Goal: Task Accomplishment & Management: Manage account settings

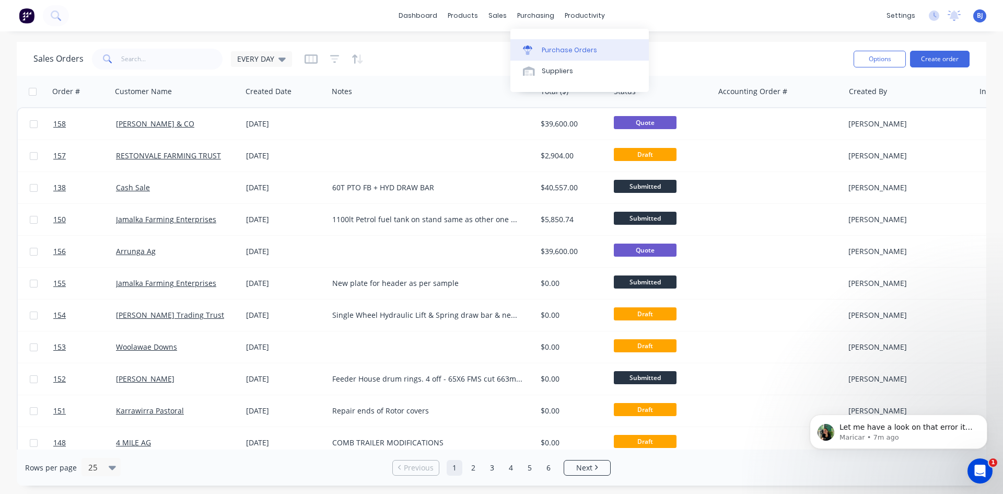
click at [541, 50] on link "Purchase Orders" at bounding box center [579, 49] width 138 height 21
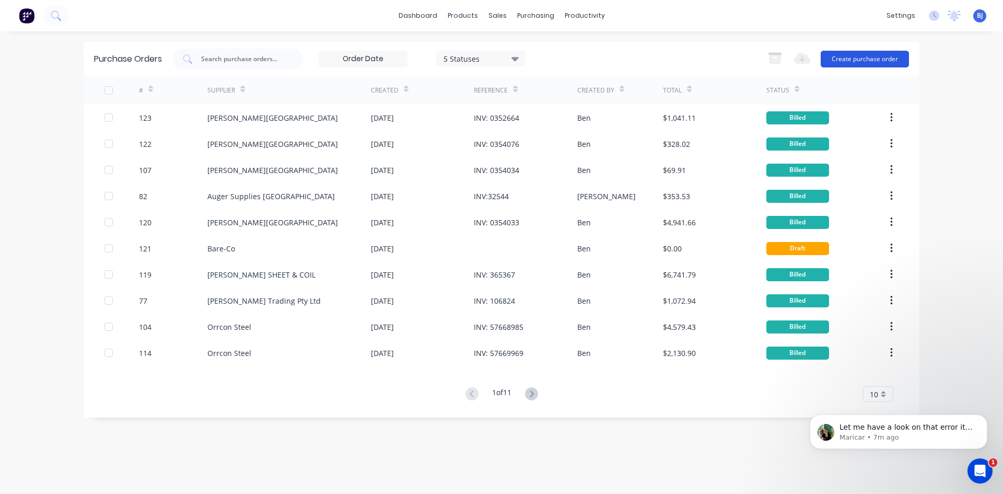
click at [838, 55] on button "Create purchase order" at bounding box center [865, 59] width 88 height 17
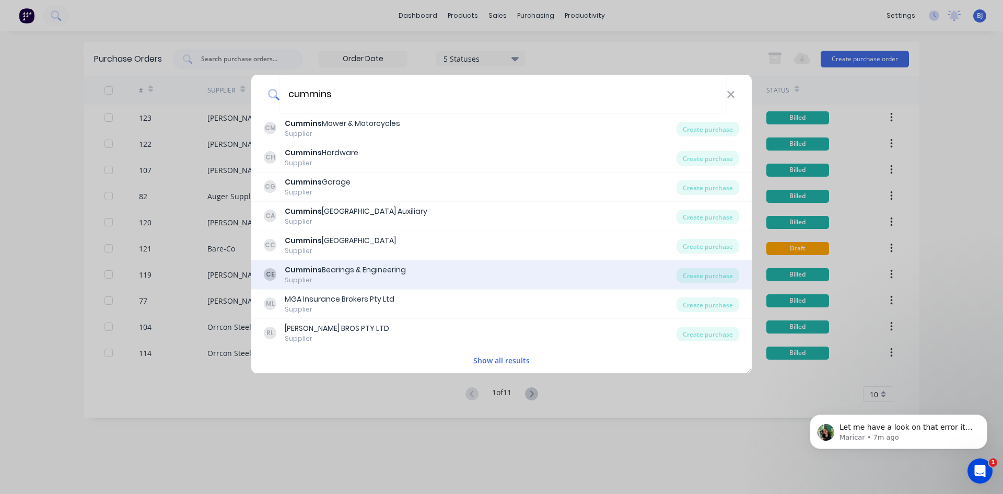
type input "cummins"
click at [350, 272] on div "Cummins Bearings & Engineering" at bounding box center [345, 269] width 121 height 11
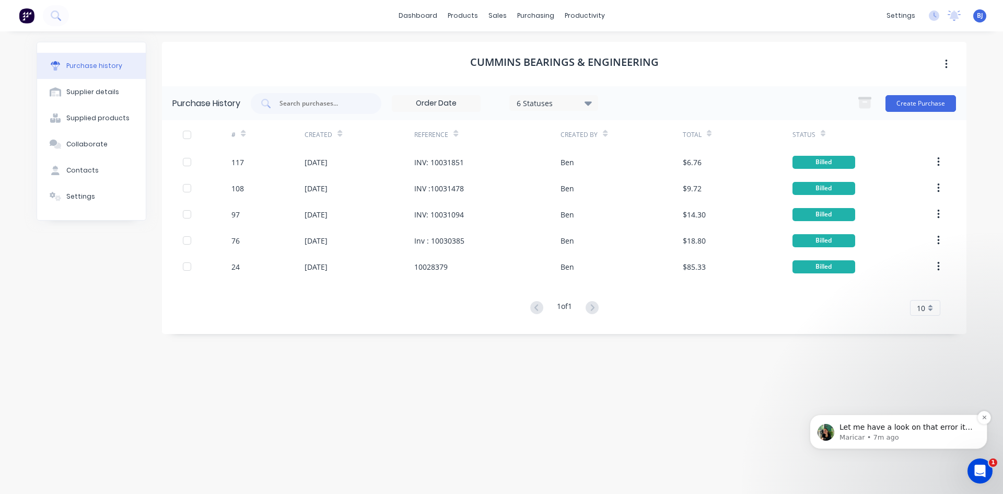
click at [914, 429] on p "Let me have a look on that error it populates." at bounding box center [907, 427] width 135 height 10
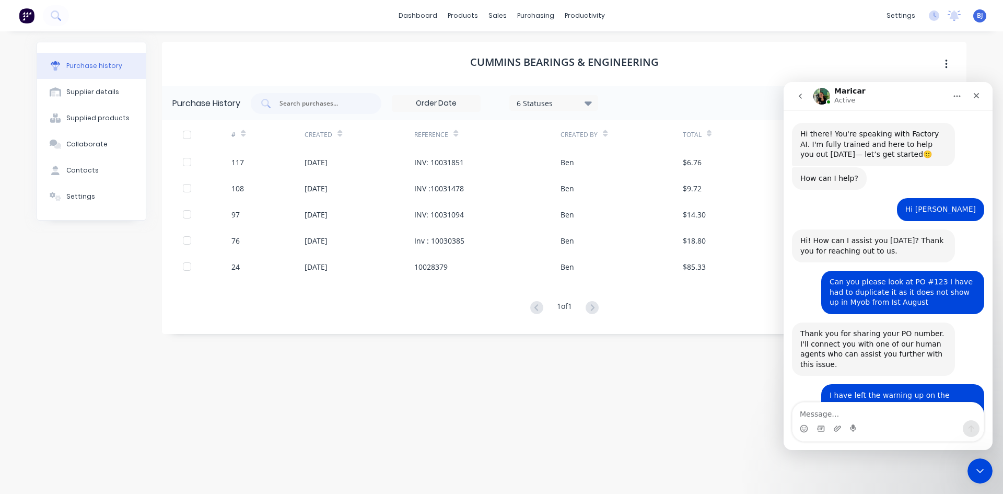
scroll to position [508, 0]
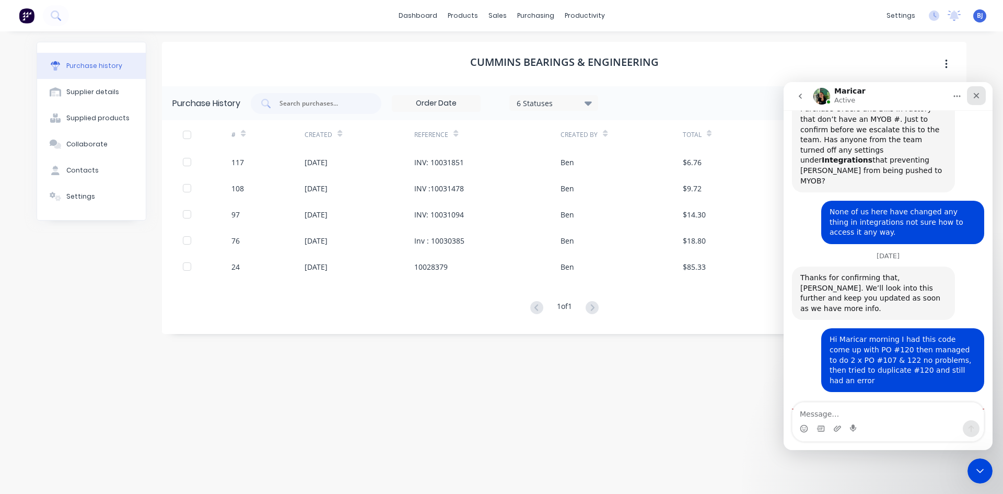
click at [975, 94] on icon "Close" at bounding box center [977, 96] width 6 height 6
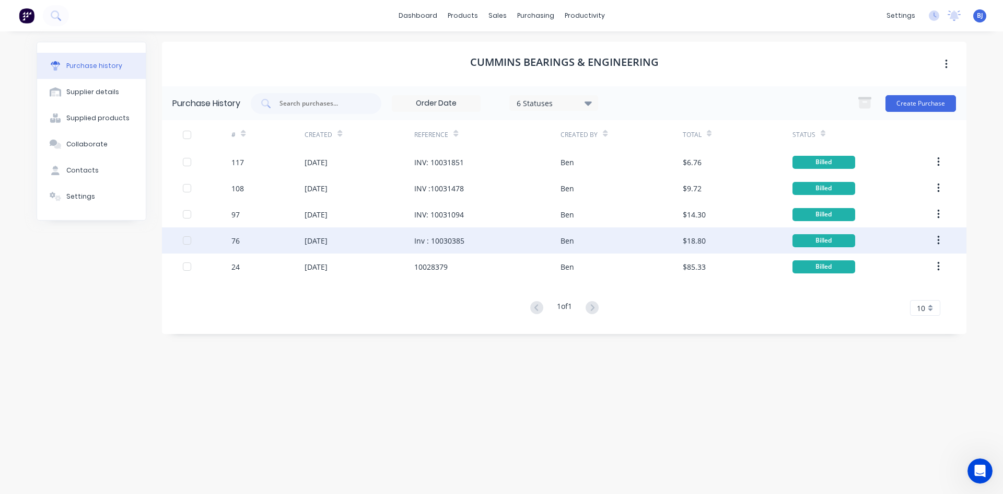
scroll to position [491, 0]
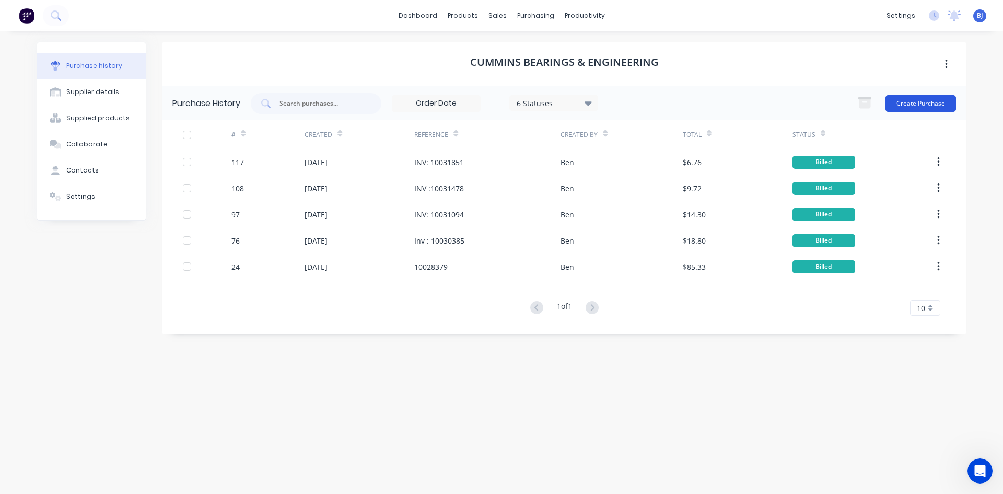
click at [924, 102] on button "Create Purchase" at bounding box center [921, 103] width 71 height 17
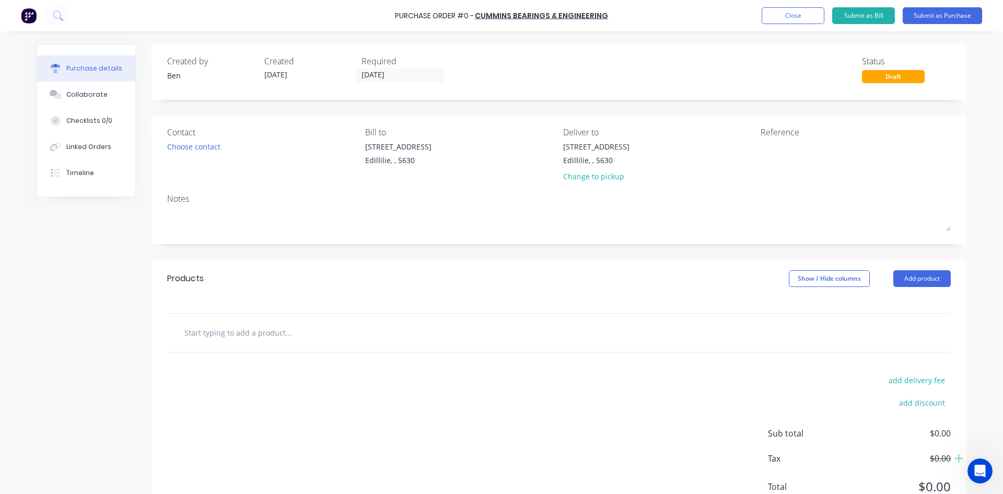
click at [252, 333] on input "text" at bounding box center [288, 332] width 209 height 21
click at [912, 279] on button "Add product" at bounding box center [921, 278] width 57 height 17
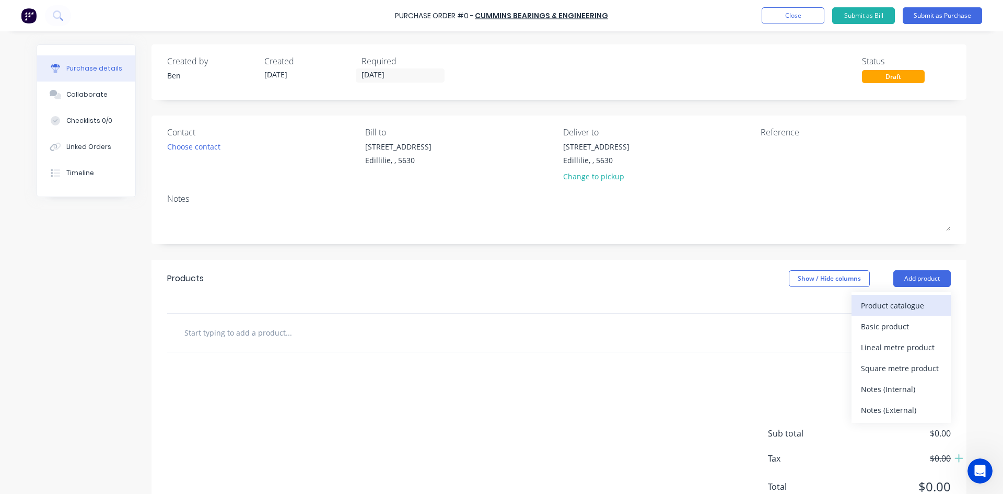
click at [893, 306] on div "Product catalogue" at bounding box center [901, 305] width 80 height 15
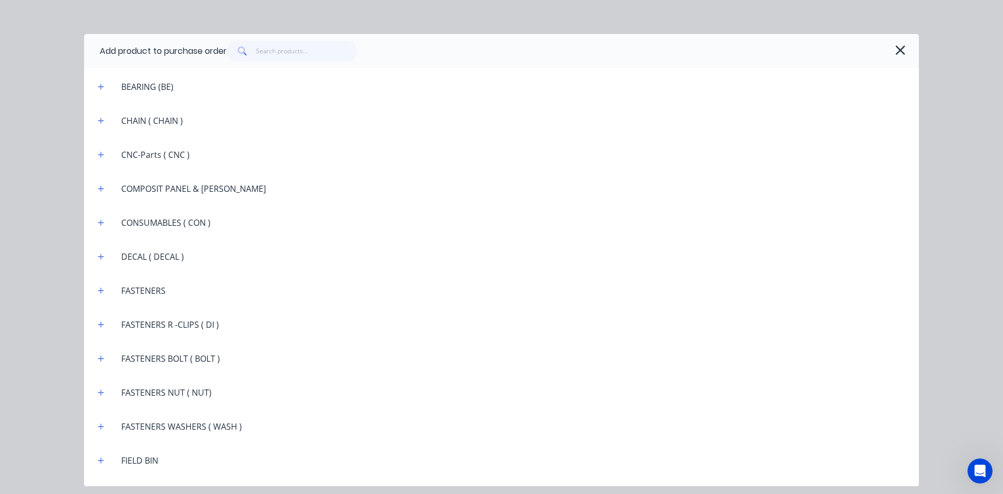
scroll to position [836, 0]
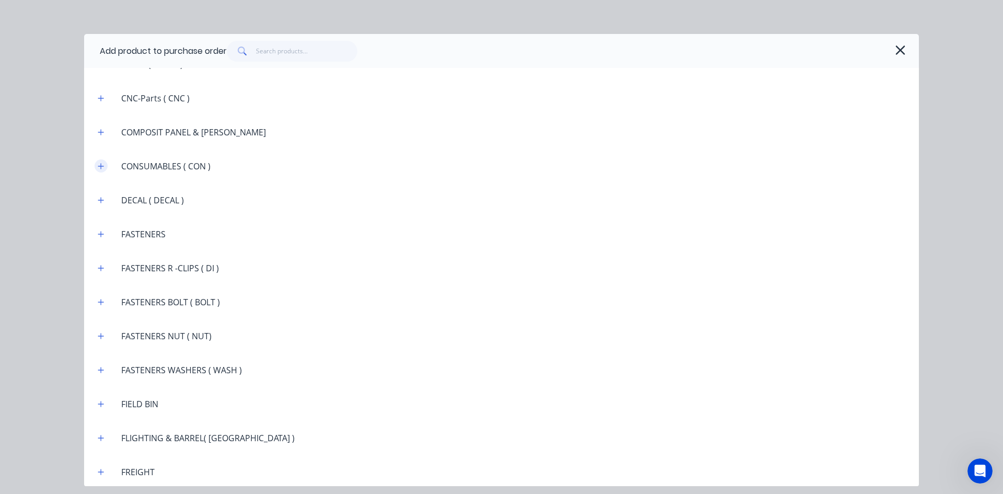
click at [103, 164] on icon "button" at bounding box center [101, 165] width 6 height 7
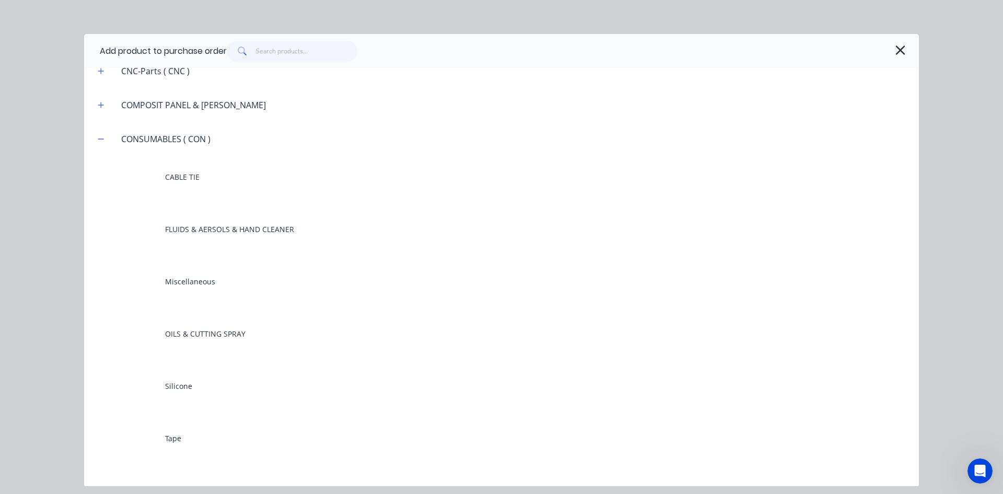
scroll to position [993, 0]
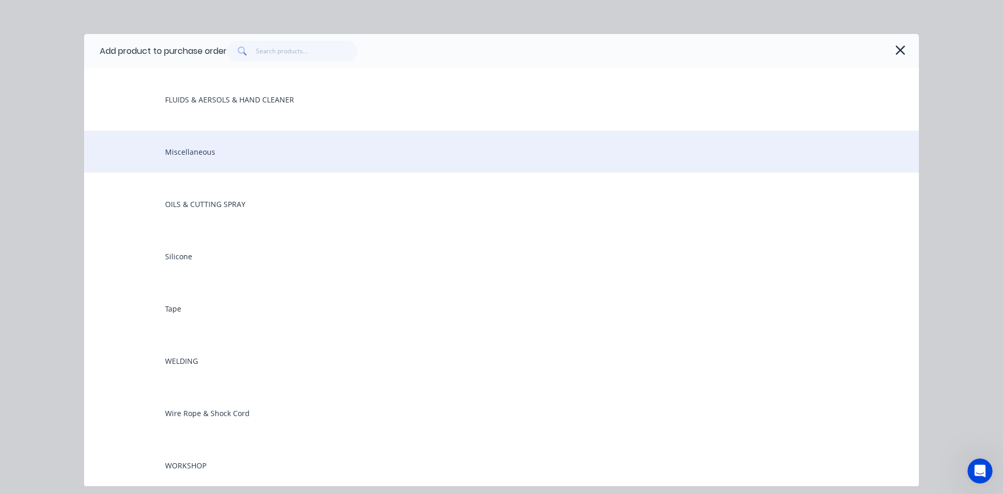
click at [201, 152] on div "Miscellaneous" at bounding box center [501, 152] width 835 height 42
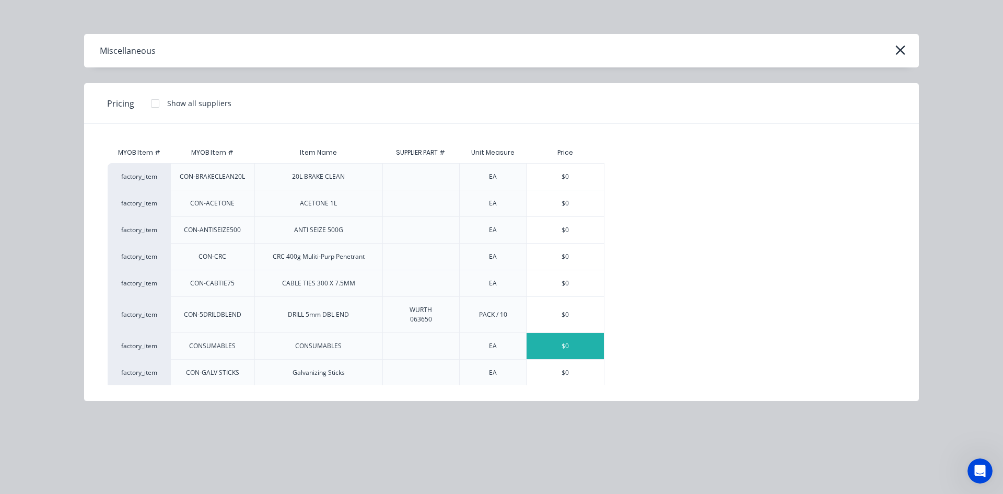
click at [548, 343] on div "$0" at bounding box center [565, 346] width 77 height 26
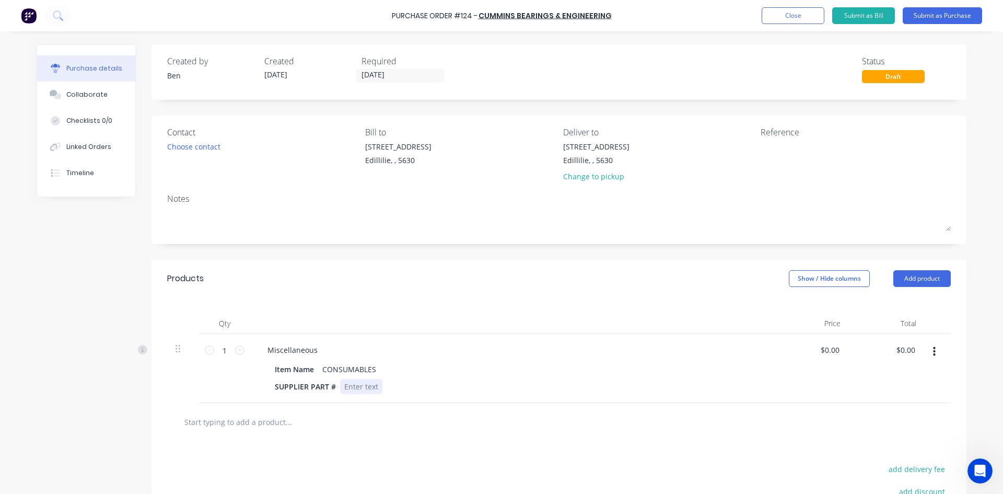
click at [376, 386] on div at bounding box center [361, 386] width 42 height 15
drag, startPoint x: 889, startPoint y: 356, endPoint x: 876, endPoint y: 361, distance: 14.6
click at [876, 361] on div "0.00 0.00" at bounding box center [887, 368] width 76 height 69
type input "1.41"
type input "$1.41"
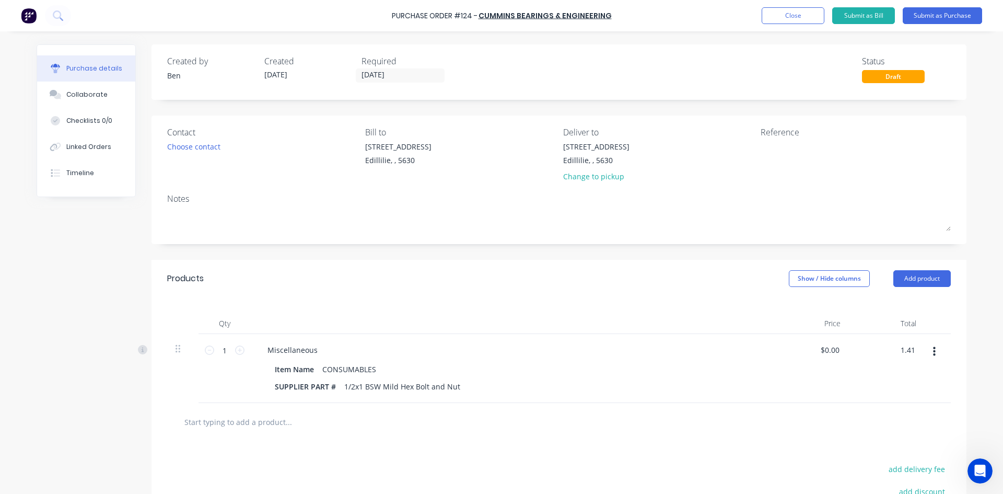
type input "$1.41"
click at [800, 402] on div "$1.41 $1.41" at bounding box center [811, 368] width 76 height 69
click at [763, 145] on textarea at bounding box center [826, 153] width 131 height 24
type textarea "INV:10029226"
type textarea "x"
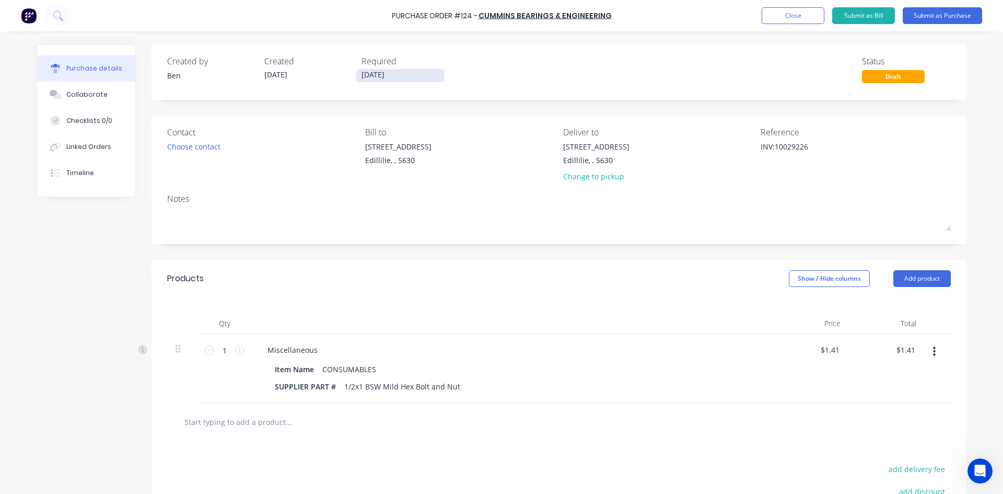
type textarea "INV:10029226"
drag, startPoint x: 395, startPoint y: 72, endPoint x: 353, endPoint y: 88, distance: 44.8
click at [353, 88] on div "Created by [PERSON_NAME] Created [DATE] Required [DATE] Status Draft" at bounding box center [559, 71] width 815 height 55
type input "0"
type input "/"
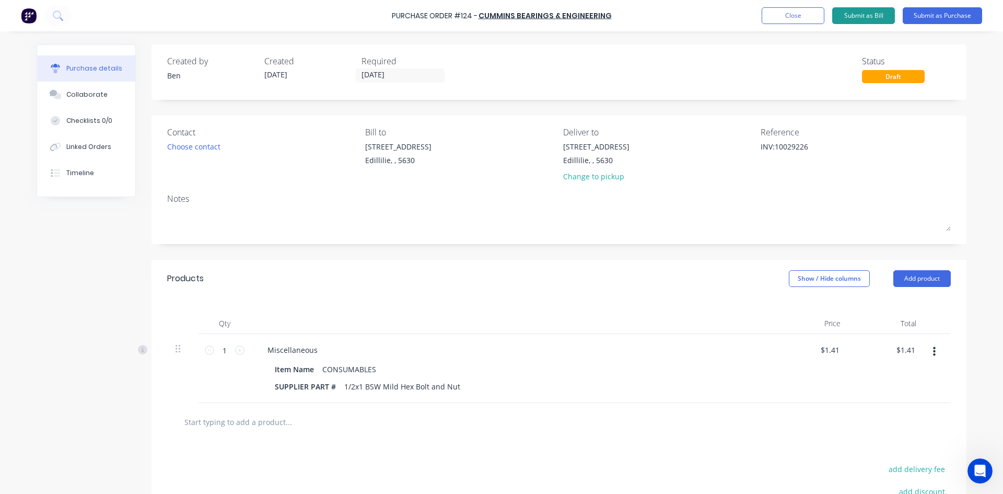
type input "[DATE]"
type textarea "x"
type input "[DATE]"
click at [873, 15] on button "Submit as Bill" at bounding box center [863, 15] width 63 height 17
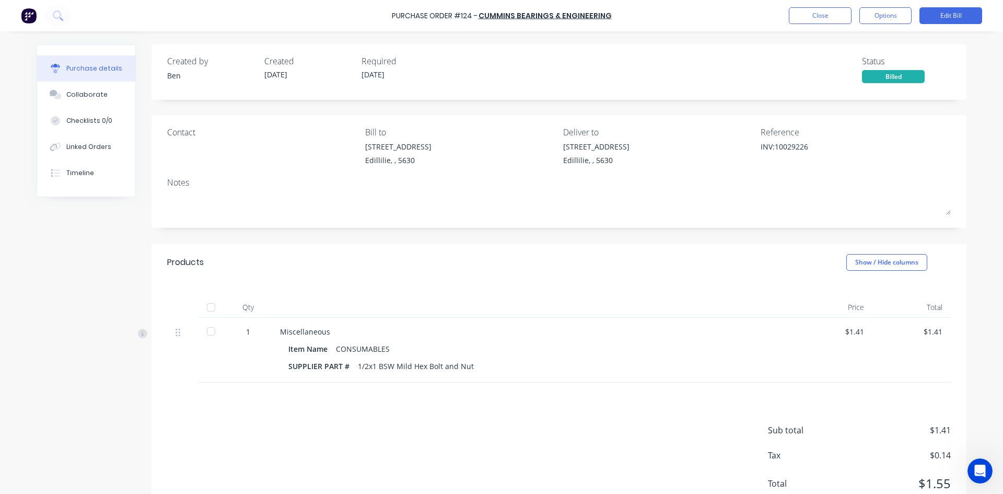
drag, startPoint x: 208, startPoint y: 307, endPoint x: 222, endPoint y: 314, distance: 15.2
click at [209, 307] on div at bounding box center [211, 307] width 21 height 21
type textarea "x"
click at [827, 8] on button "Close" at bounding box center [820, 15] width 63 height 17
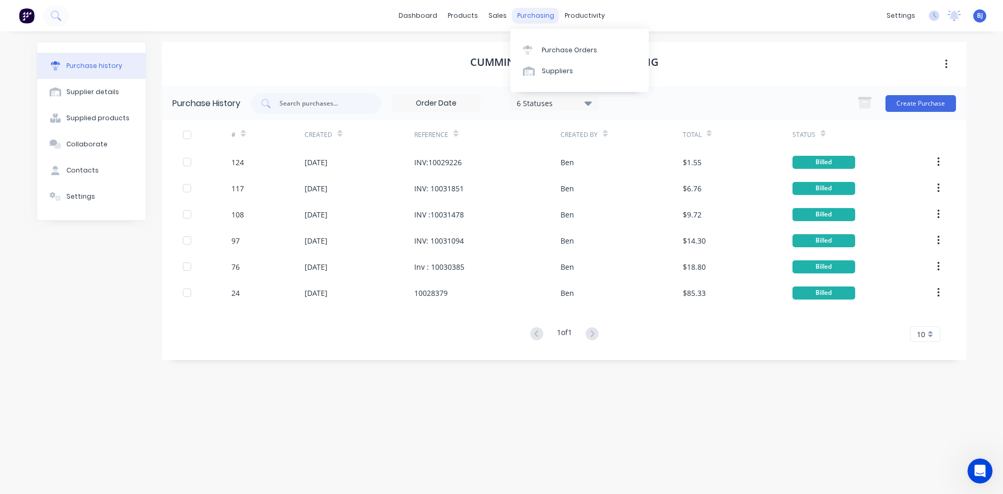
click at [540, 18] on div "purchasing" at bounding box center [536, 16] width 48 height 16
click at [550, 50] on div "Purchase Orders" at bounding box center [569, 49] width 55 height 9
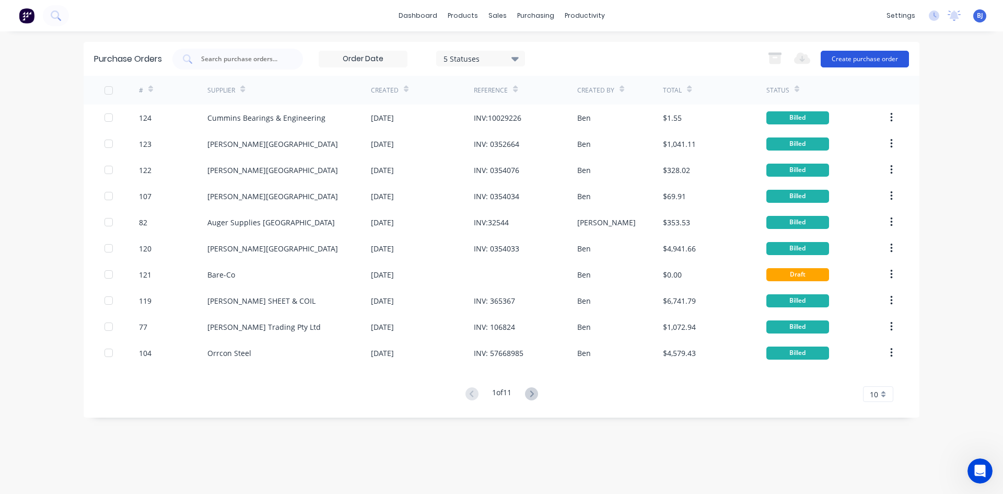
click at [838, 62] on button "Create purchase order" at bounding box center [865, 59] width 88 height 17
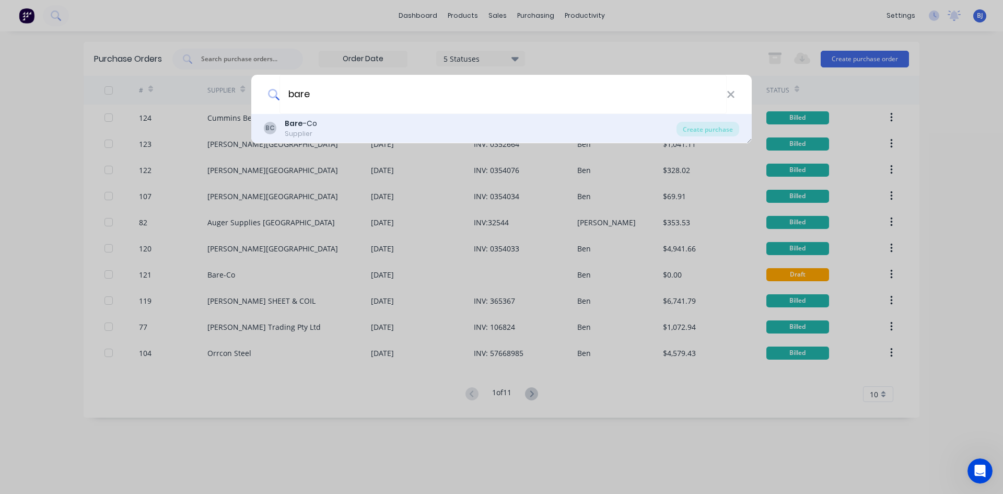
type input "bare"
click at [298, 119] on b "Bare" at bounding box center [294, 123] width 18 height 10
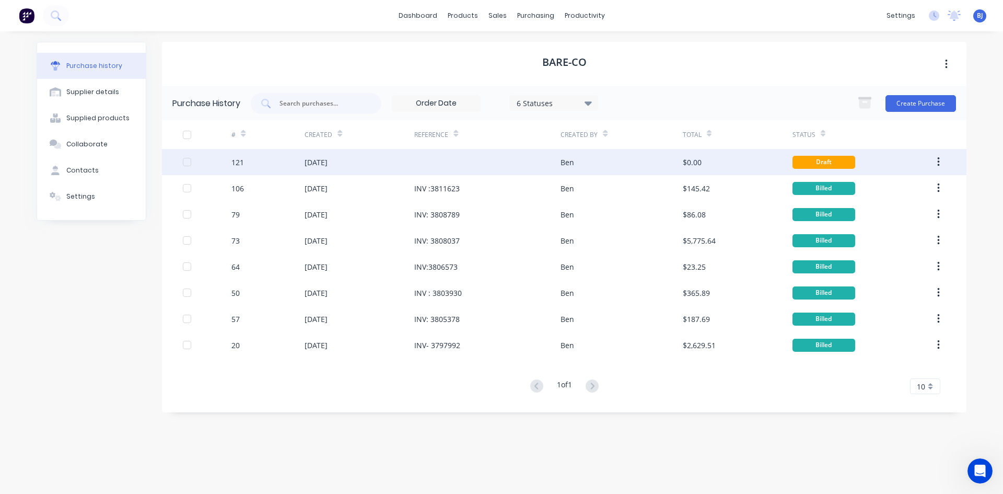
click at [328, 162] on div "[DATE]" at bounding box center [316, 162] width 23 height 11
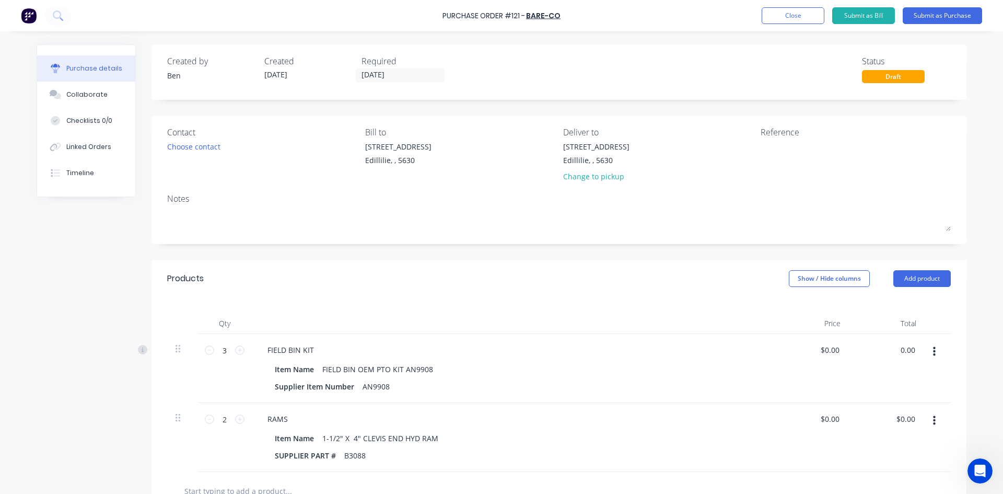
drag, startPoint x: 913, startPoint y: 348, endPoint x: 889, endPoint y: 355, distance: 25.0
click at [889, 355] on div "0.00 0.00" at bounding box center [887, 368] width 76 height 69
type input "2390.46"
type input "$796.82"
type input "$2,390.46"
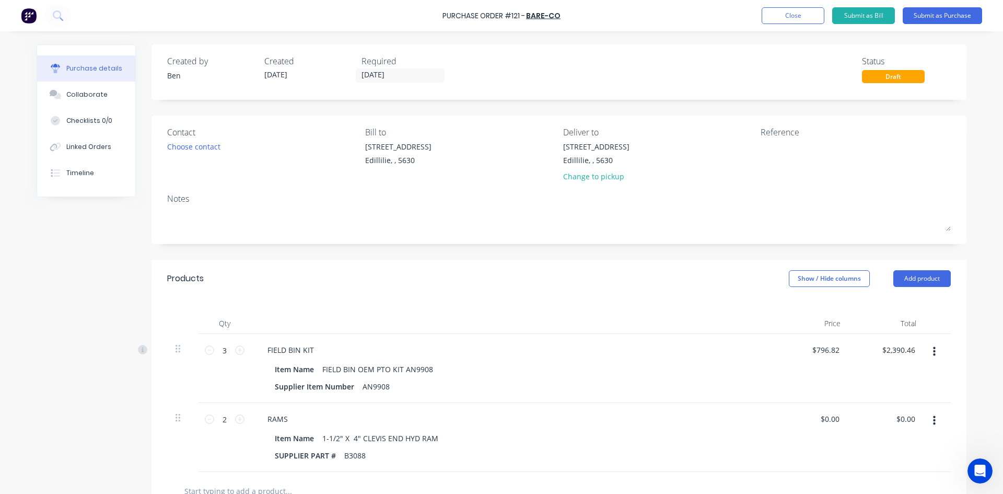
click at [895, 387] on div "$2,390.46 $2,390.46" at bounding box center [887, 368] width 76 height 69
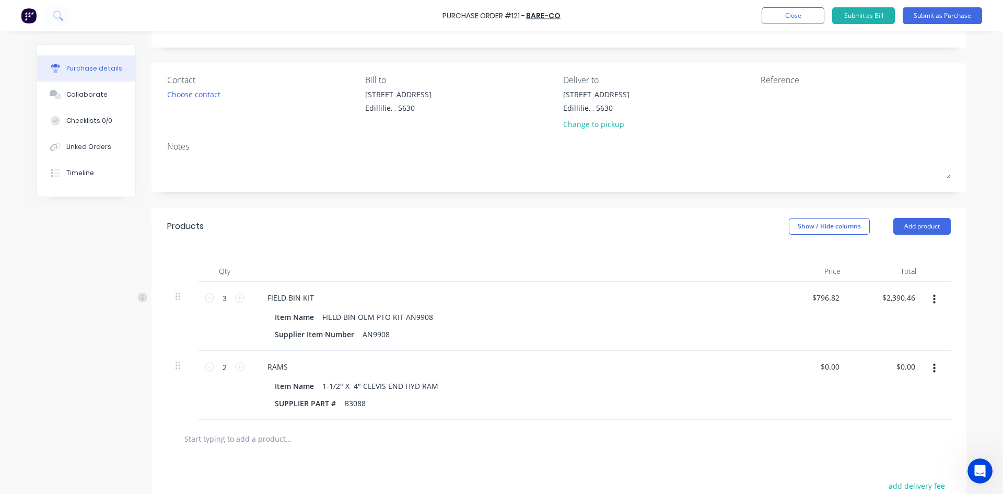
scroll to position [104, 0]
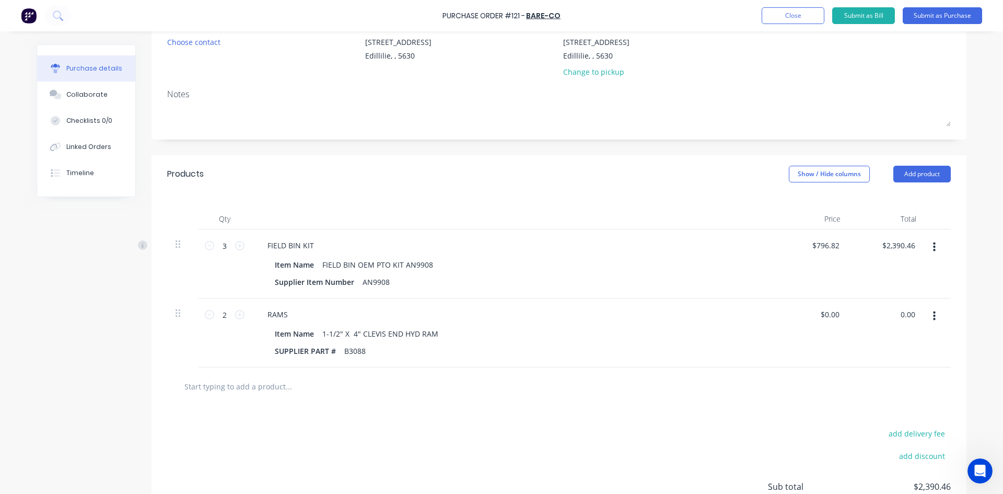
drag, startPoint x: 913, startPoint y: 314, endPoint x: 862, endPoint y: 322, distance: 51.4
click at [862, 322] on div "0.00 0.00" at bounding box center [887, 332] width 76 height 69
type input "273.00"
type input "$136.50"
type input "$273.00"
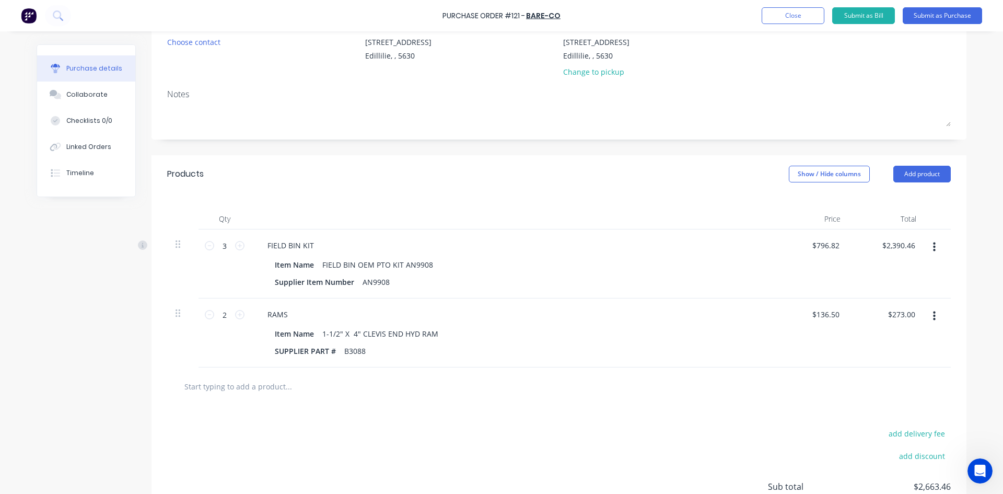
click at [849, 351] on div "$273.00 $273.00" at bounding box center [887, 332] width 76 height 69
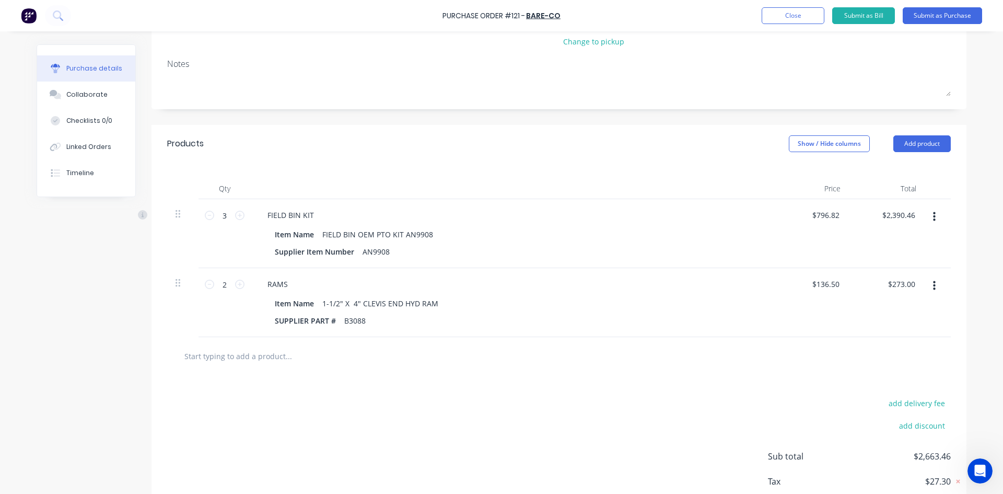
scroll to position [199, 0]
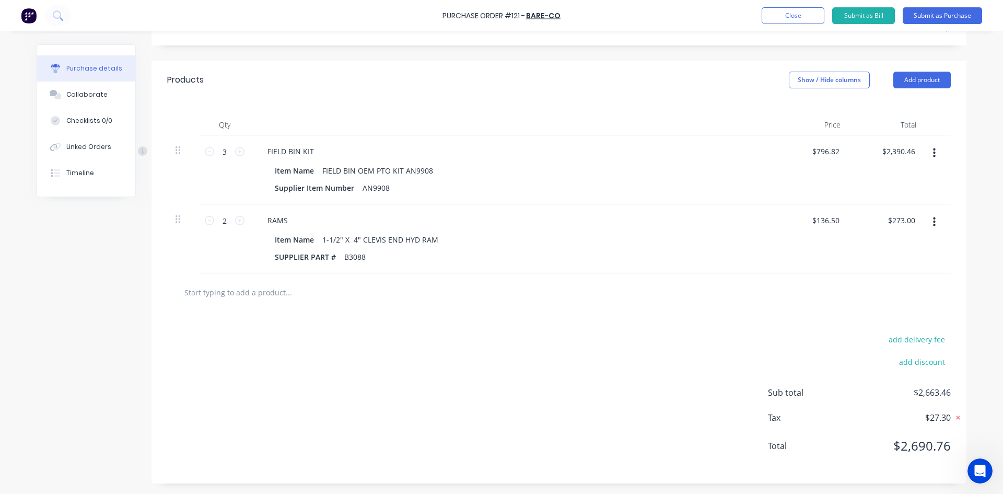
click at [954, 416] on icon at bounding box center [958, 417] width 10 height 10
click at [955, 416] on icon at bounding box center [959, 417] width 9 height 10
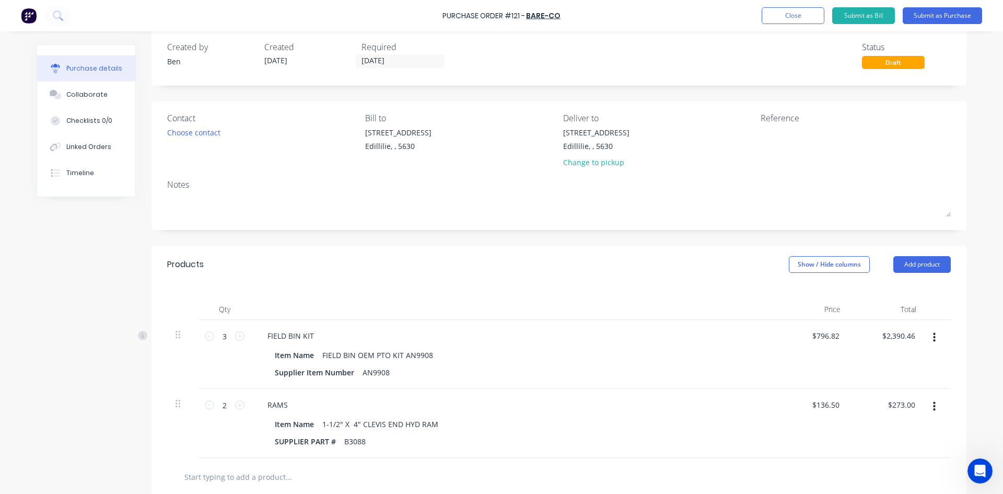
scroll to position [0, 0]
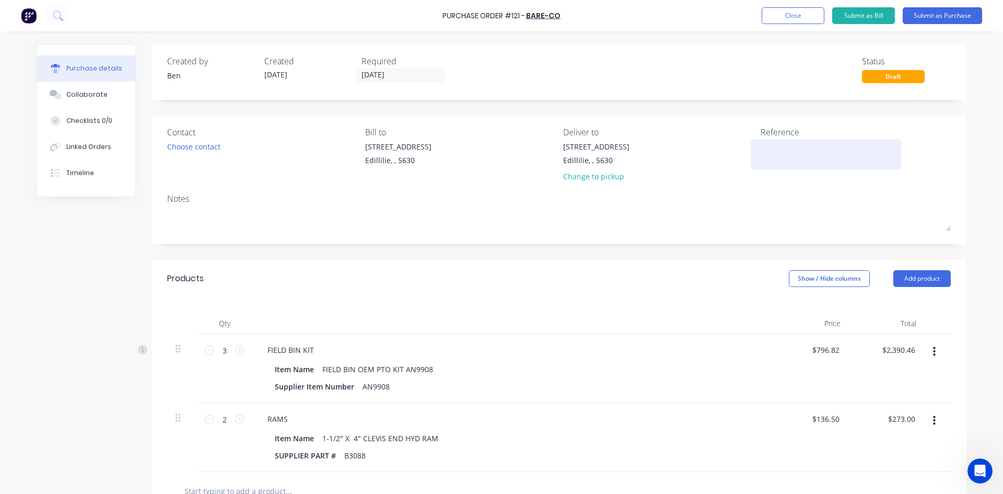
click at [762, 154] on textarea at bounding box center [826, 153] width 131 height 24
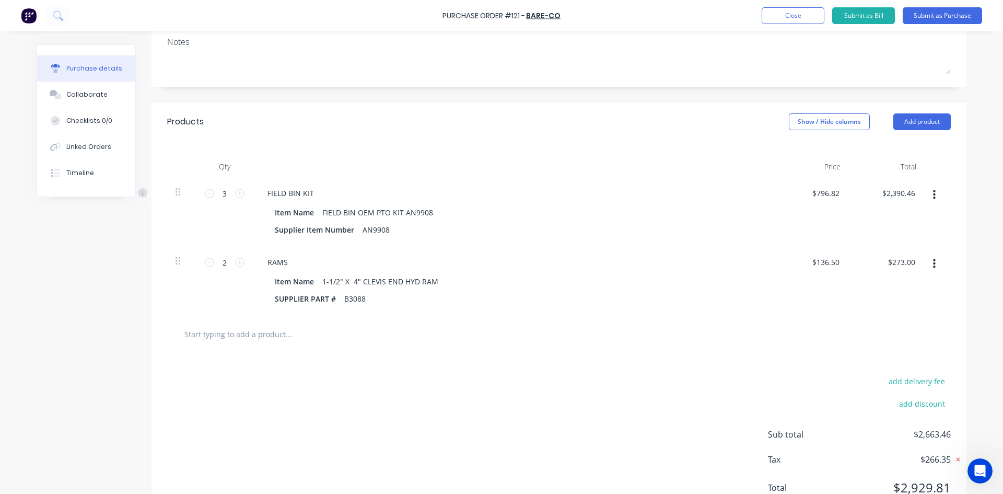
scroll to position [199, 0]
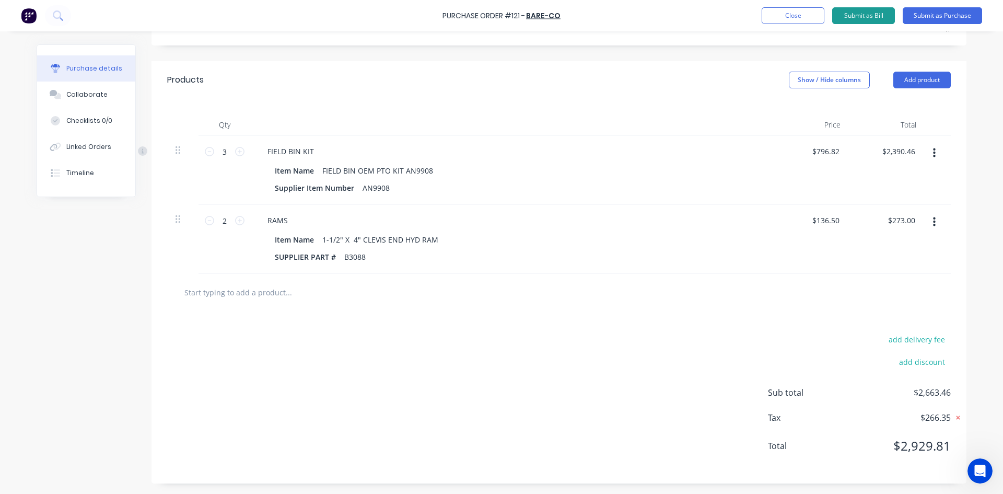
type textarea "INV: 3814573"
type textarea "x"
type textarea "INV: 3814573"
click at [856, 15] on button "Submit as Bill" at bounding box center [863, 15] width 63 height 17
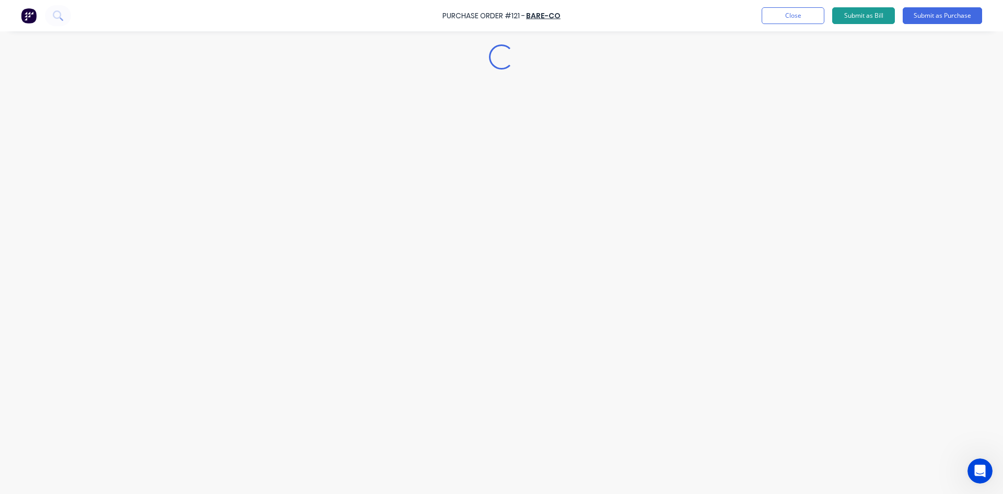
scroll to position [0, 0]
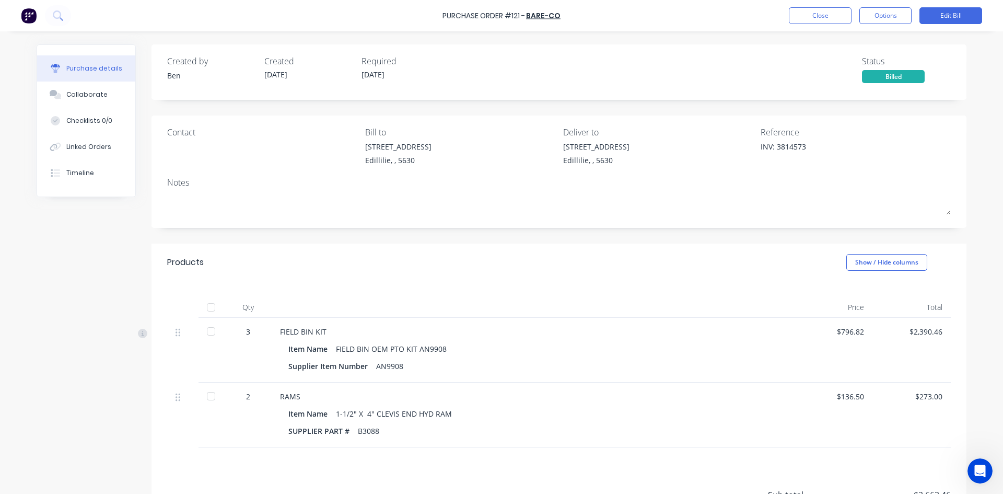
click at [205, 307] on div at bounding box center [211, 307] width 21 height 21
type textarea "x"
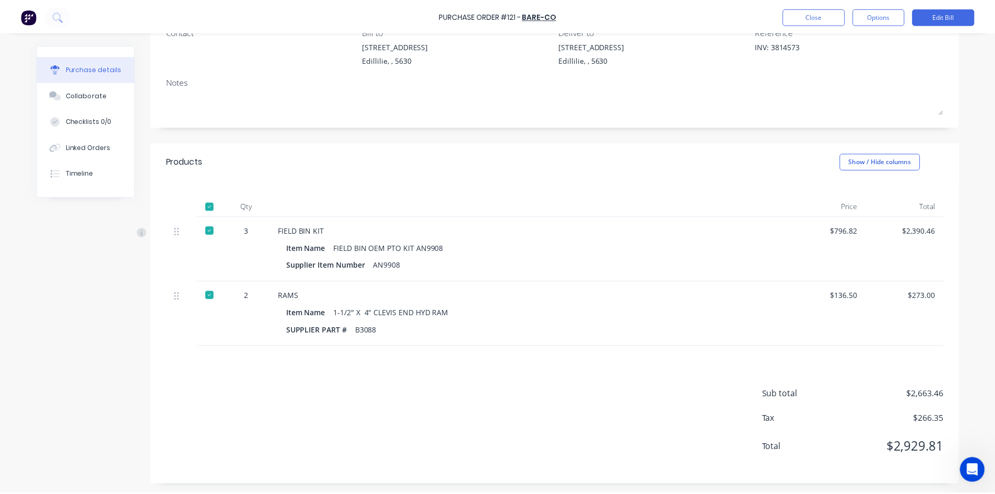
scroll to position [102, 0]
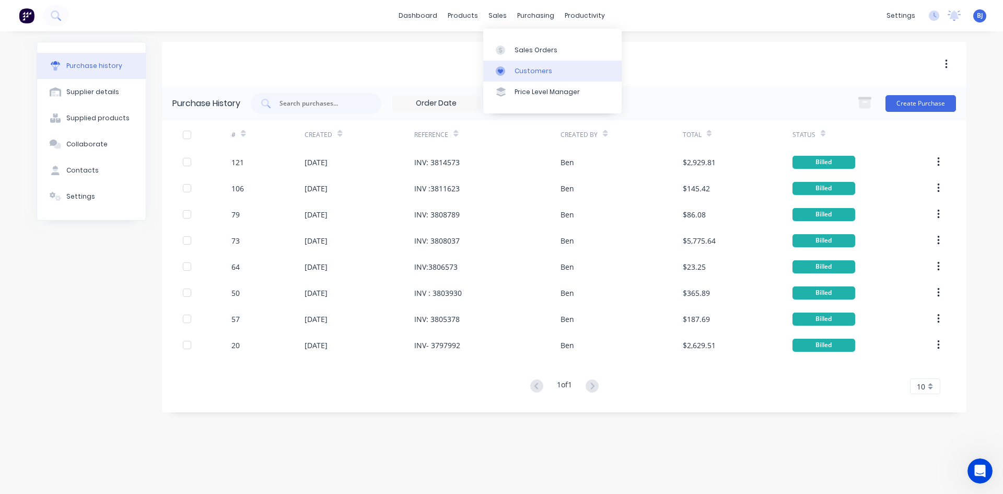
click at [503, 71] on icon at bounding box center [500, 71] width 5 height 5
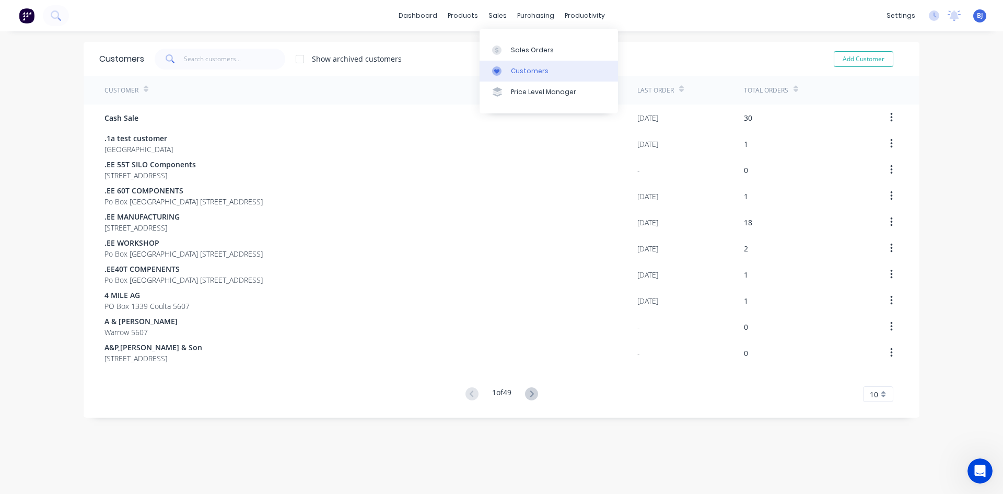
click at [498, 68] on icon at bounding box center [496, 70] width 9 height 9
click at [497, 50] on icon at bounding box center [496, 50] width 3 height 6
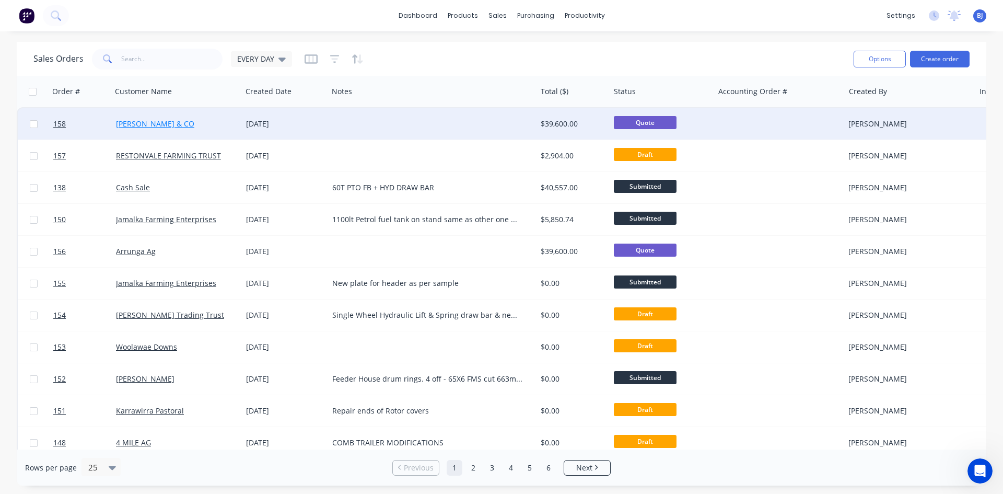
click at [167, 123] on link "[PERSON_NAME] & CO" at bounding box center [155, 124] width 78 height 10
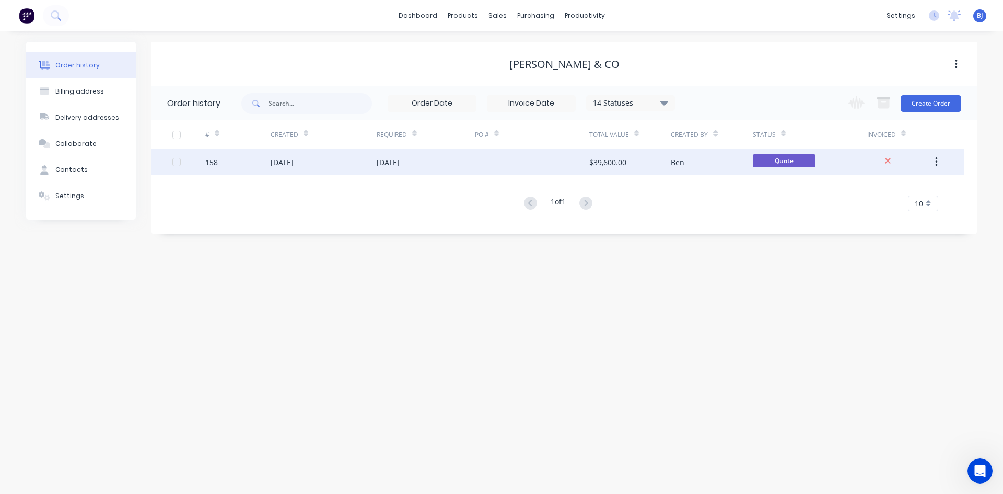
click at [385, 165] on div "[DATE]" at bounding box center [388, 162] width 23 height 11
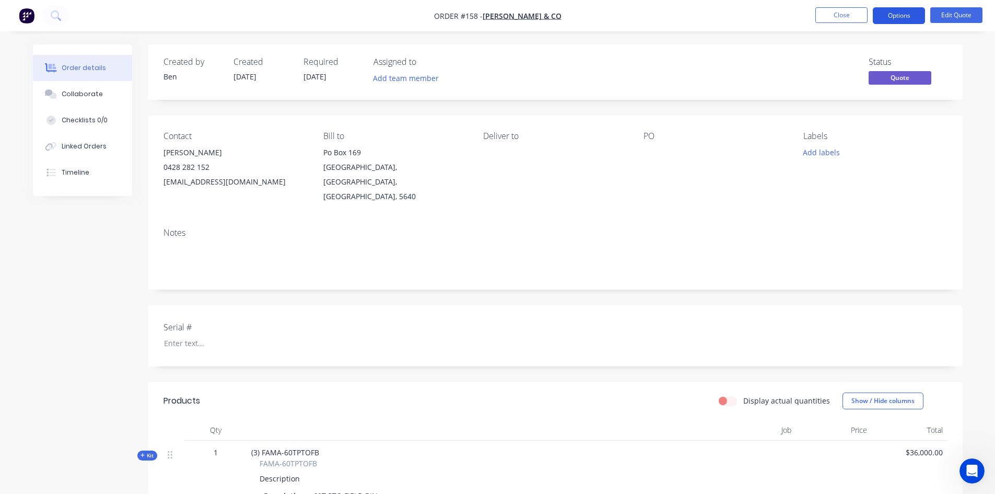
click at [915, 17] on button "Options" at bounding box center [899, 15] width 52 height 17
click at [946, 200] on div "Contact [PERSON_NAME] [PHONE_NUMBER] [EMAIL_ADDRESS][DOMAIN_NAME] Bill to [GEOG…" at bounding box center [555, 167] width 815 height 104
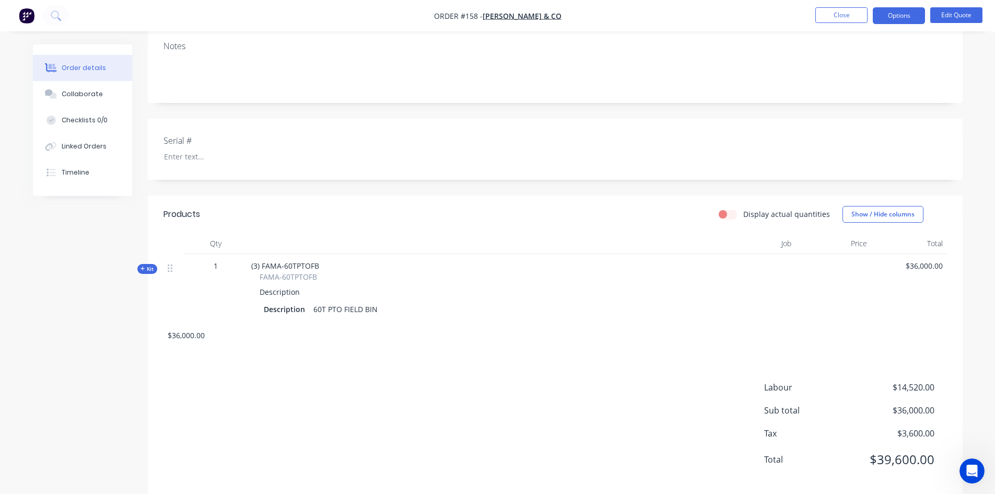
scroll to position [189, 0]
click at [783, 231] on div "Job" at bounding box center [756, 241] width 78 height 21
click at [788, 231] on div "Job" at bounding box center [756, 241] width 78 height 21
click at [960, 10] on button "Edit Quote" at bounding box center [957, 15] width 52 height 16
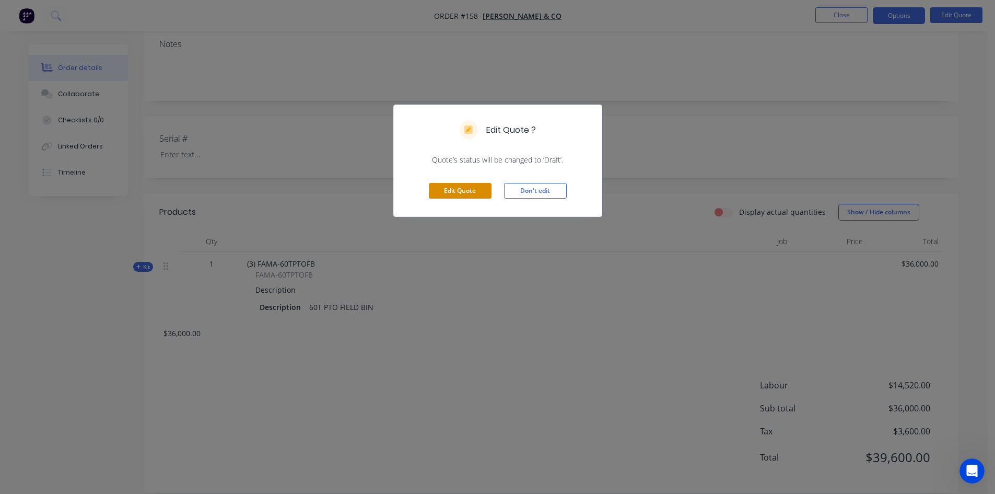
click at [471, 194] on button "Edit Quote" at bounding box center [460, 191] width 63 height 16
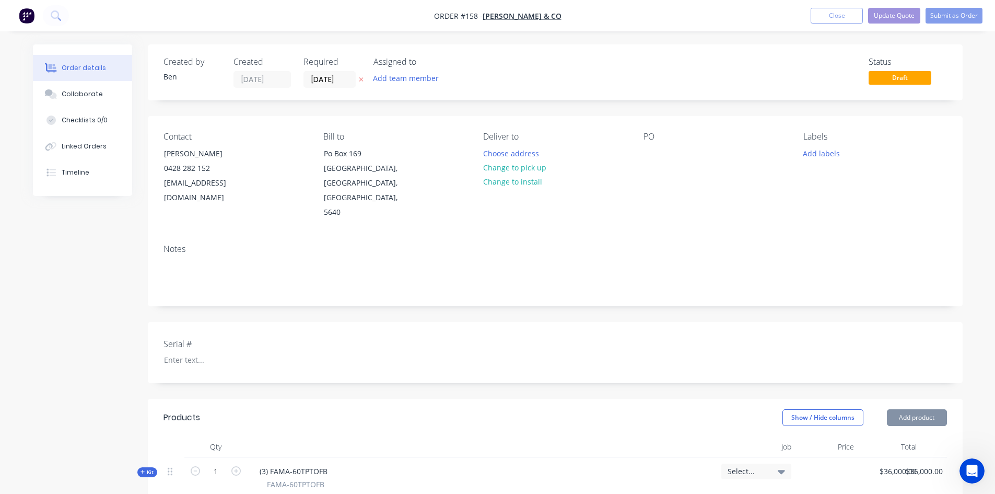
scroll to position [52, 0]
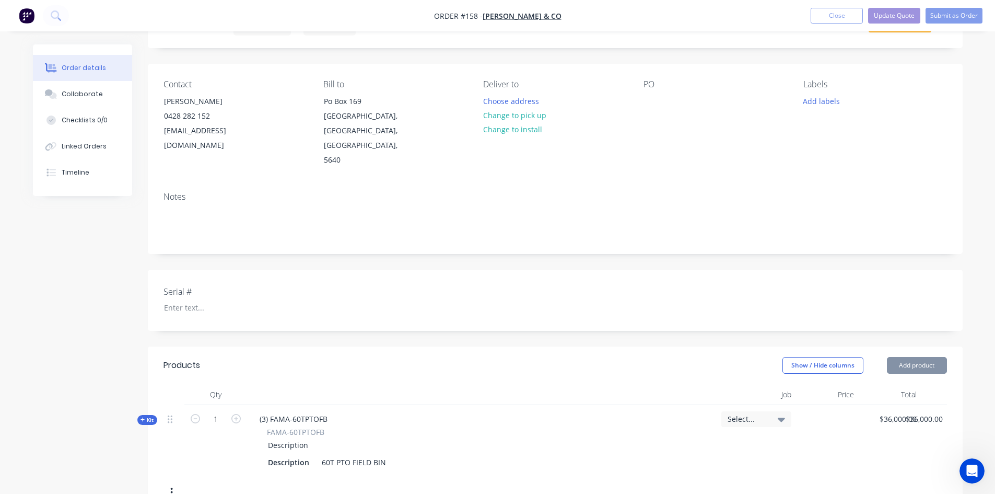
click at [784, 417] on icon at bounding box center [781, 419] width 7 height 4
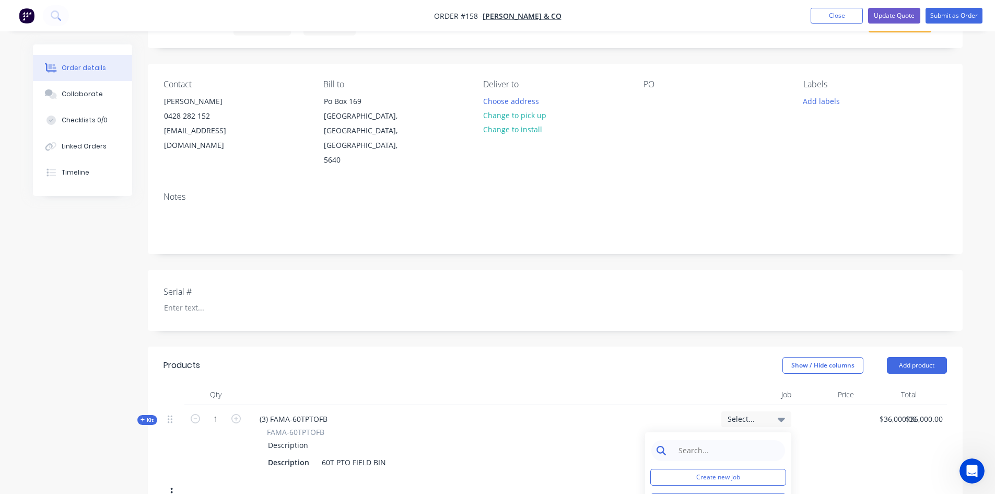
click at [698, 440] on input at bounding box center [726, 450] width 107 height 21
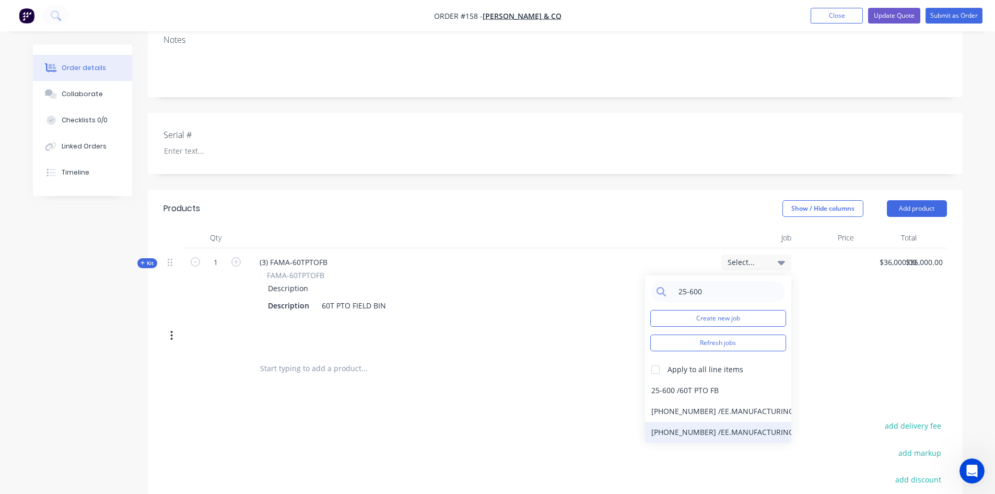
scroll to position [0, 0]
type input "25-600"
click at [714, 382] on div "25-600 / 60T PTO FB" at bounding box center [718, 392] width 146 height 21
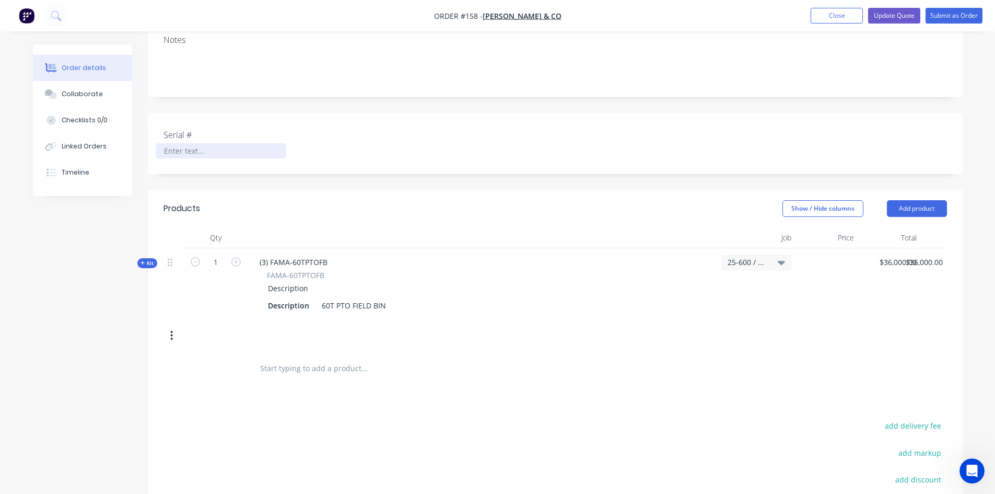
click at [181, 143] on div at bounding box center [221, 150] width 131 height 15
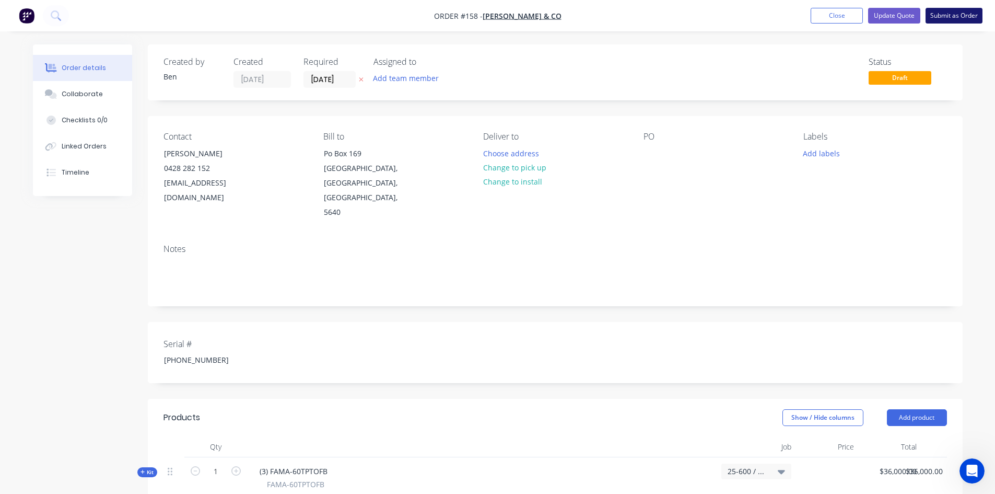
click at [956, 14] on button "Submit as Order" at bounding box center [954, 16] width 57 height 16
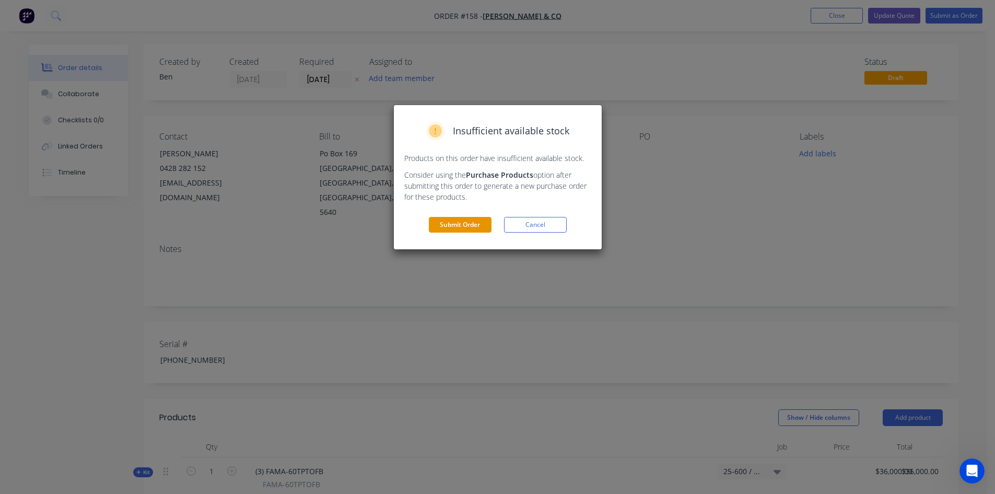
click at [473, 226] on button "Submit Order" at bounding box center [460, 225] width 63 height 16
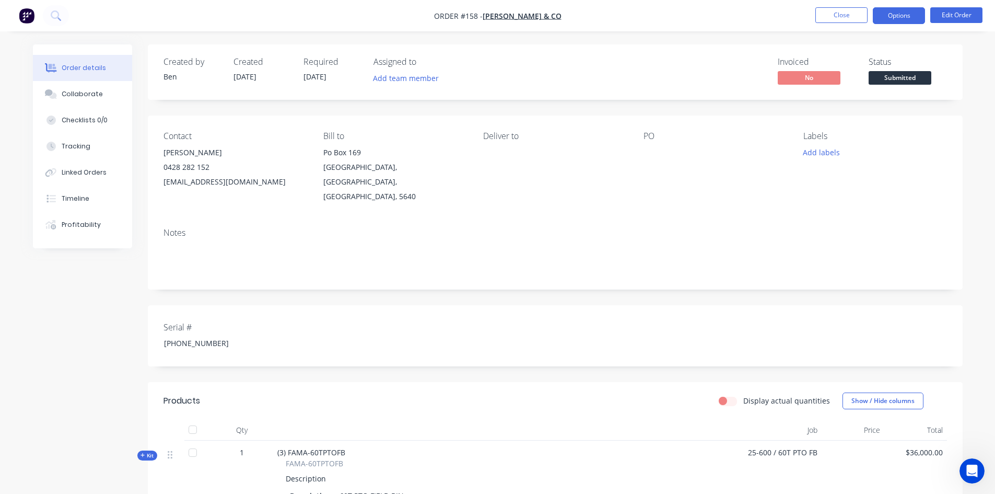
click at [893, 18] on button "Options" at bounding box center [899, 15] width 52 height 17
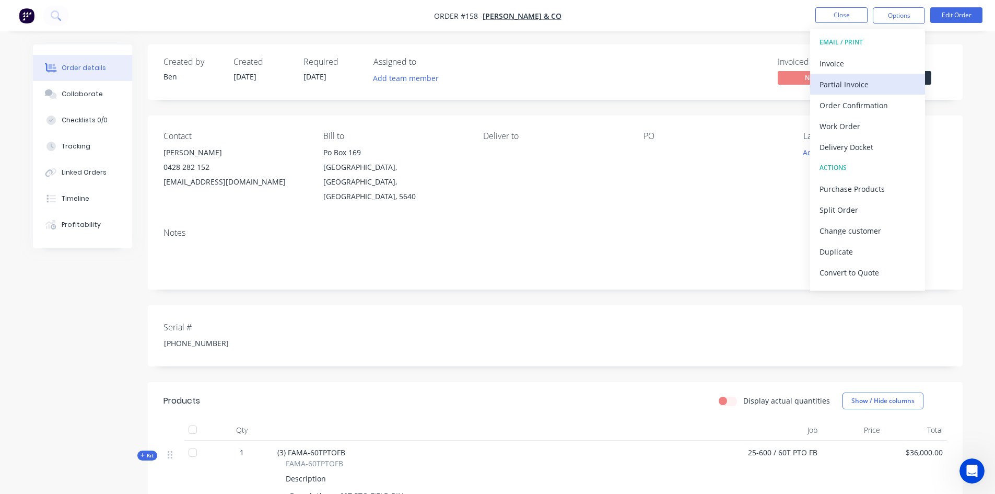
click at [849, 84] on div "Partial Invoice" at bounding box center [868, 84] width 96 height 15
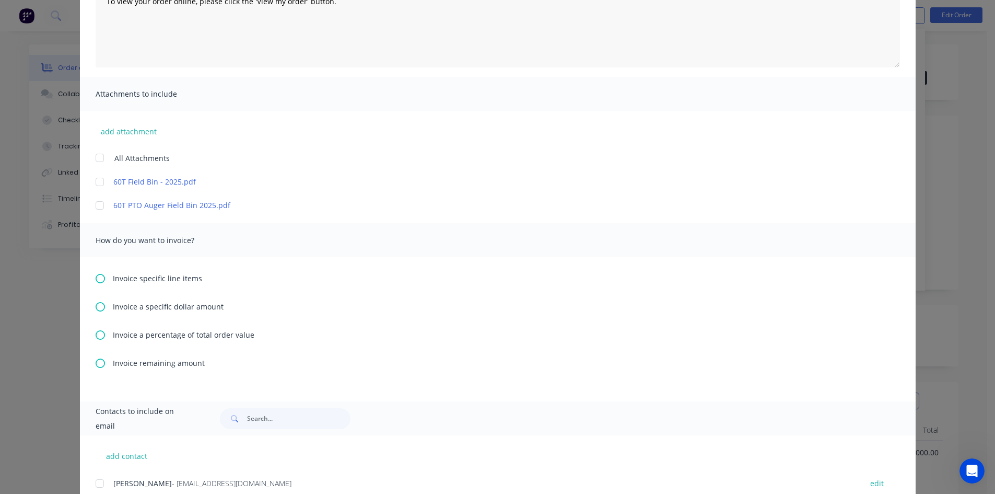
scroll to position [157, 0]
click at [96, 333] on icon at bounding box center [100, 334] width 9 height 9
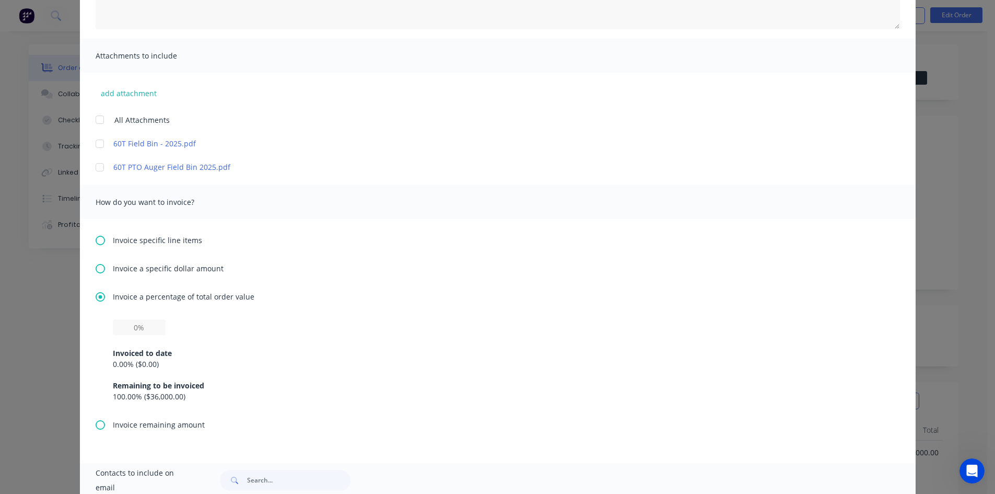
scroll to position [209, 0]
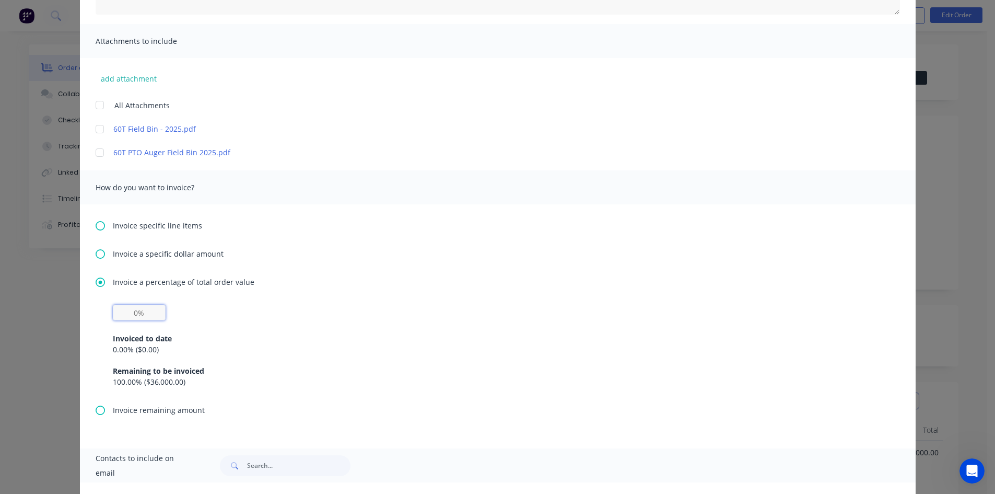
click at [134, 314] on input "text" at bounding box center [139, 313] width 53 height 16
type input "30%"
click at [131, 77] on button "add attachment" at bounding box center [129, 79] width 66 height 16
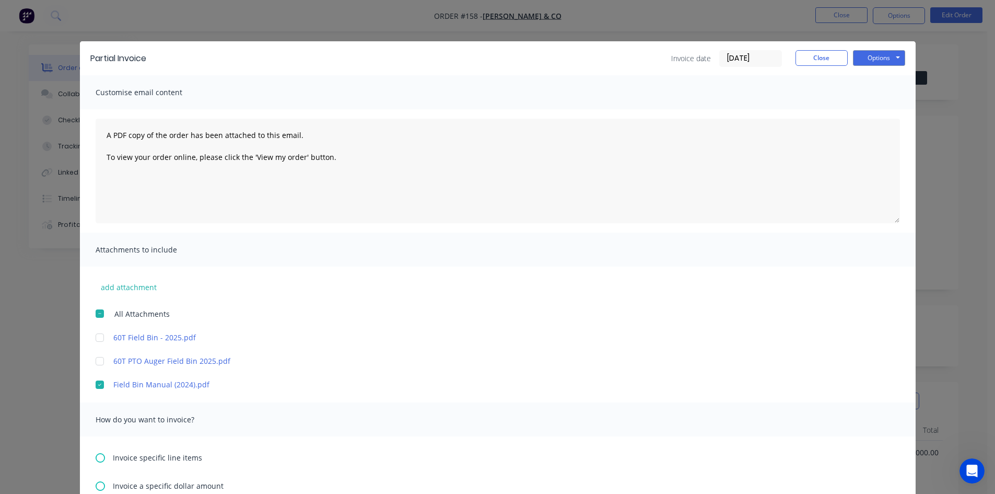
scroll to position [0, 0]
click at [863, 61] on button "Options" at bounding box center [879, 59] width 52 height 16
click at [865, 73] on button "Preview" at bounding box center [886, 76] width 67 height 17
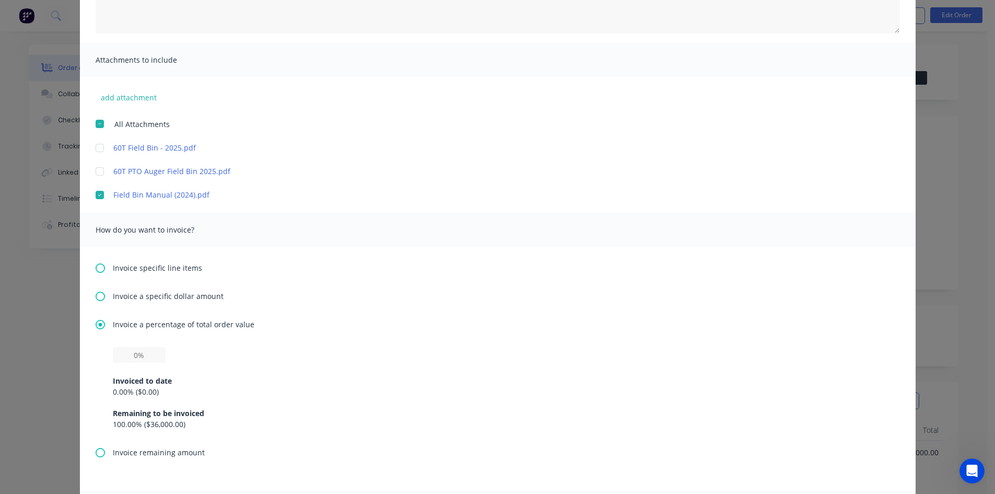
scroll to position [209, 0]
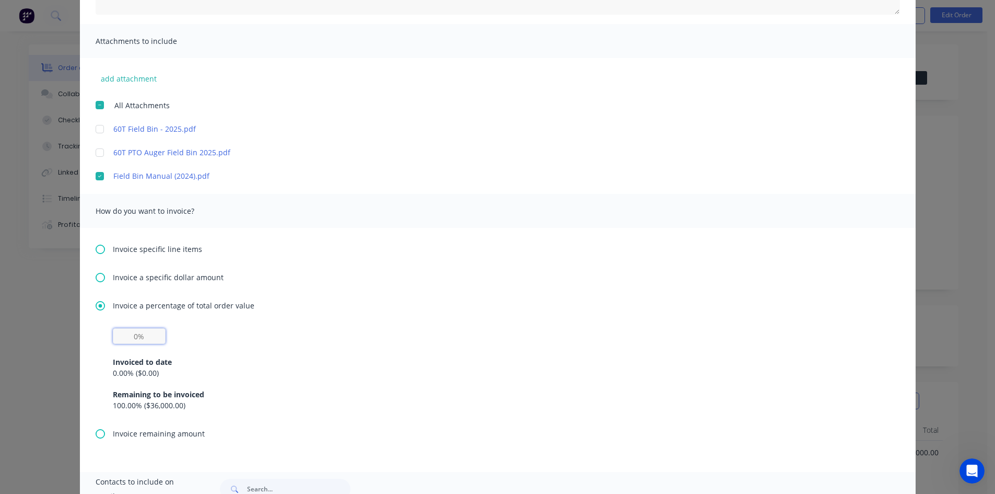
click at [135, 337] on input "text" at bounding box center [139, 336] width 53 height 16
type input "30%"
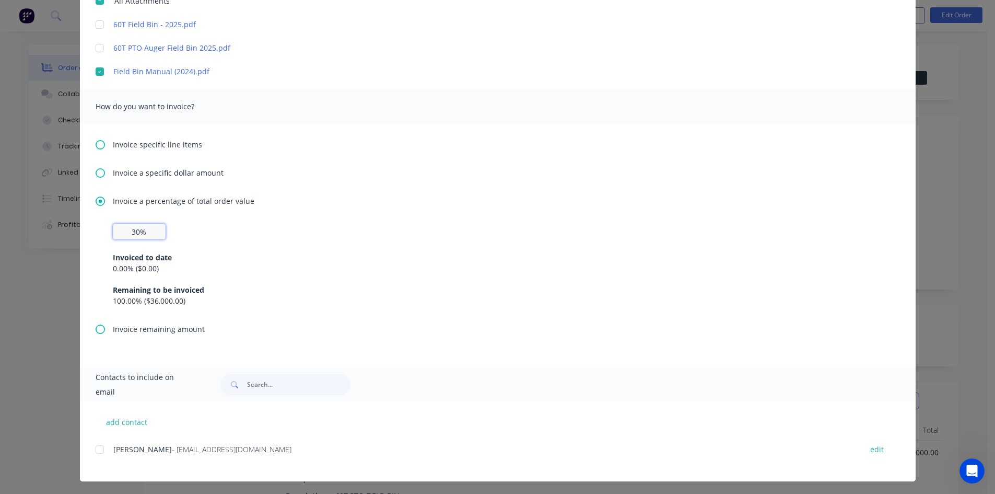
scroll to position [316, 0]
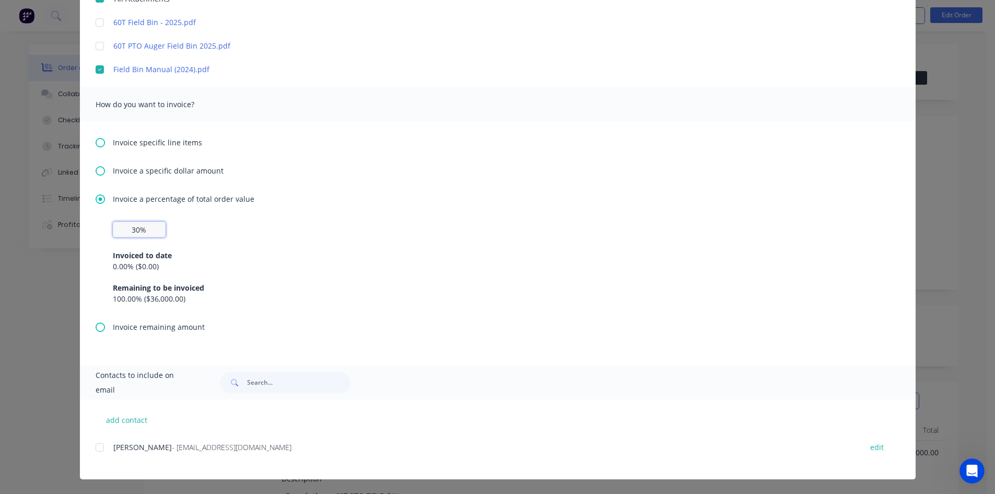
drag, startPoint x: 94, startPoint y: 446, endPoint x: 105, endPoint y: 437, distance: 14.1
click at [95, 445] on div at bounding box center [99, 447] width 21 height 21
click at [121, 417] on button "add contact" at bounding box center [127, 420] width 63 height 16
select select "AU"
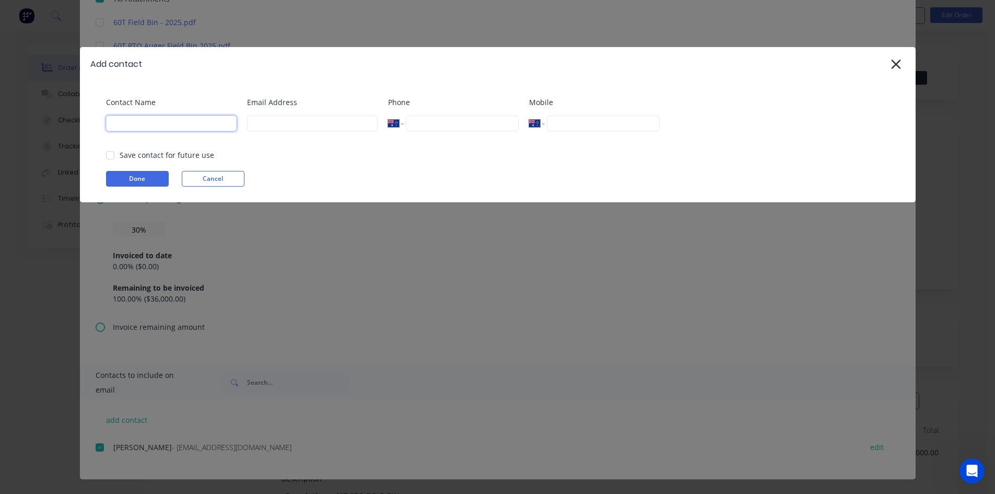
click at [121, 124] on input at bounding box center [171, 123] width 131 height 16
type input "[PERSON_NAME]"
click at [267, 124] on input at bounding box center [312, 123] width 131 height 16
drag, startPoint x: 111, startPoint y: 155, endPoint x: 118, endPoint y: 158, distance: 7.8
click at [111, 155] on div at bounding box center [110, 155] width 21 height 21
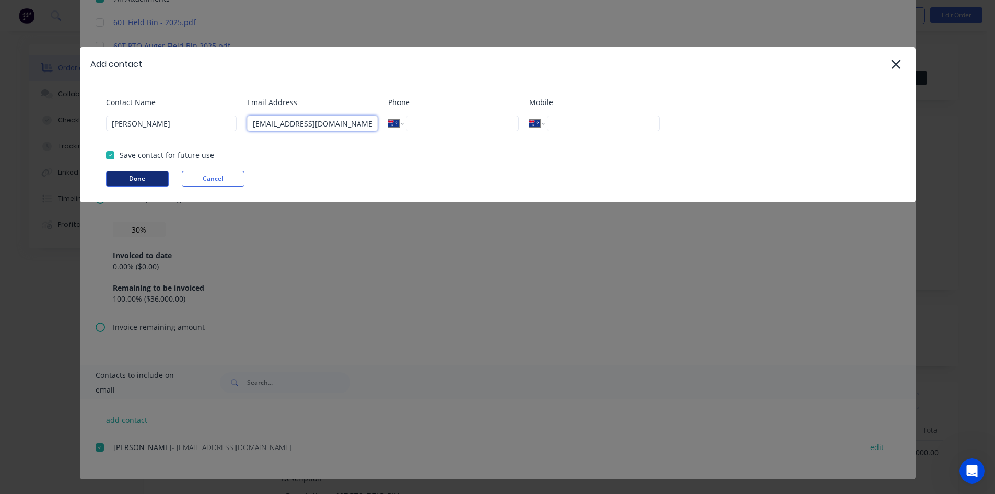
type input "[EMAIL_ADDRESS][DOMAIN_NAME]"
click at [132, 177] on button "Done" at bounding box center [137, 179] width 63 height 16
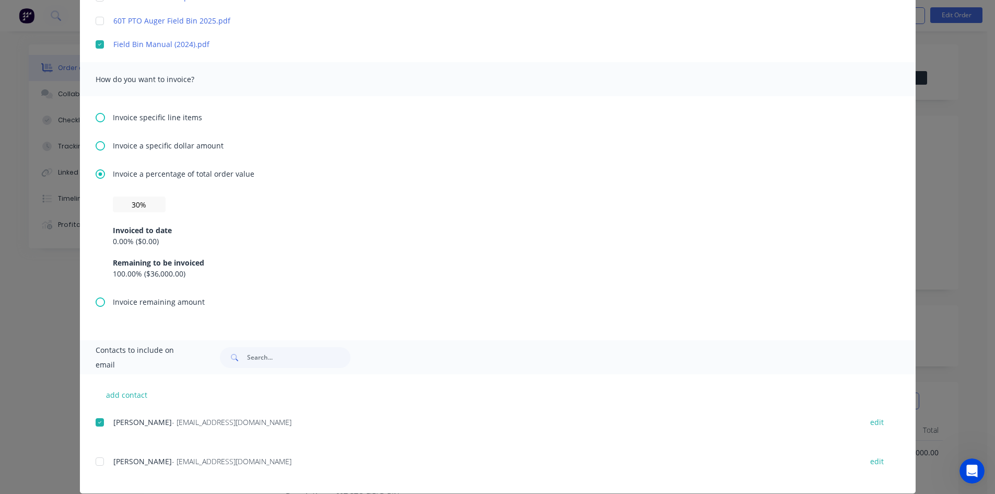
scroll to position [355, 0]
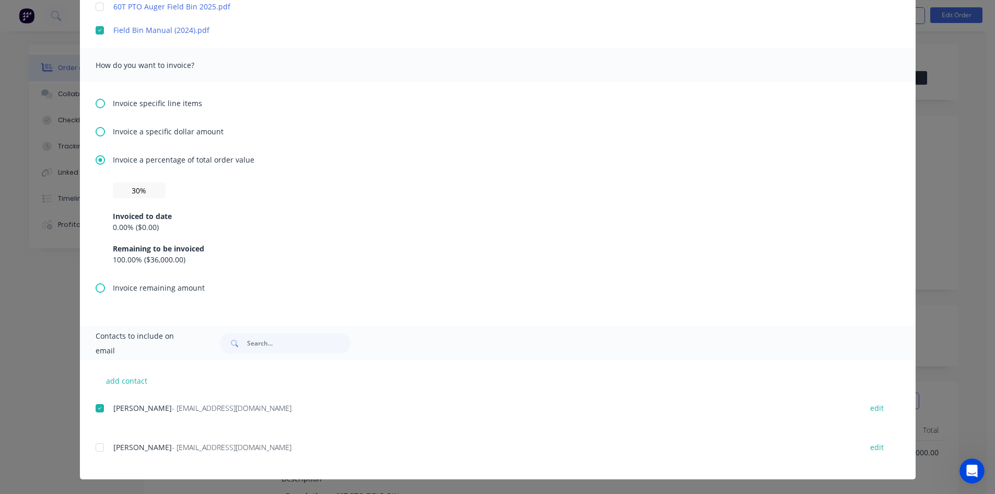
click at [96, 448] on div at bounding box center [99, 447] width 21 height 21
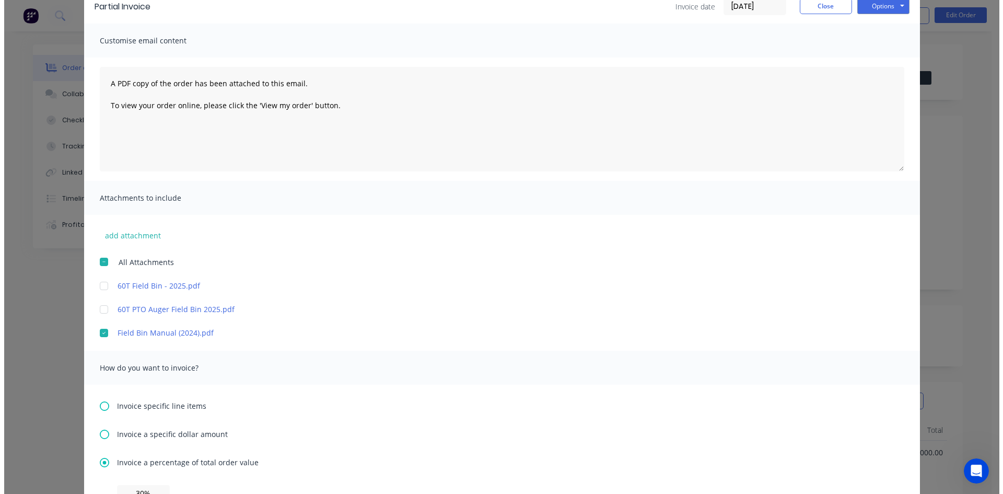
scroll to position [0, 0]
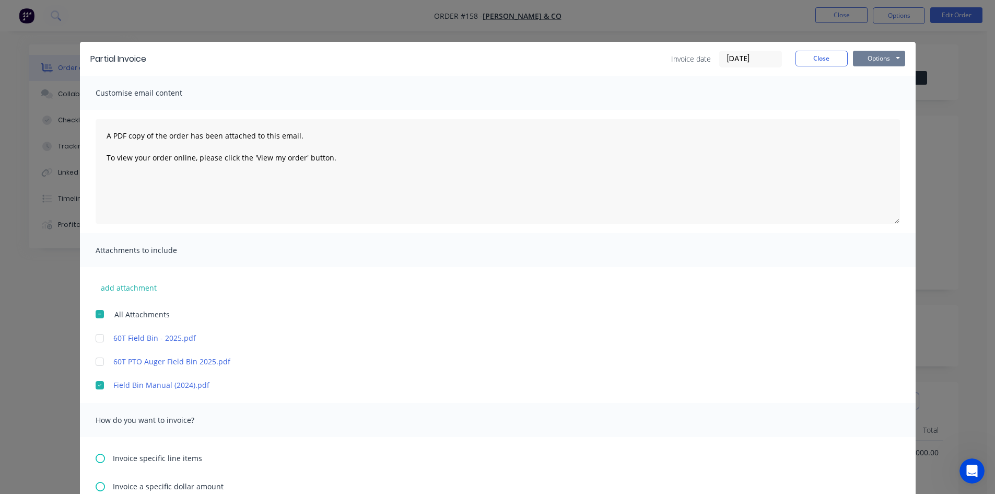
click at [879, 62] on button "Options" at bounding box center [879, 59] width 52 height 16
click at [875, 109] on button "Email" at bounding box center [886, 111] width 67 height 17
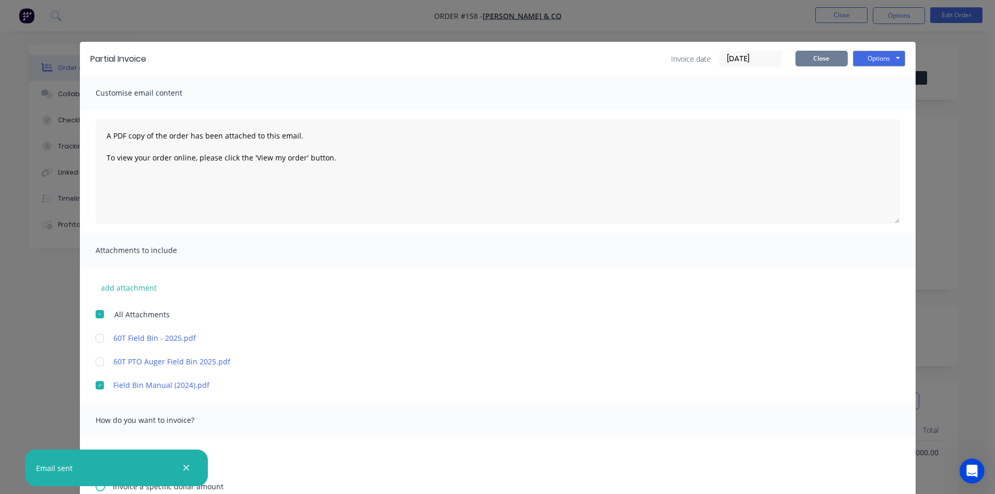
click at [823, 61] on button "Close" at bounding box center [822, 59] width 52 height 16
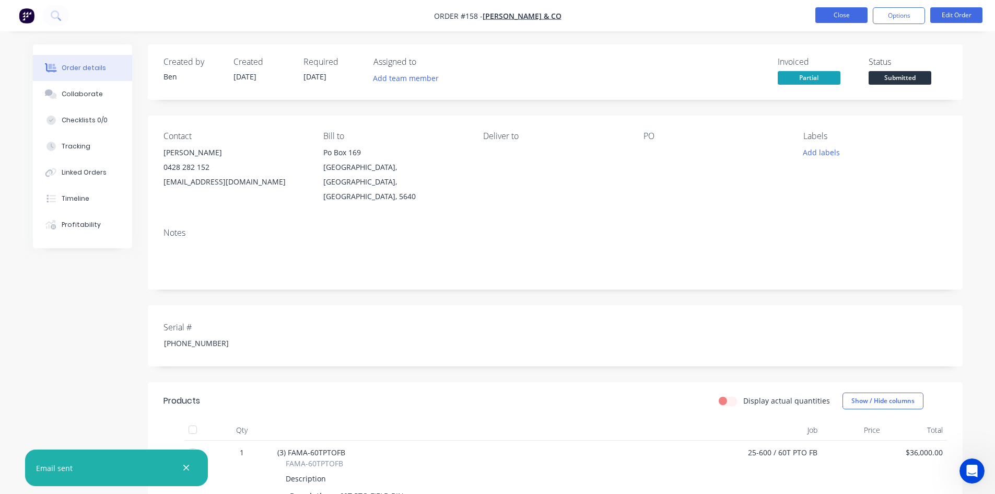
click at [853, 16] on button "Close" at bounding box center [842, 15] width 52 height 16
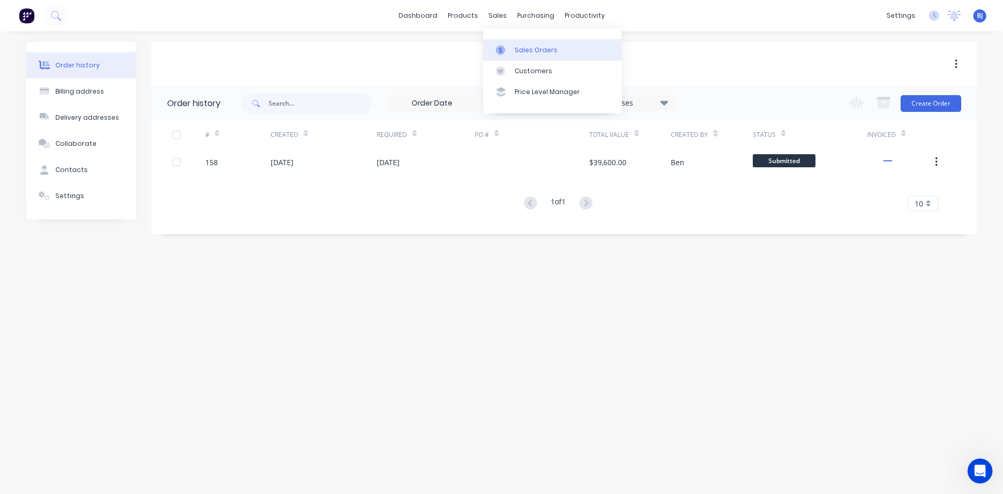
click at [507, 50] on div at bounding box center [504, 49] width 16 height 9
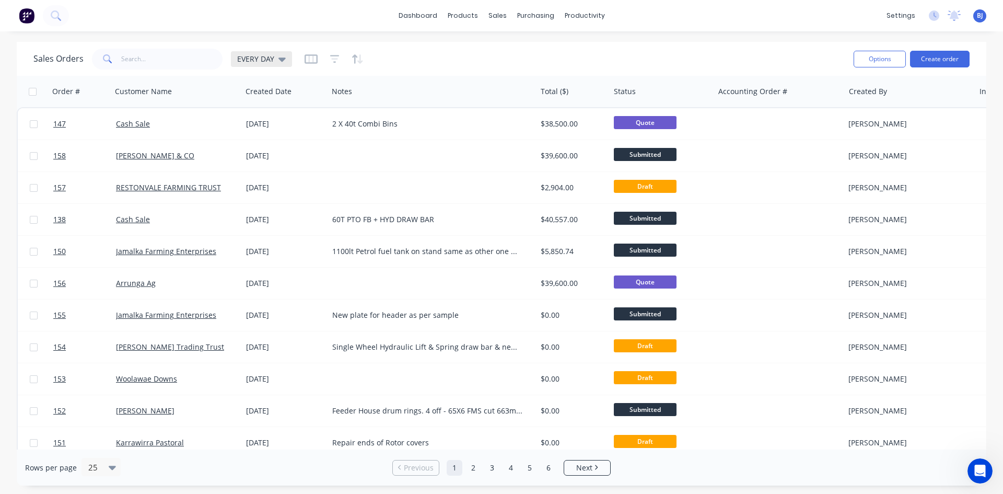
drag, startPoint x: 284, startPoint y: 56, endPoint x: 281, endPoint y: 66, distance: 9.9
click at [284, 57] on div "EVERY DAY" at bounding box center [261, 59] width 61 height 16
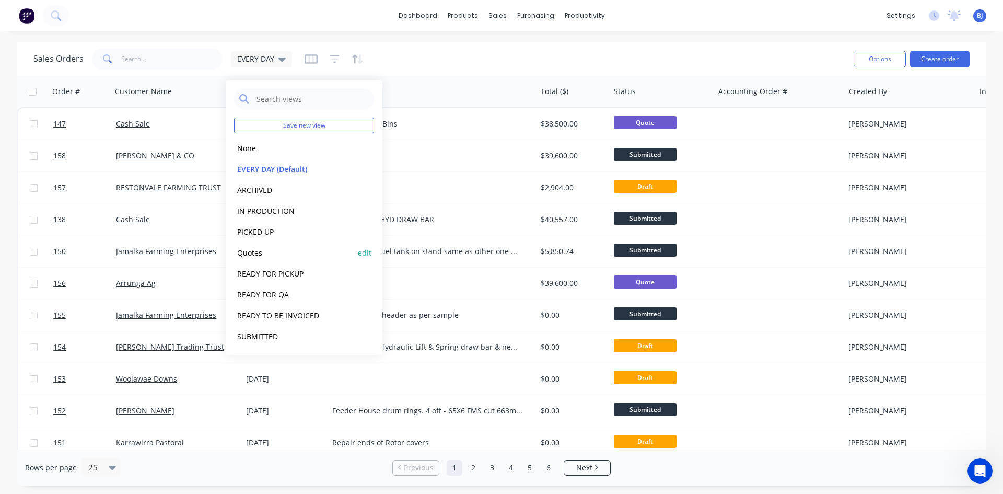
click at [253, 253] on button "Quotes" at bounding box center [293, 253] width 119 height 12
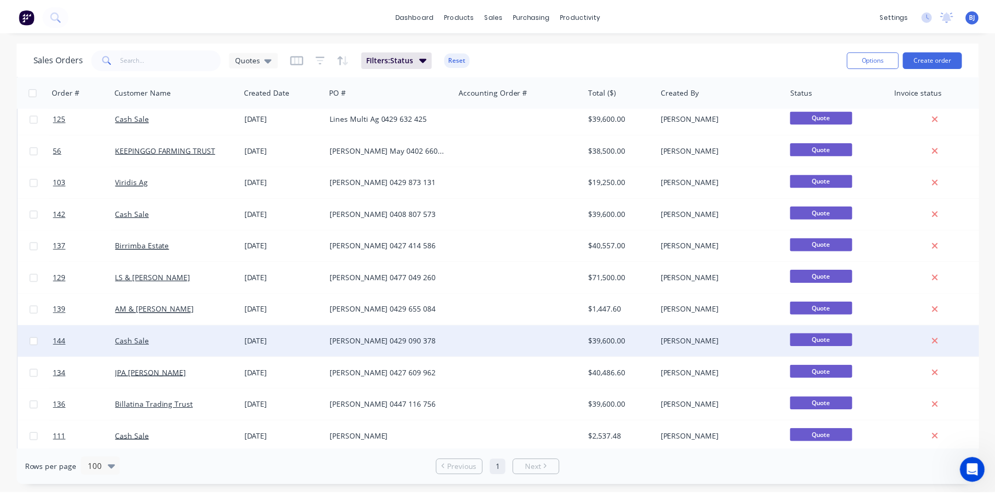
scroll to position [157, 0]
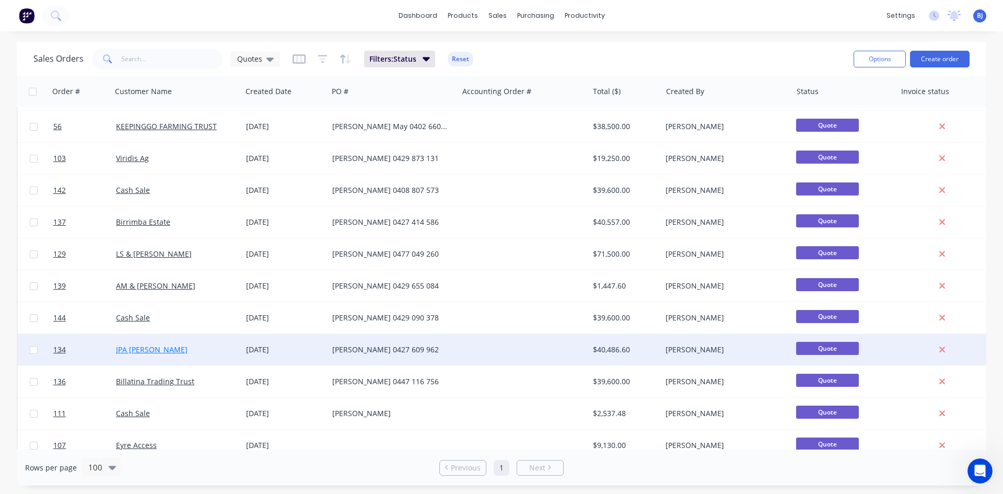
click at [153, 347] on link "JPA [PERSON_NAME]" at bounding box center [152, 349] width 72 height 10
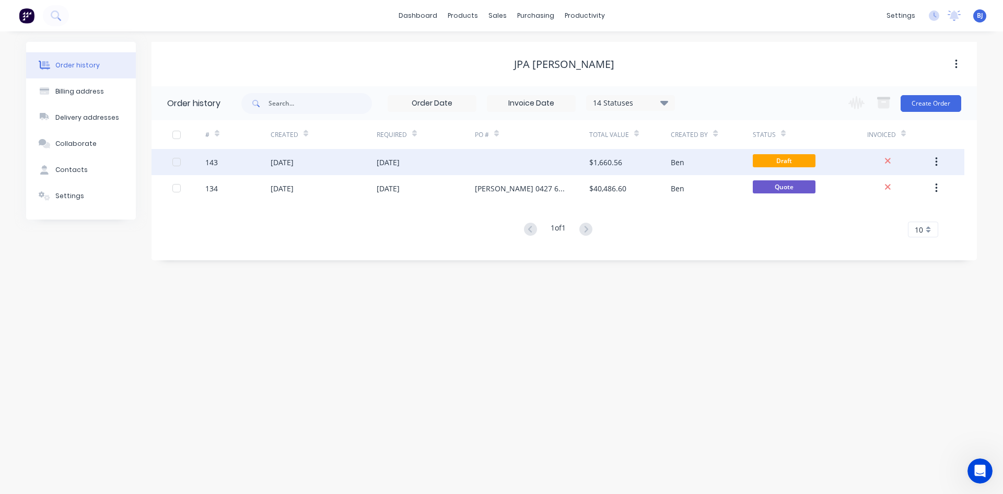
click at [380, 163] on div "[DATE]" at bounding box center [388, 162] width 23 height 11
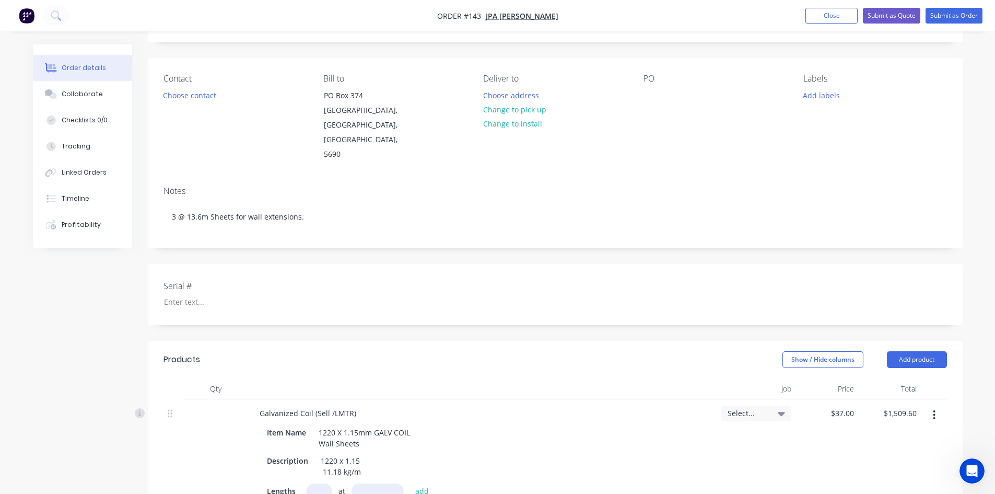
scroll to position [52, 0]
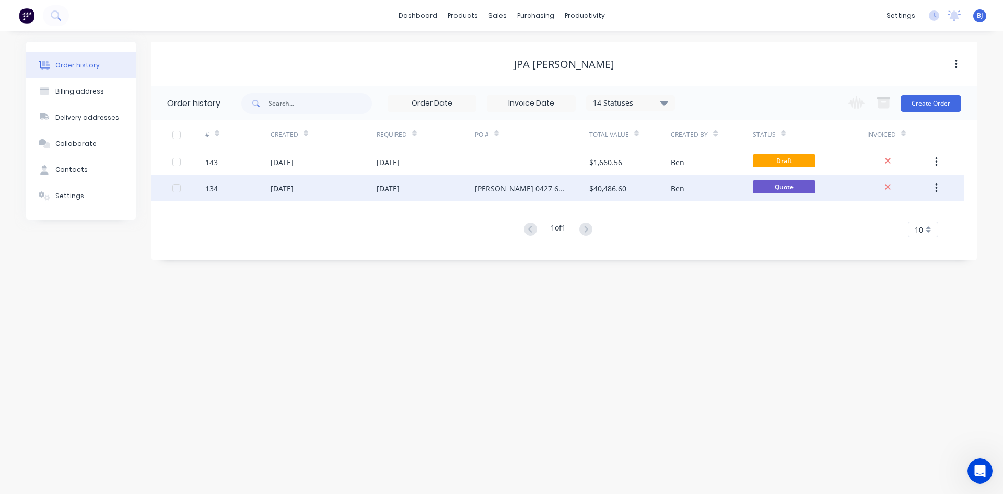
click at [394, 191] on div "[DATE]" at bounding box center [388, 188] width 23 height 11
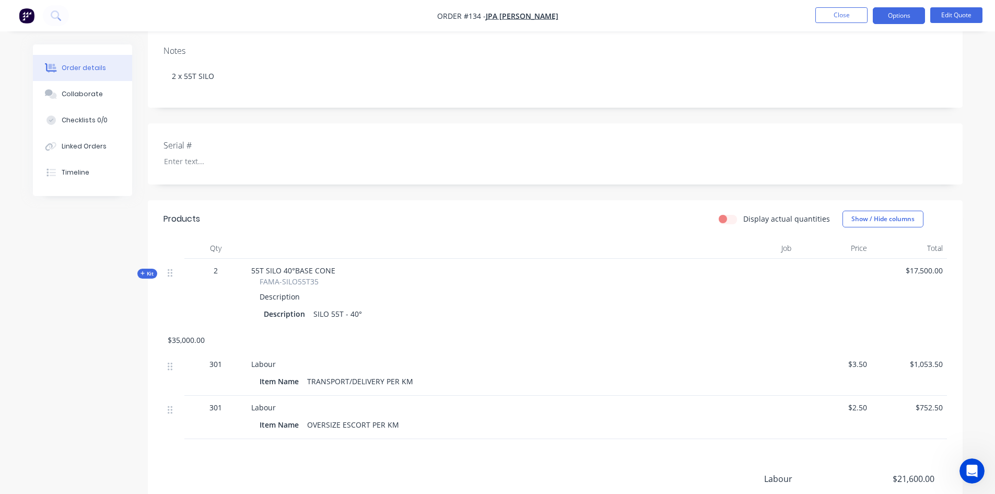
scroll to position [209, 0]
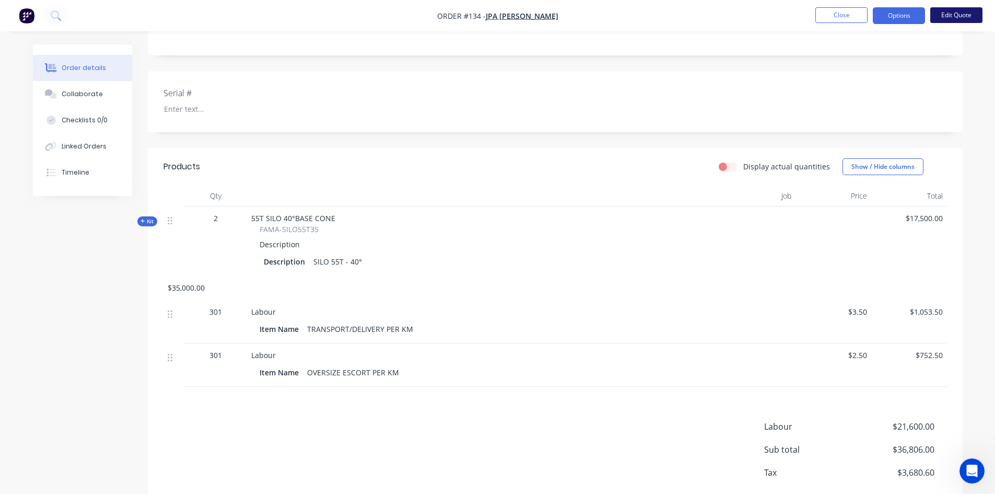
click at [957, 17] on button "Edit Quote" at bounding box center [957, 15] width 52 height 16
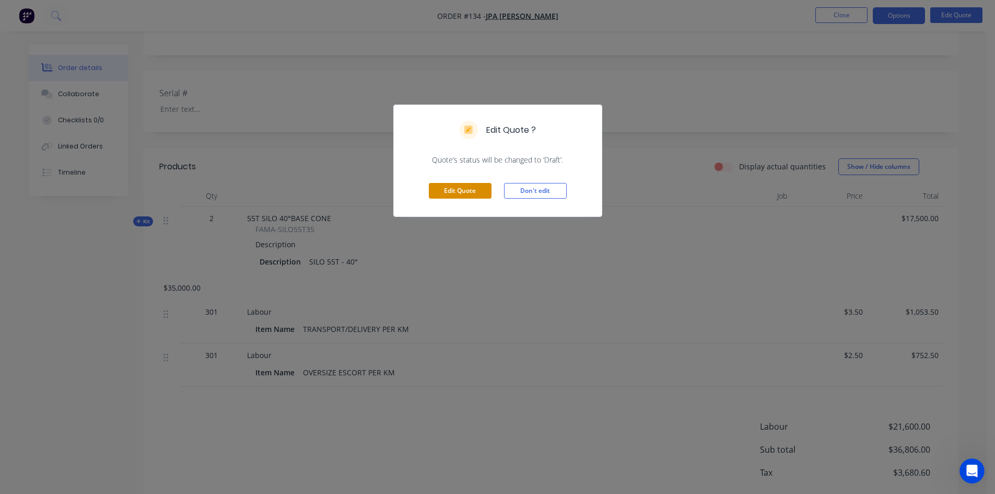
click at [453, 190] on button "Edit Quote" at bounding box center [460, 191] width 63 height 16
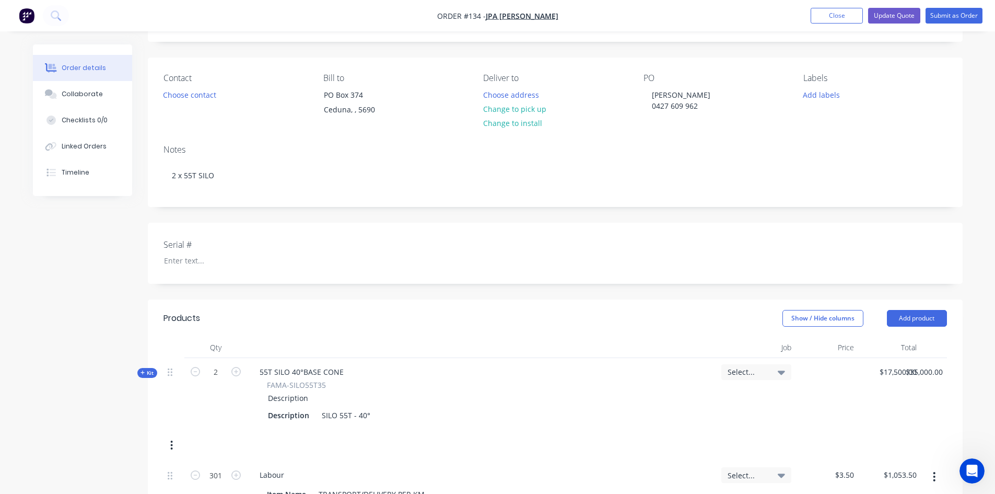
scroll to position [104, 0]
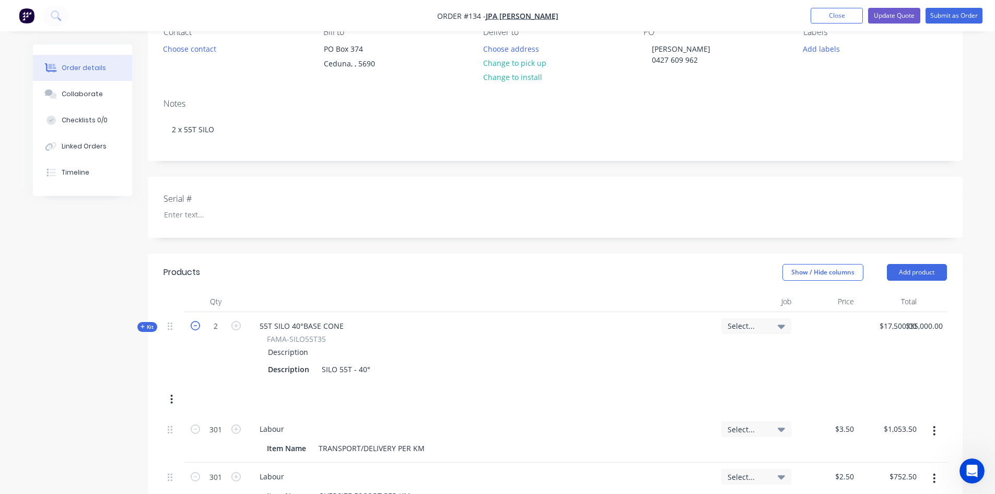
click at [196, 326] on icon "button" at bounding box center [195, 325] width 9 height 9
type input "1"
type input "$22,558.3139"
type input "$22,558.31"
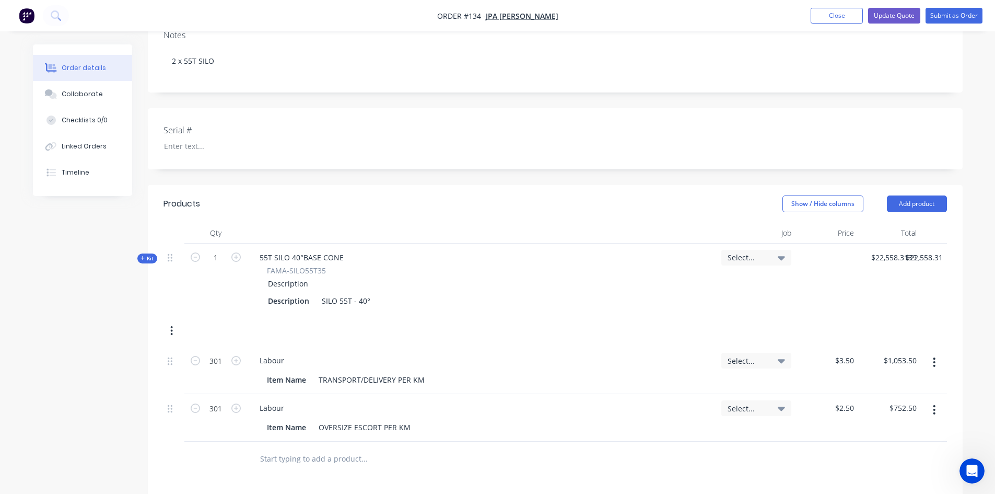
scroll to position [137, 0]
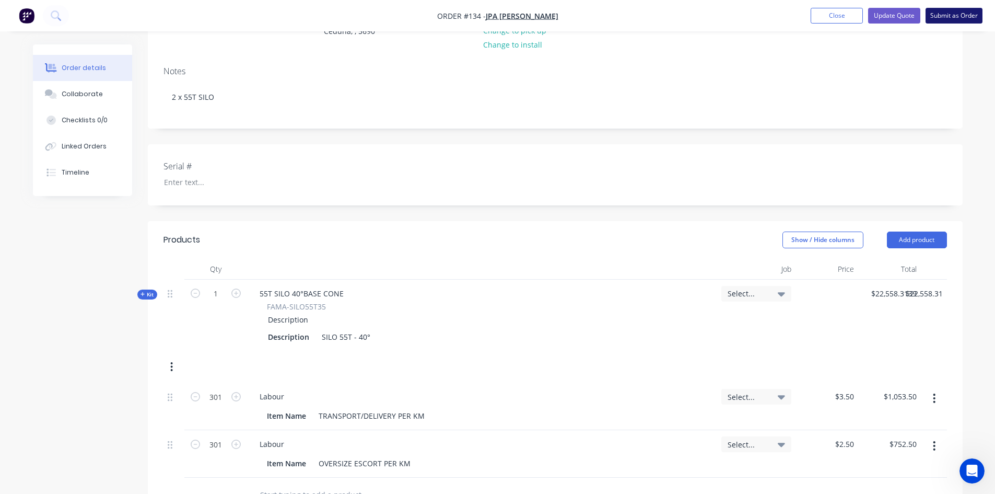
click at [938, 16] on button "Submit as Order" at bounding box center [954, 16] width 57 height 16
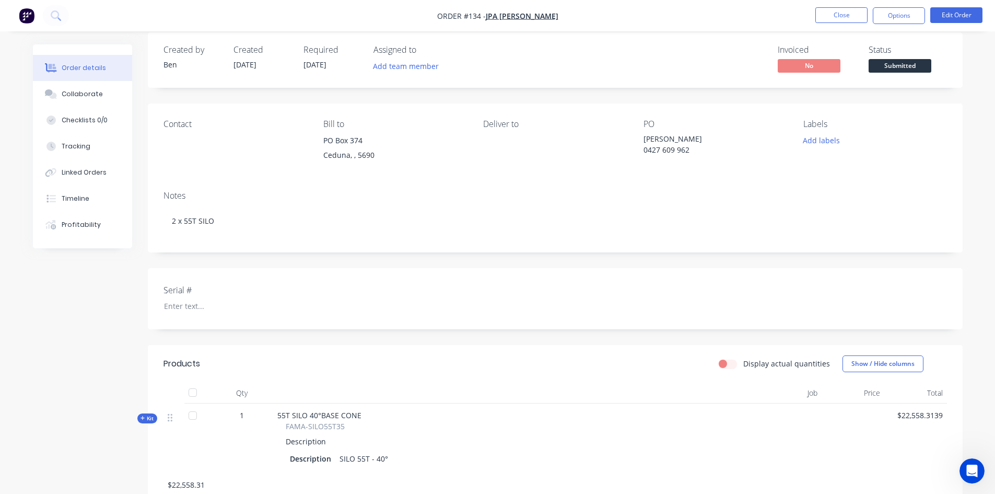
scroll to position [4, 0]
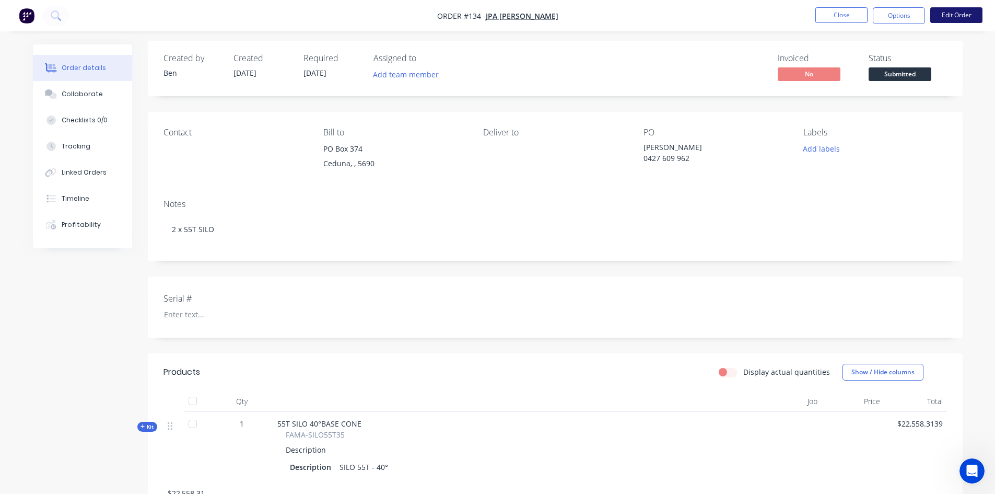
click at [956, 13] on button "Edit Order" at bounding box center [957, 15] width 52 height 16
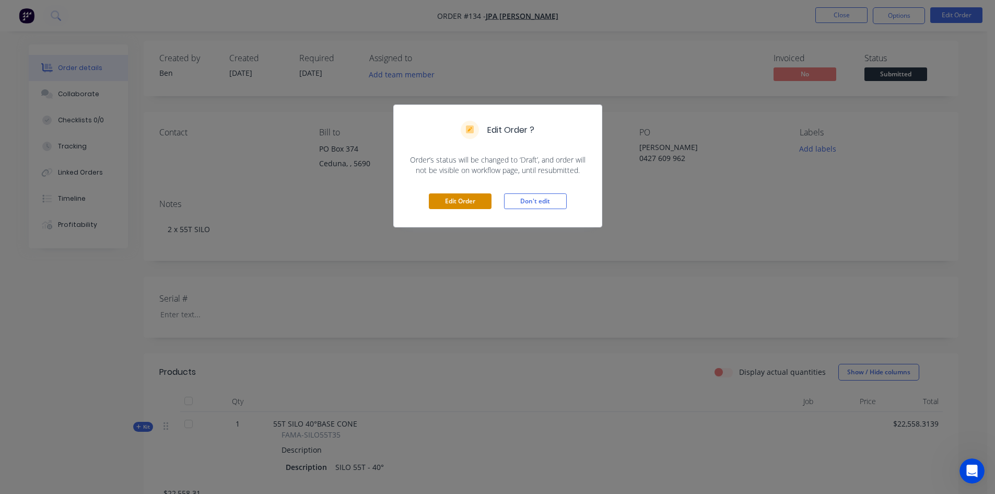
click at [472, 201] on button "Edit Order" at bounding box center [460, 201] width 63 height 16
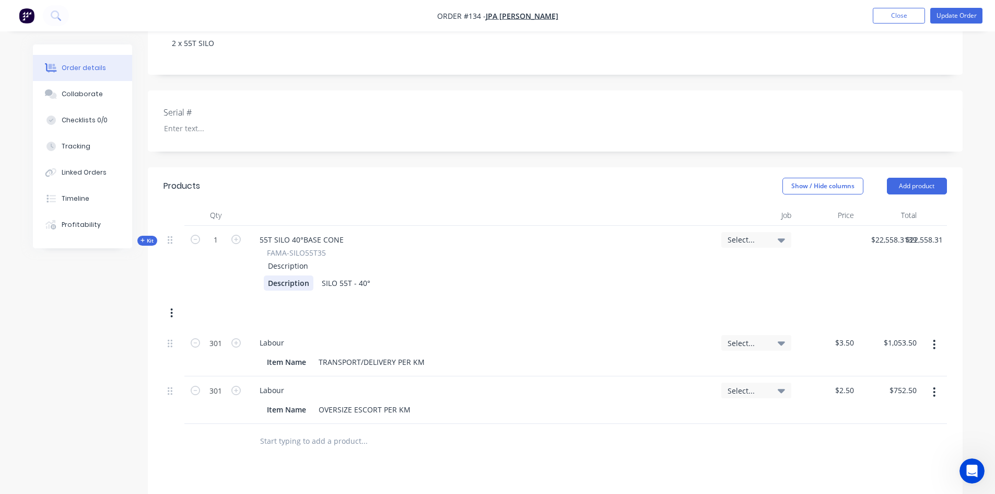
scroll to position [209, 0]
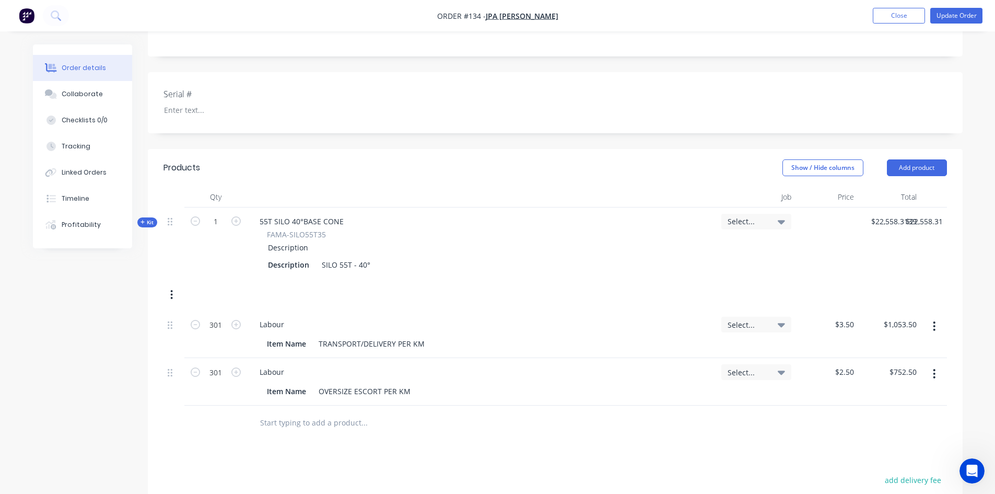
click at [172, 295] on icon "button" at bounding box center [172, 294] width 2 height 9
click at [110, 403] on div "Delete" at bounding box center [135, 405] width 80 height 15
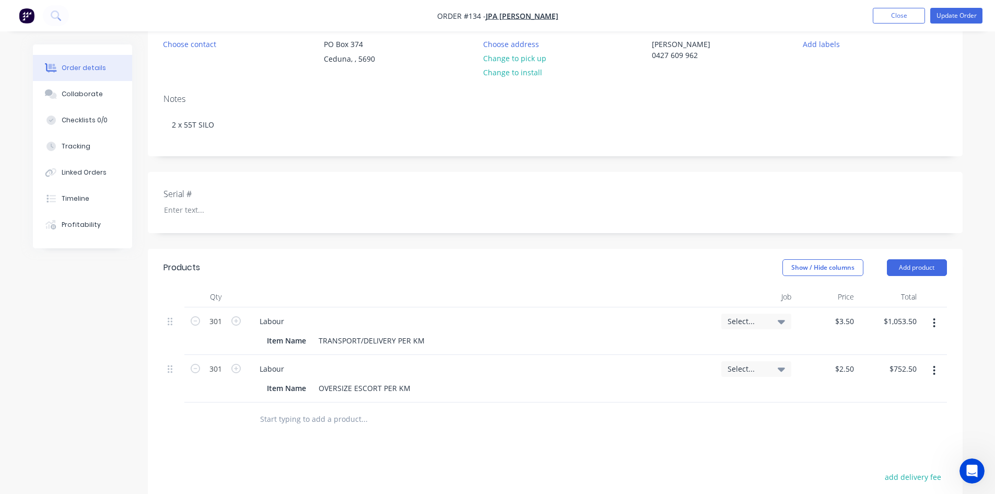
scroll to position [104, 0]
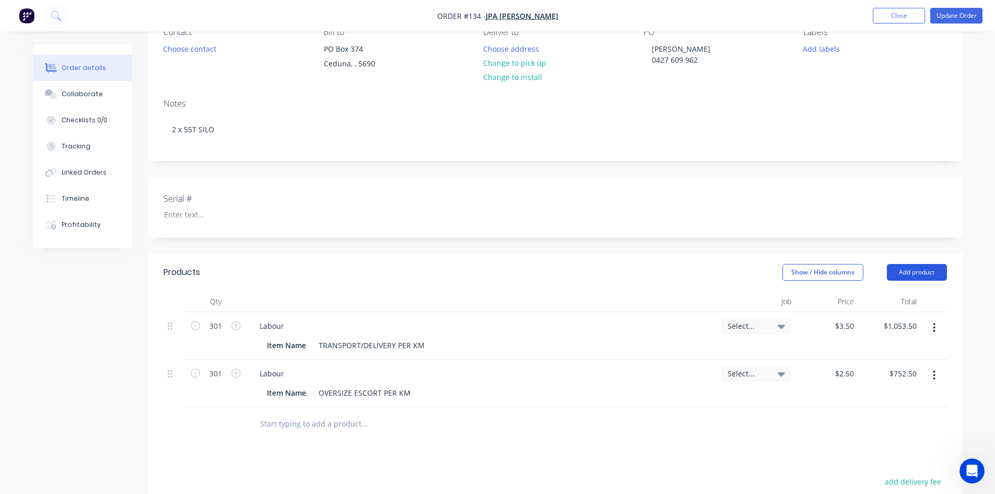
click at [916, 273] on button "Add product" at bounding box center [917, 272] width 60 height 17
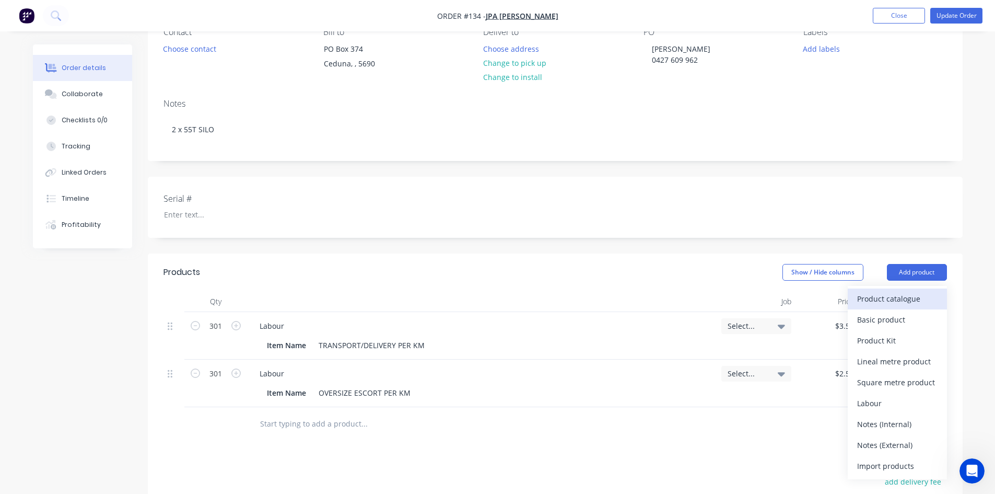
click at [887, 298] on div "Product catalogue" at bounding box center [897, 298] width 80 height 15
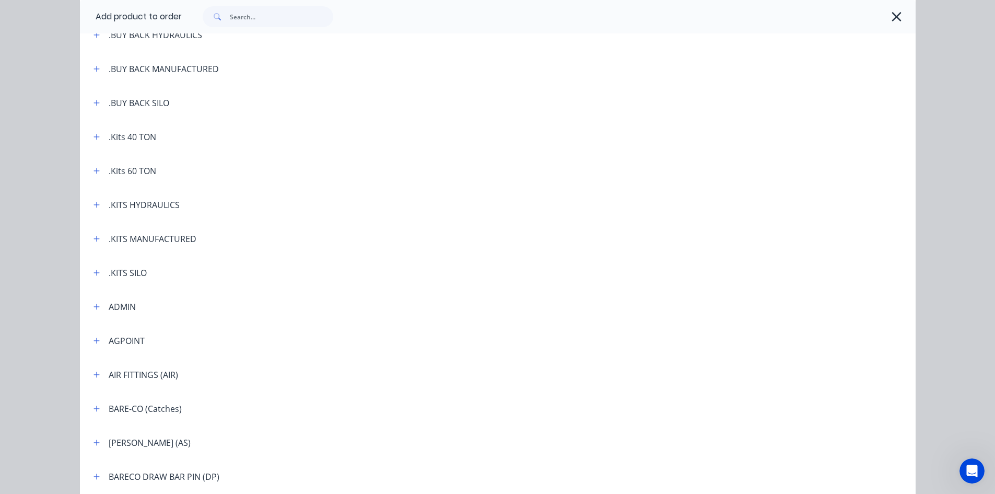
scroll to position [209, 0]
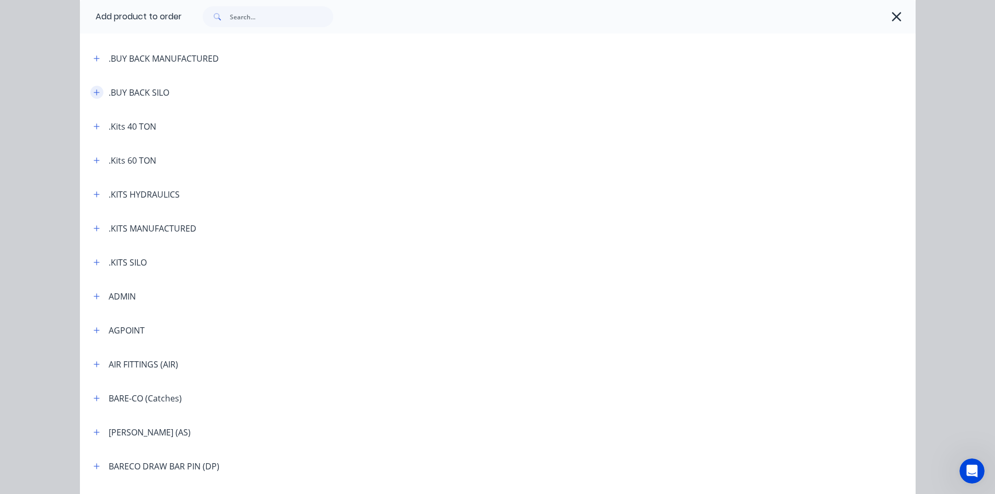
click at [95, 91] on icon "button" at bounding box center [97, 92] width 6 height 7
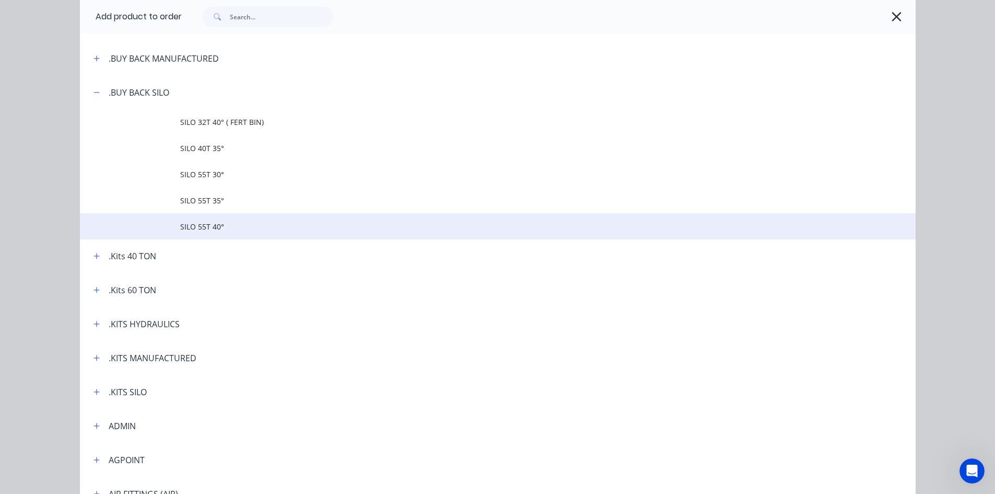
click at [205, 226] on span "SILO 55T 40°" at bounding box center [474, 226] width 588 height 11
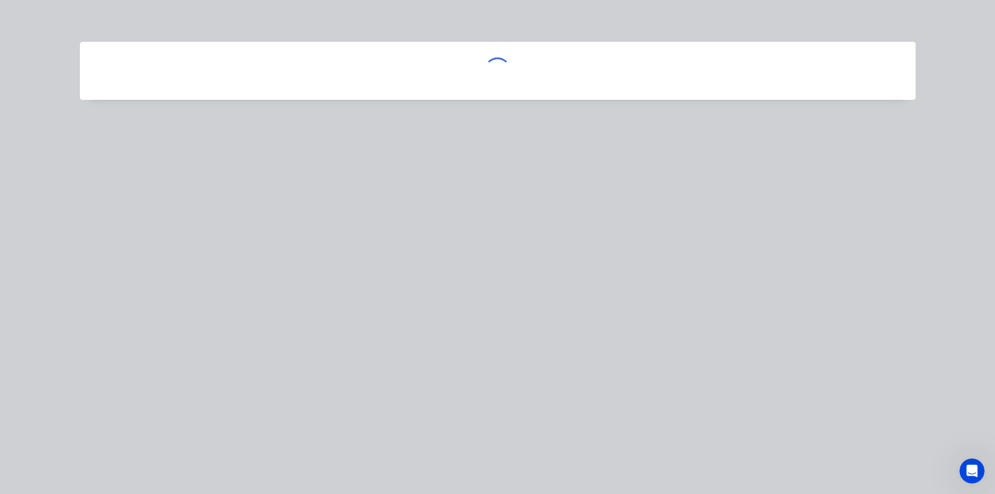
scroll to position [0, 0]
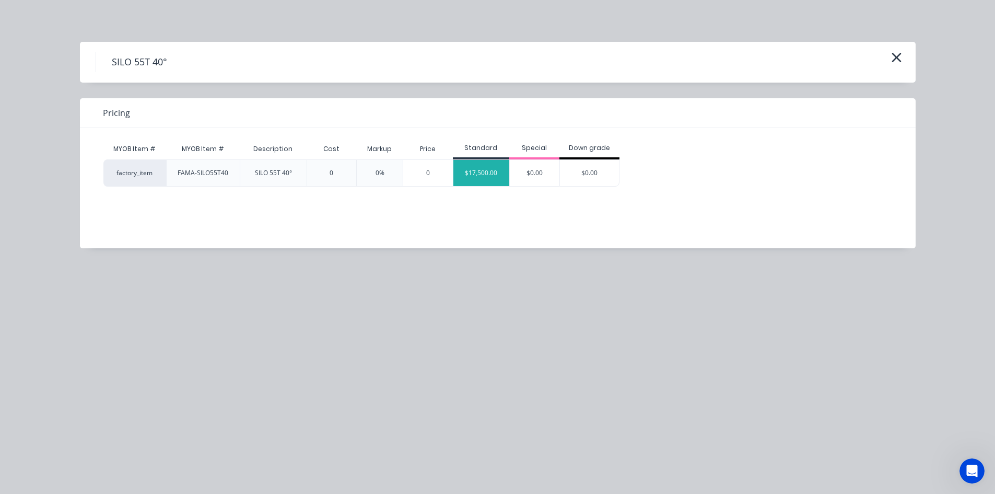
click at [485, 173] on div "$17,500.00" at bounding box center [482, 173] width 56 height 26
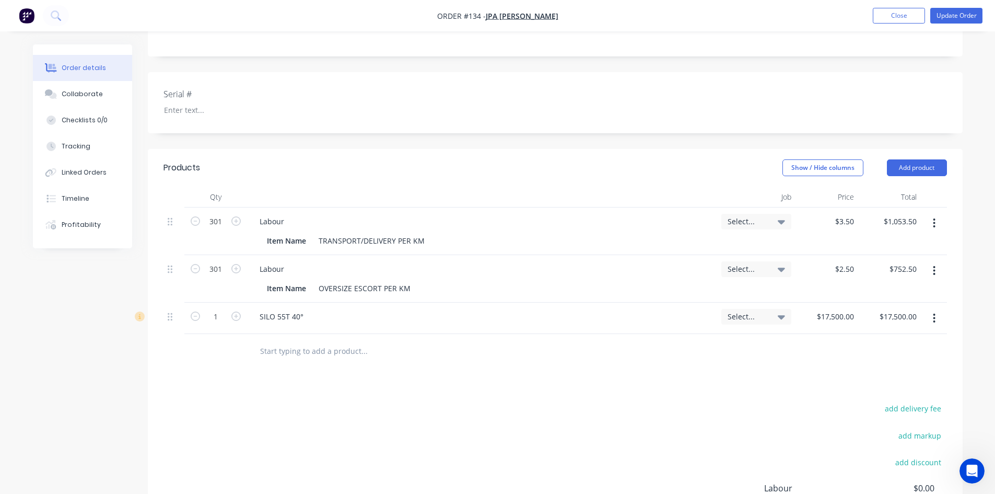
scroll to position [313, 0]
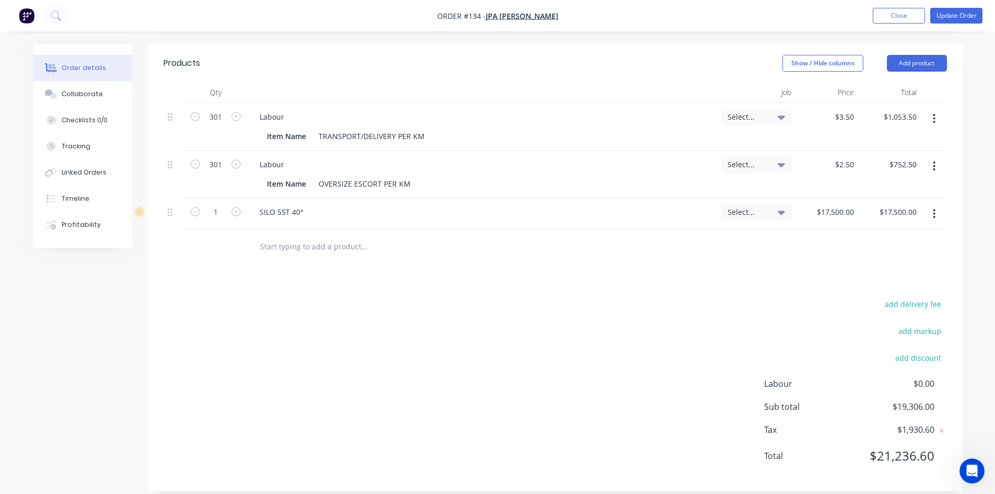
click at [935, 118] on icon "button" at bounding box center [935, 118] width 2 height 9
click at [878, 211] on div "Delete" at bounding box center [897, 208] width 80 height 15
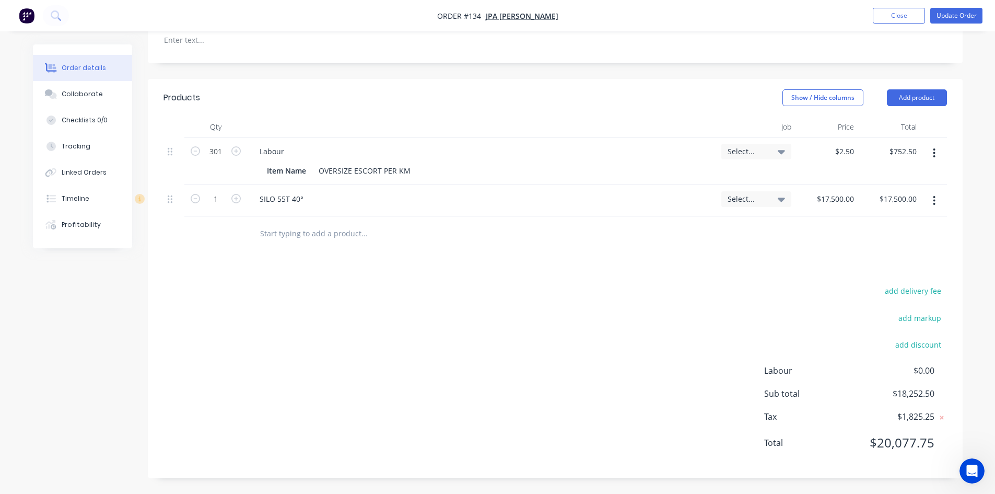
scroll to position [279, 0]
click at [936, 156] on button "button" at bounding box center [934, 153] width 25 height 19
click at [881, 240] on div "Delete" at bounding box center [897, 243] width 80 height 15
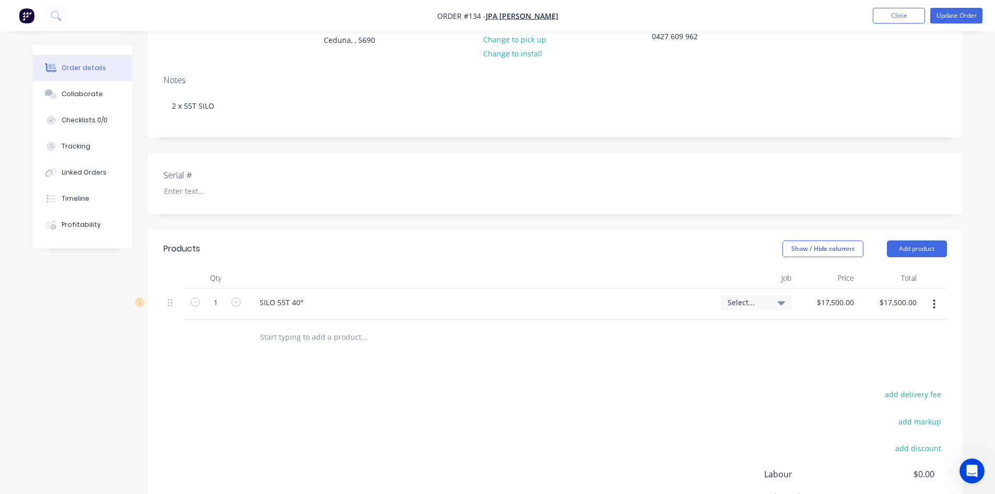
scroll to position [127, 0]
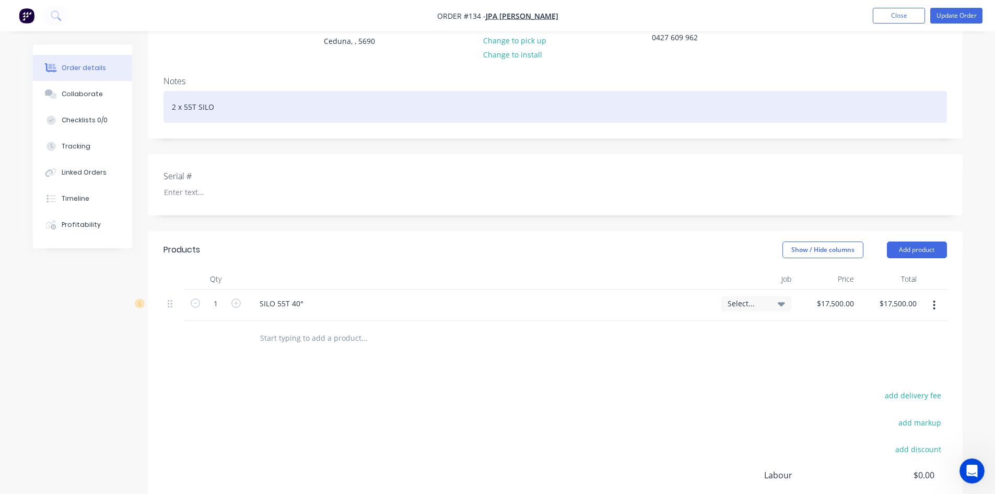
drag, startPoint x: 176, startPoint y: 108, endPoint x: 200, endPoint y: 124, distance: 29.0
click at [177, 108] on div "2 x 55T SILO" at bounding box center [556, 107] width 784 height 32
click at [181, 107] on div "2x 55T SILO" at bounding box center [556, 107] width 784 height 32
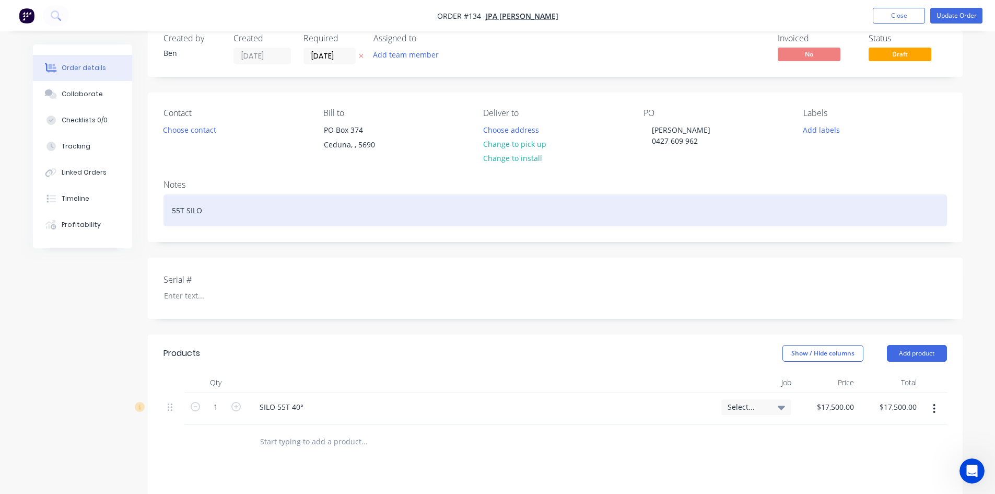
scroll to position [22, 0]
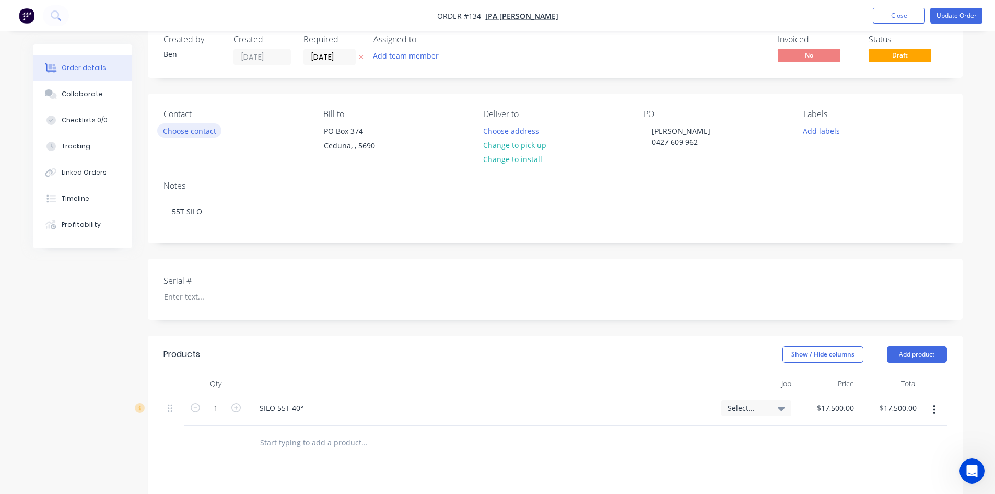
click at [197, 133] on button "Choose contact" at bounding box center [189, 130] width 64 height 14
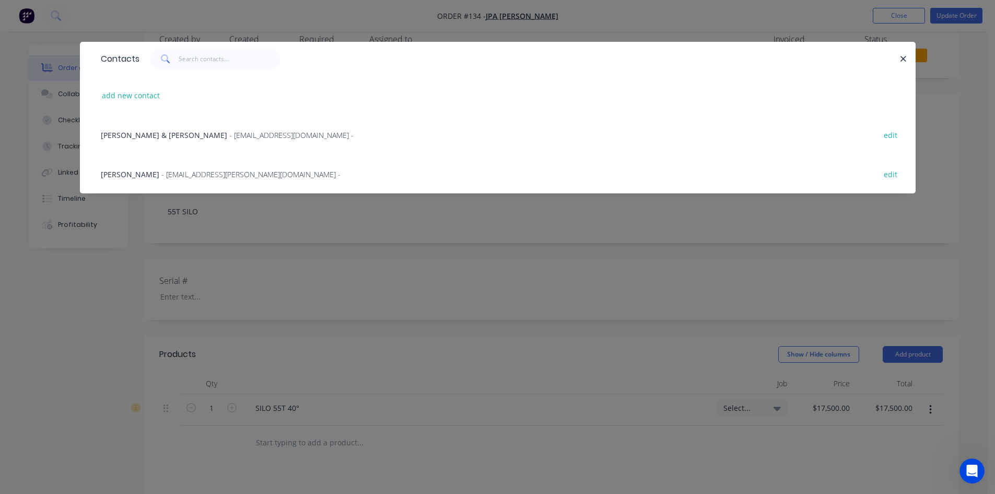
click at [229, 137] on span "- [EMAIL_ADDRESS][DOMAIN_NAME] -" at bounding box center [291, 135] width 124 height 10
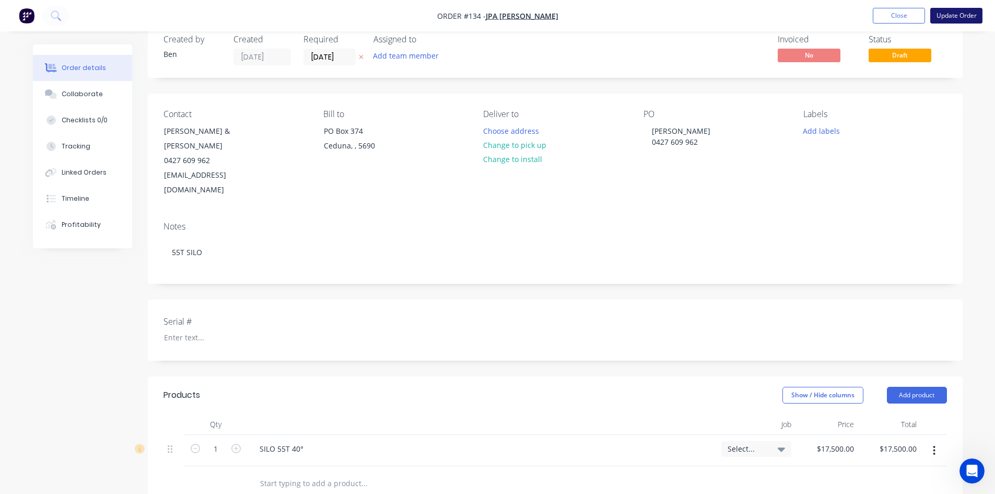
click at [950, 14] on button "Update Order" at bounding box center [957, 16] width 52 height 16
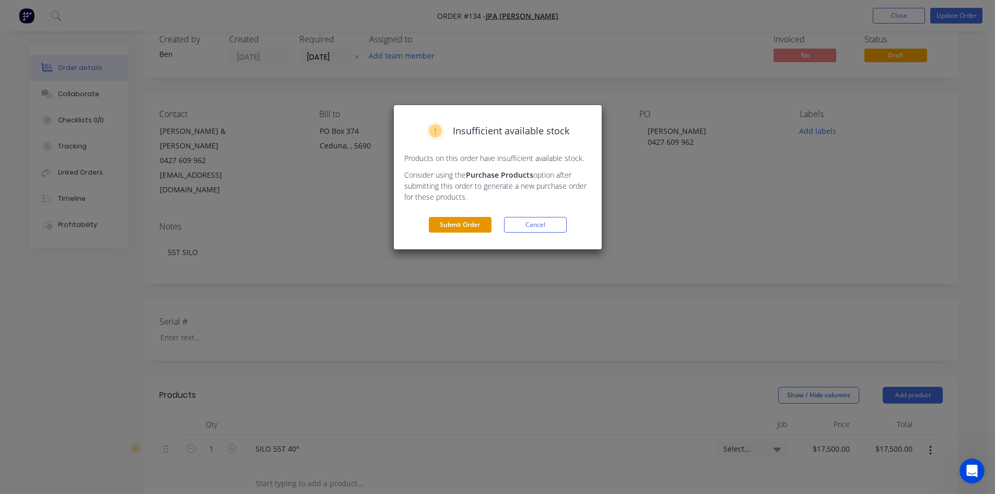
click at [478, 229] on button "Submit Order" at bounding box center [460, 225] width 63 height 16
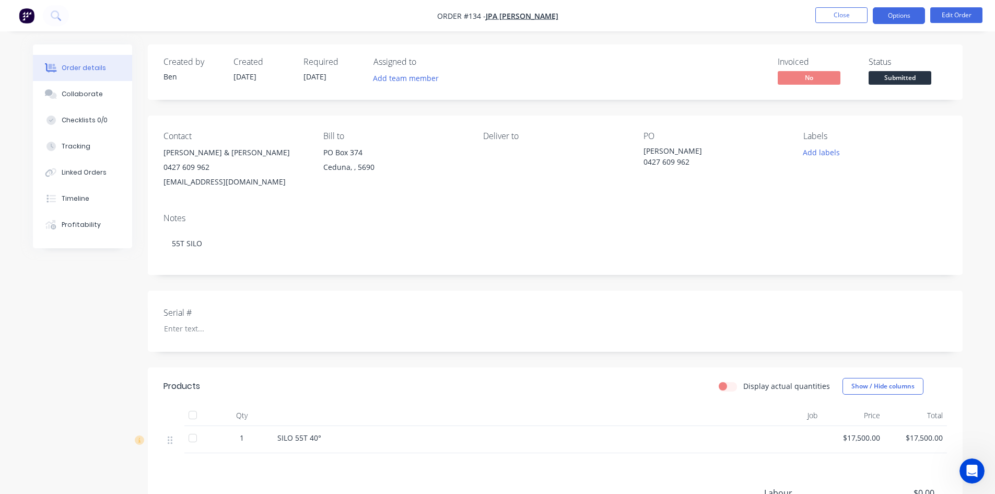
click at [907, 18] on button "Options" at bounding box center [899, 15] width 52 height 17
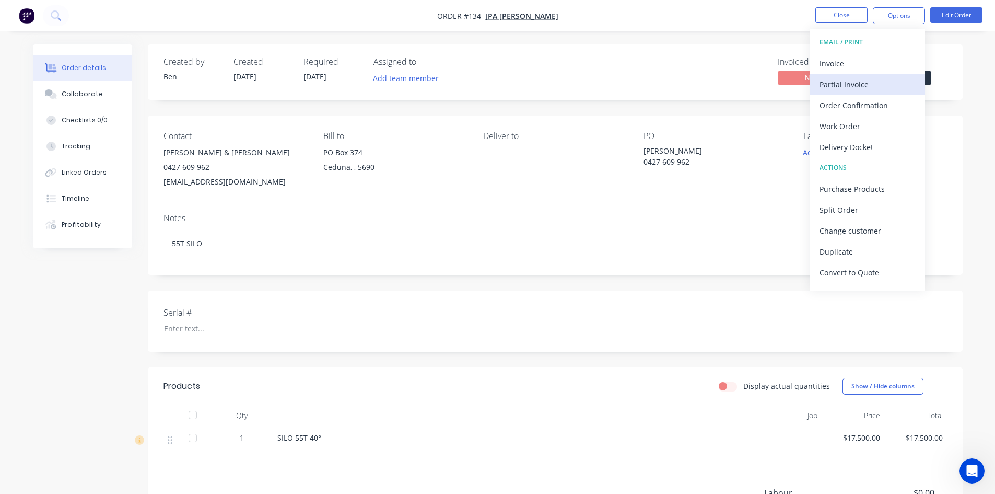
click at [858, 83] on div "Partial Invoice" at bounding box center [868, 84] width 96 height 15
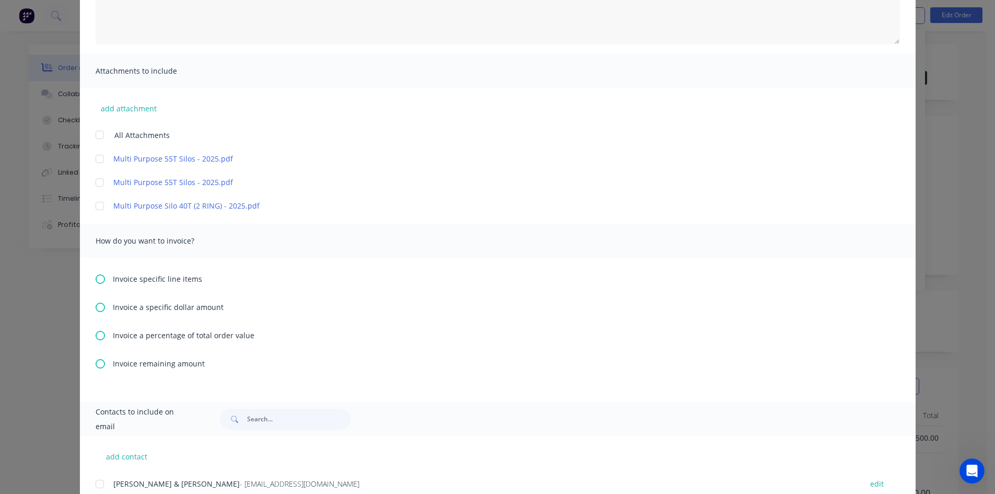
scroll to position [209, 0]
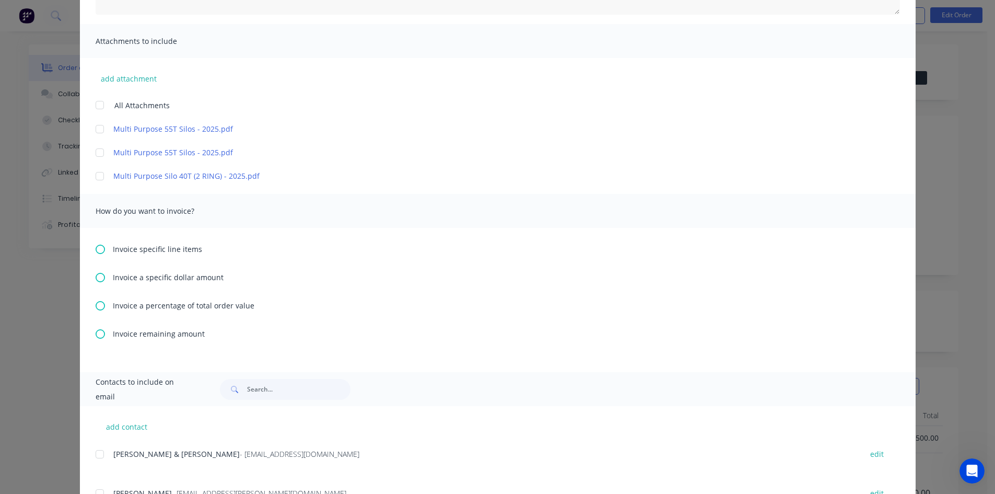
click at [96, 306] on icon at bounding box center [100, 305] width 9 height 9
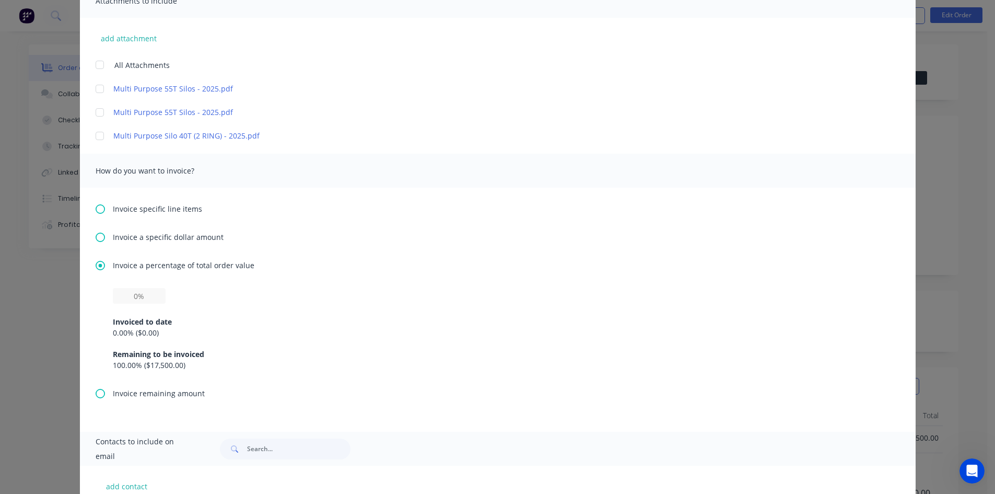
scroll to position [261, 0]
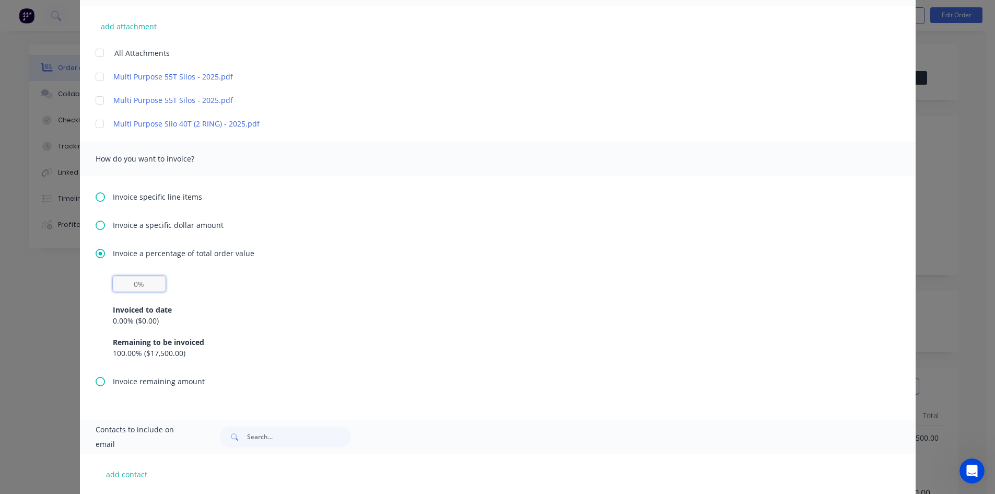
click at [134, 285] on input "text" at bounding box center [139, 284] width 53 height 16
type input "30%"
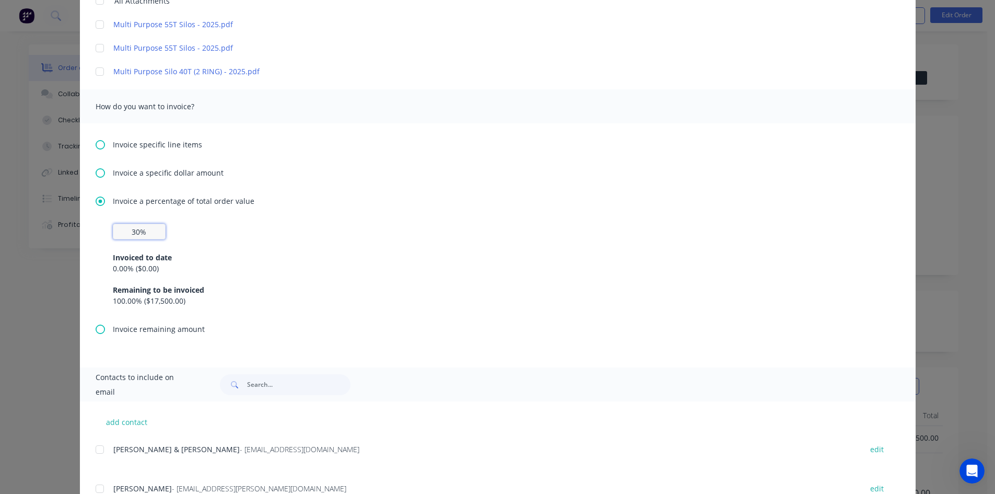
scroll to position [355, 0]
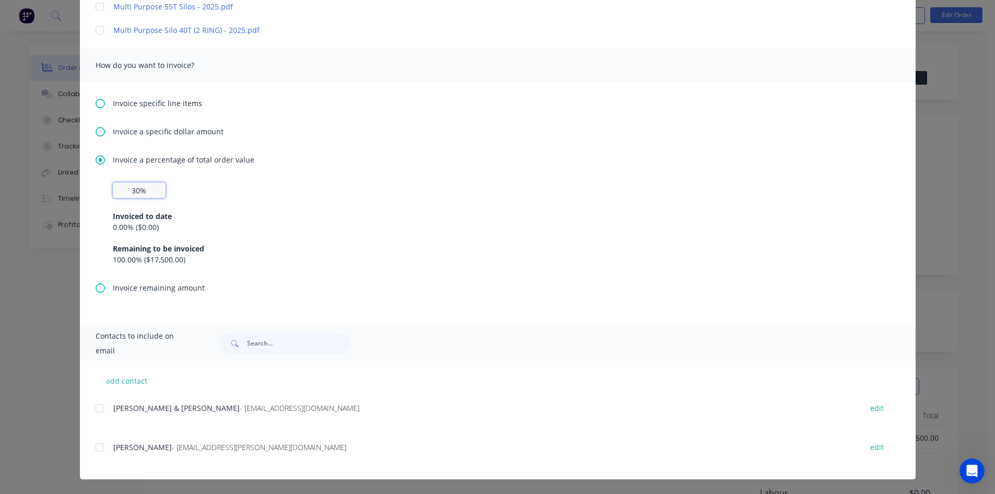
drag, startPoint x: 95, startPoint y: 408, endPoint x: 126, endPoint y: 413, distance: 31.3
click at [97, 408] on div at bounding box center [99, 408] width 21 height 21
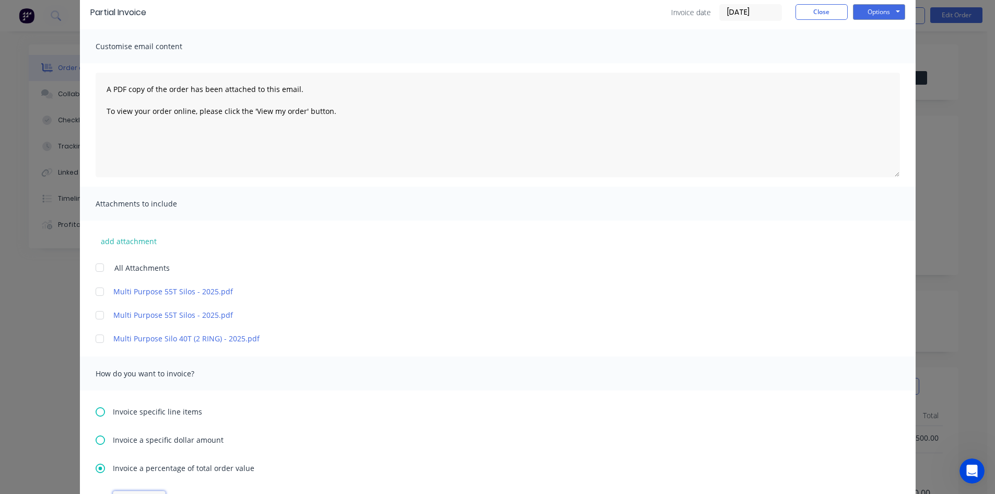
scroll to position [0, 0]
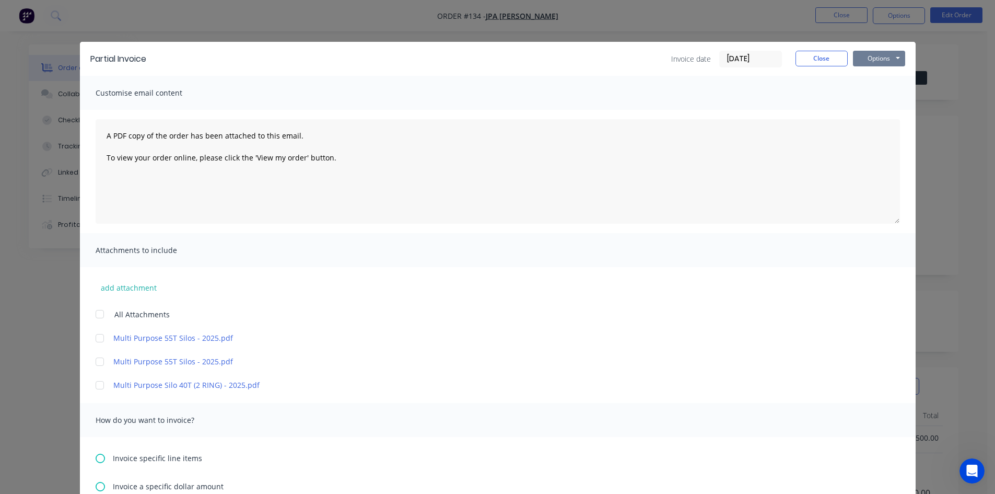
click at [859, 62] on button "Options" at bounding box center [879, 59] width 52 height 16
click at [869, 80] on button "Preview" at bounding box center [886, 76] width 67 height 17
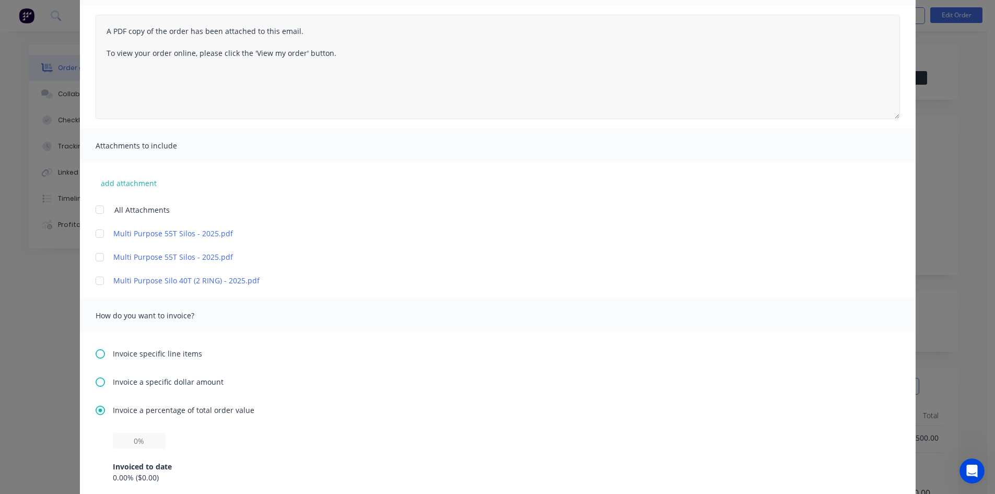
scroll to position [209, 0]
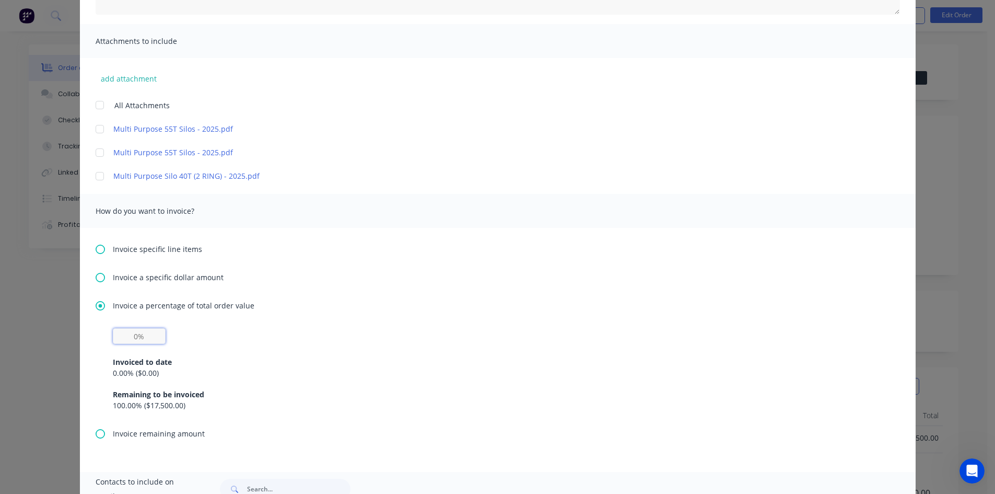
click at [136, 338] on input "text" at bounding box center [139, 336] width 53 height 16
type input "30%"
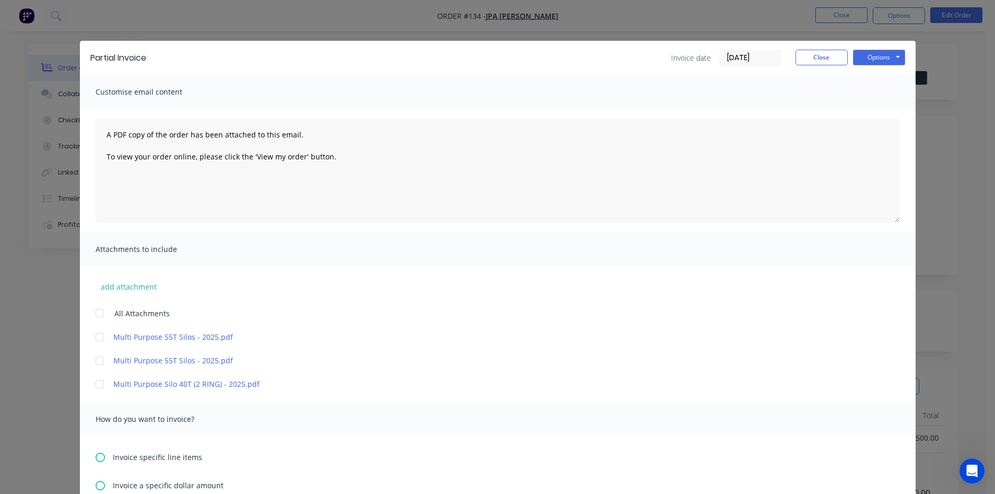
scroll to position [0, 0]
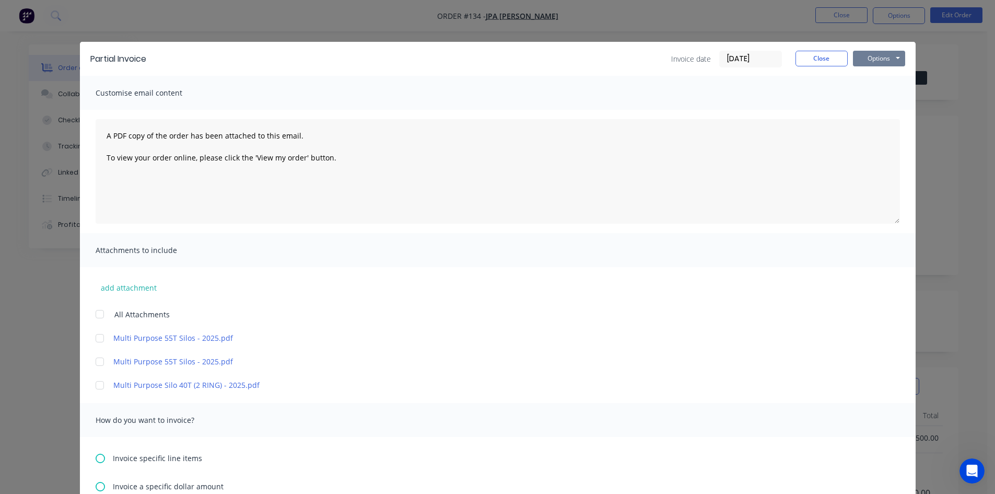
click at [883, 59] on button "Options" at bounding box center [879, 59] width 52 height 16
click at [875, 112] on button "Email" at bounding box center [886, 111] width 67 height 17
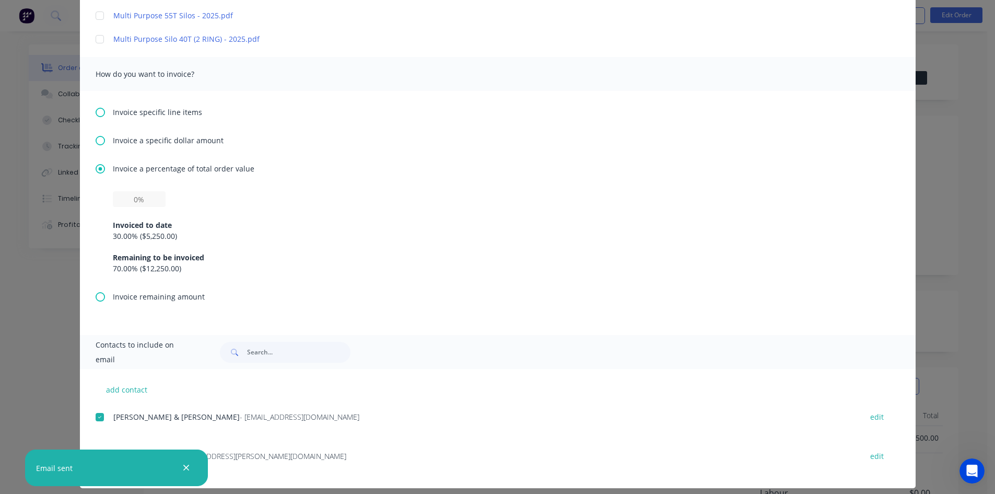
scroll to position [355, 0]
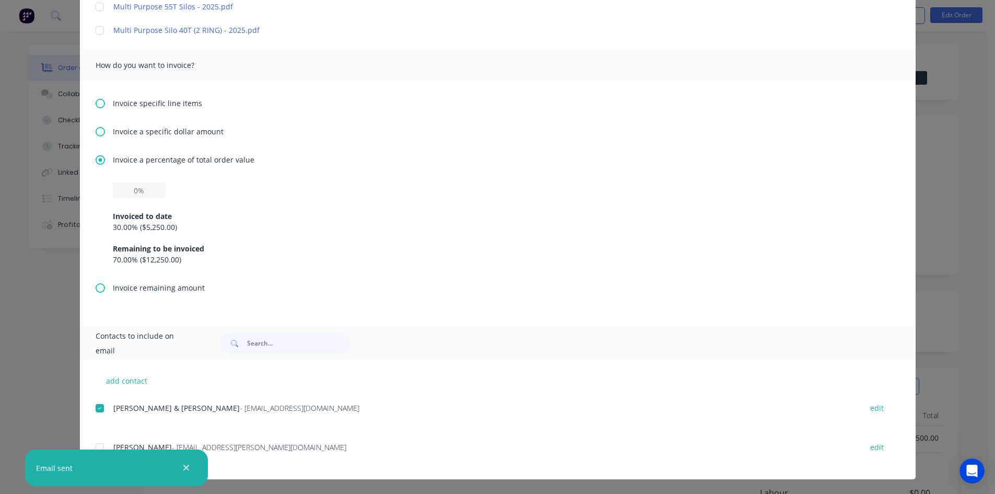
drag, startPoint x: 189, startPoint y: 466, endPoint x: 193, endPoint y: 460, distance: 7.1
click at [190, 464] on icon "button" at bounding box center [186, 467] width 7 height 9
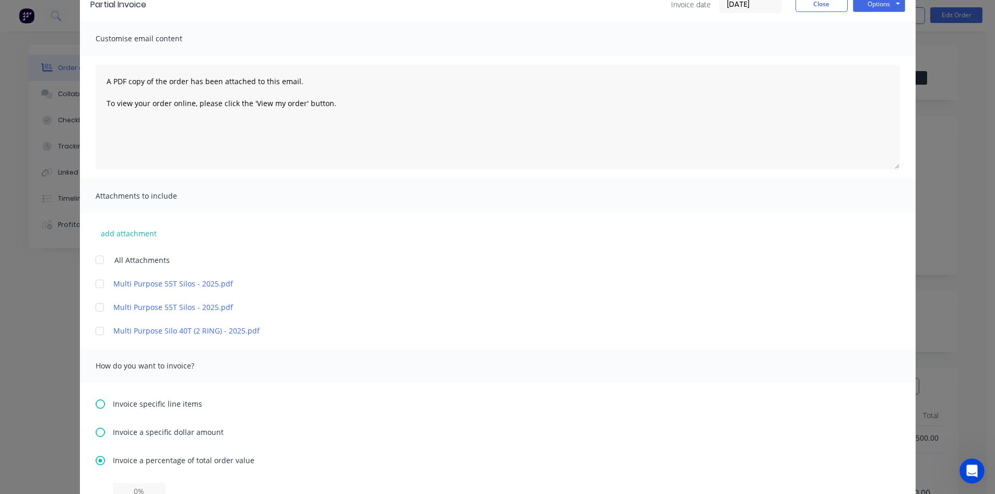
scroll to position [0, 0]
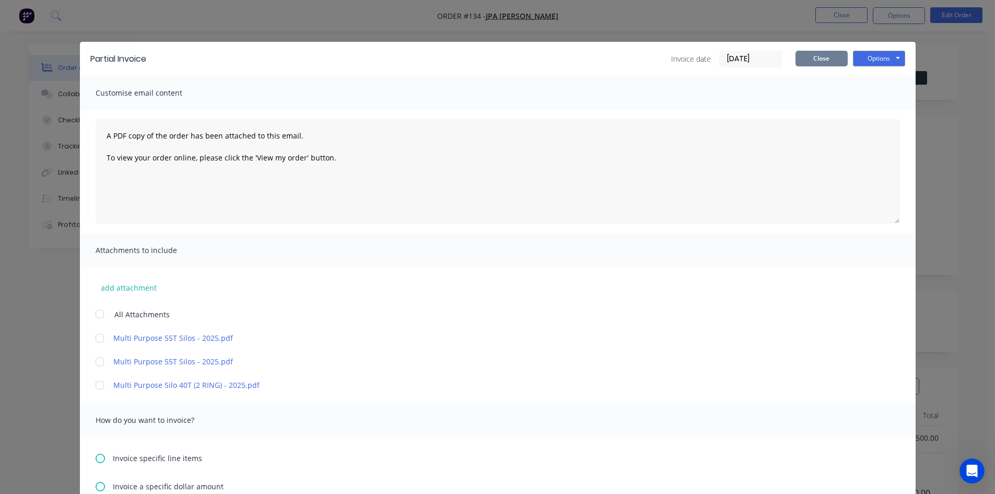
click at [823, 60] on button "Close" at bounding box center [822, 59] width 52 height 16
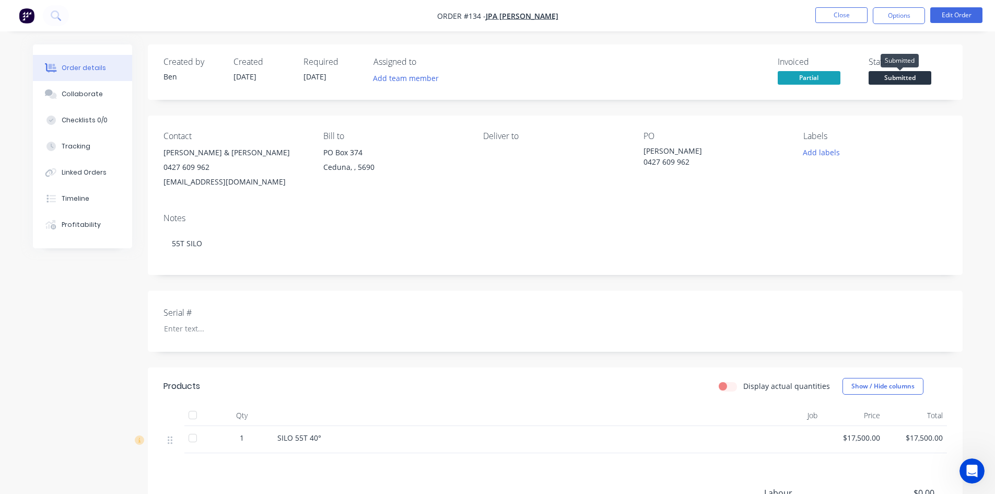
click at [905, 79] on span "Submitted" at bounding box center [900, 77] width 63 height 13
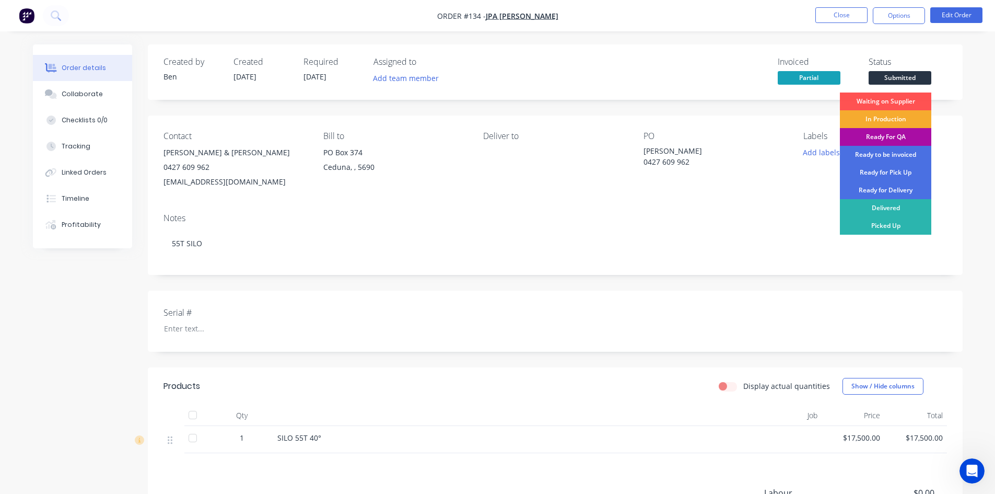
click at [877, 118] on div "In Production" at bounding box center [885, 119] width 91 height 18
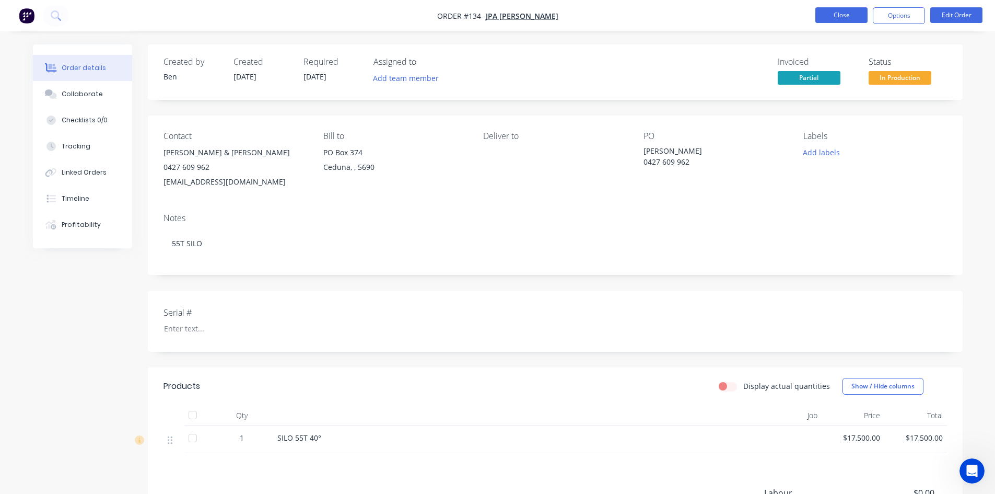
click at [849, 14] on button "Close" at bounding box center [842, 15] width 52 height 16
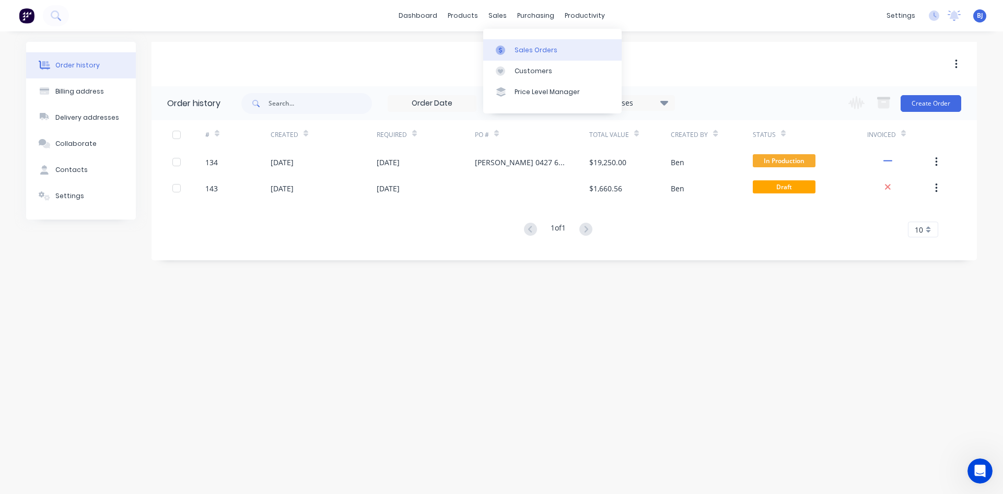
click at [509, 50] on div at bounding box center [504, 49] width 16 height 9
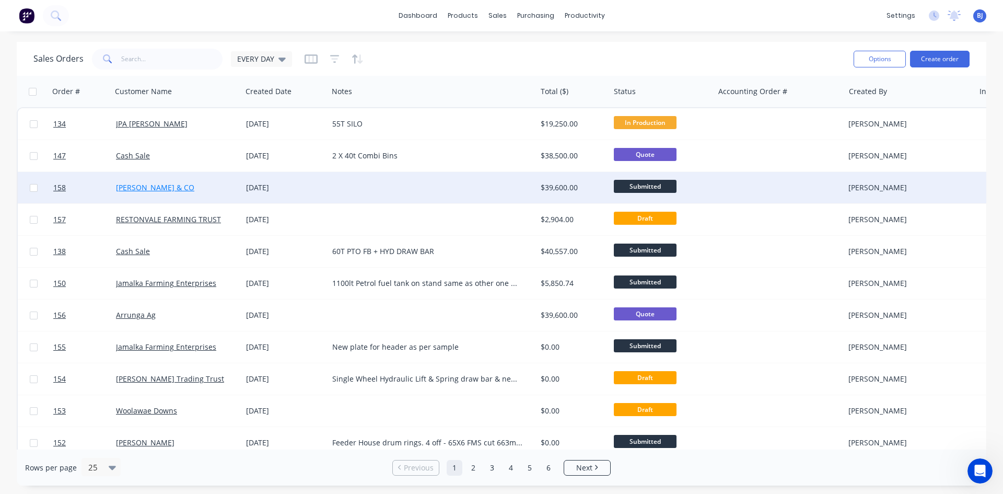
click at [161, 187] on link "[PERSON_NAME] & CO" at bounding box center [155, 187] width 78 height 10
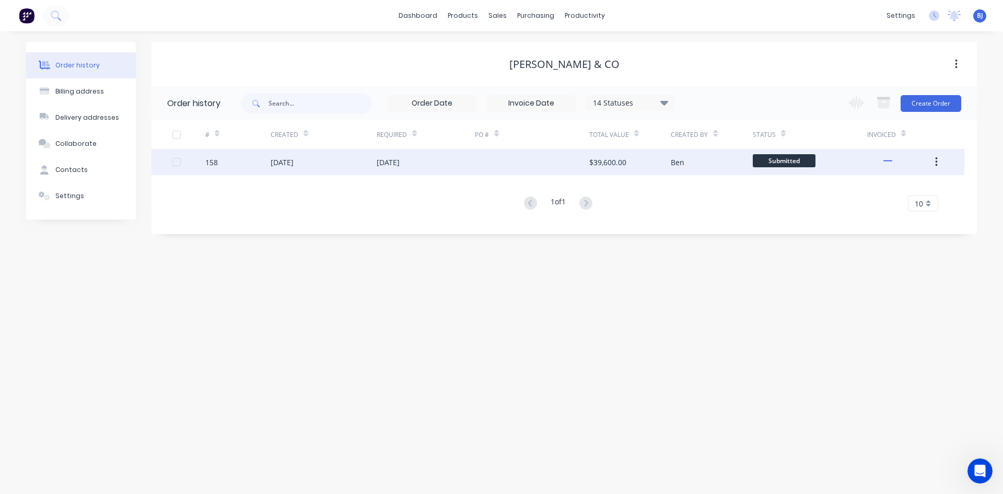
click at [400, 166] on div "[DATE]" at bounding box center [388, 162] width 23 height 11
click at [395, 161] on div "[DATE]" at bounding box center [388, 162] width 23 height 11
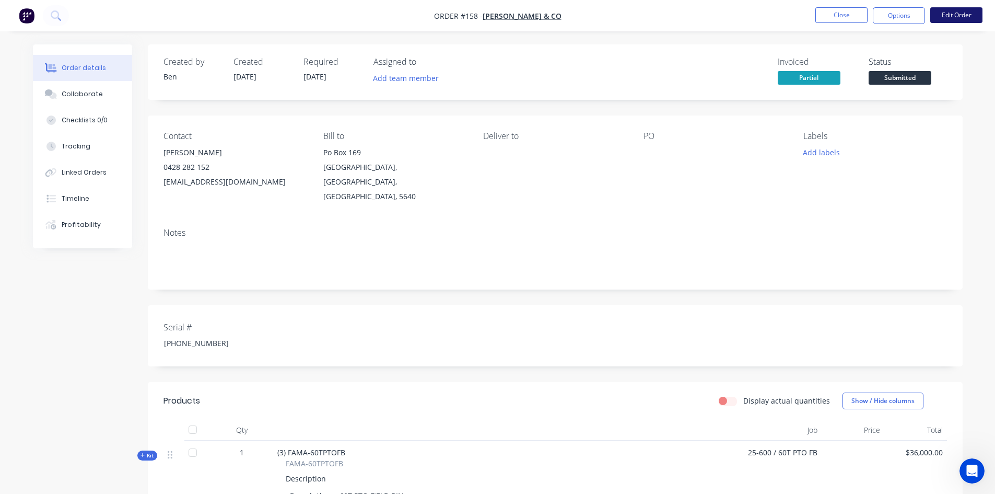
click at [963, 16] on button "Edit Order" at bounding box center [957, 15] width 52 height 16
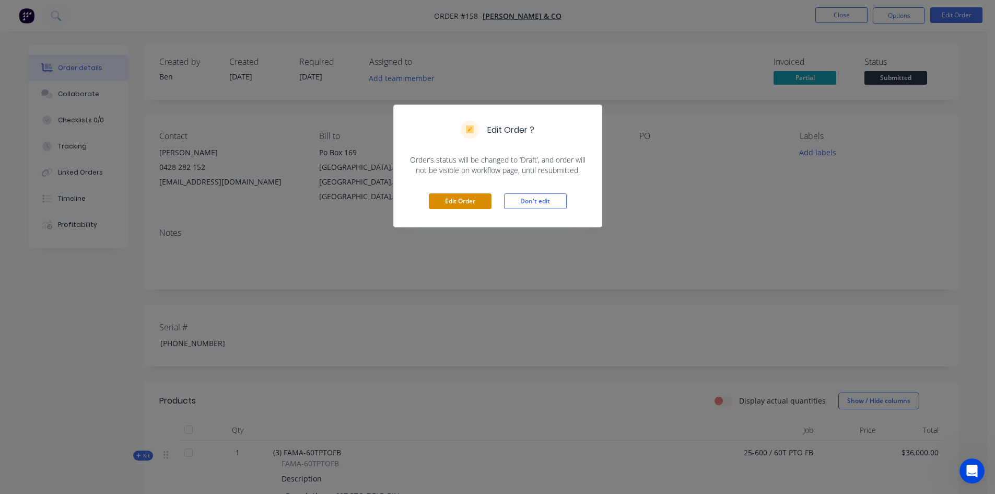
click at [463, 204] on button "Edit Order" at bounding box center [460, 201] width 63 height 16
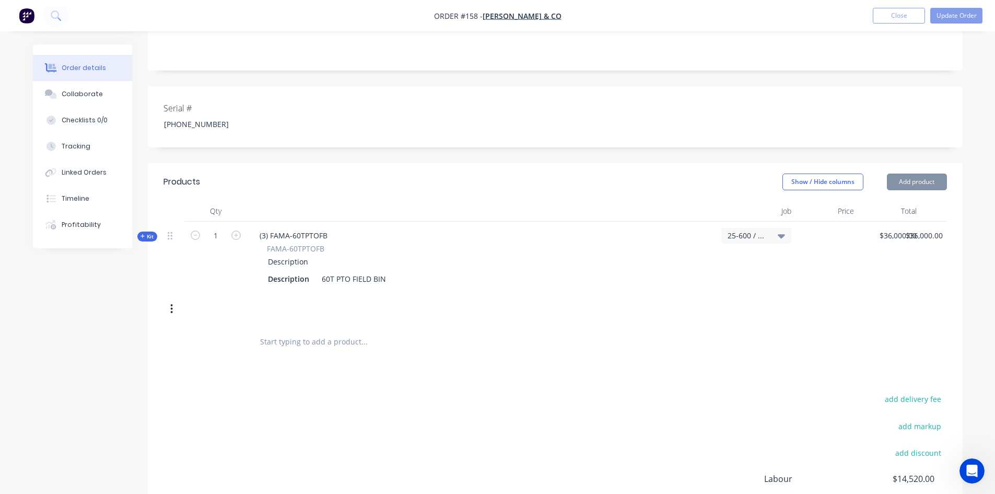
scroll to position [261, 0]
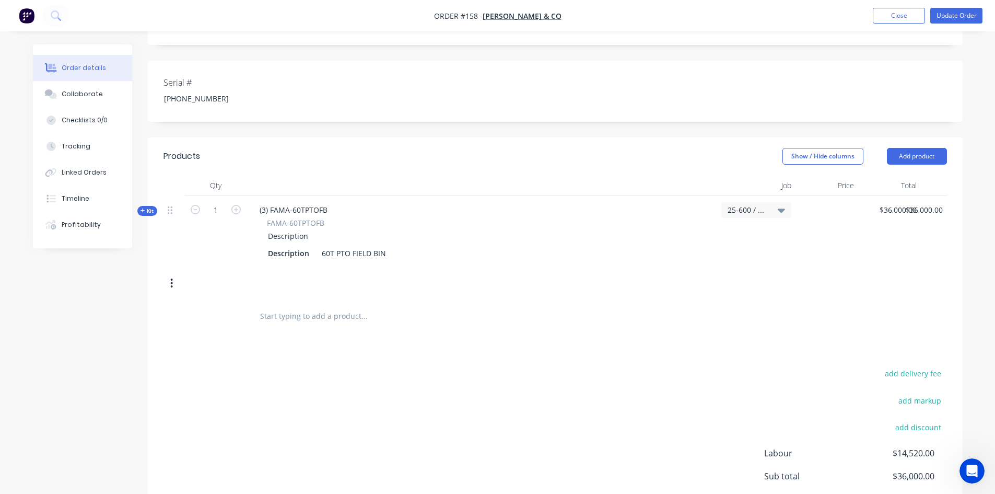
click at [171, 277] on icon "button" at bounding box center [171, 282] width 3 height 11
click at [95, 387] on div "Delete" at bounding box center [135, 394] width 80 height 15
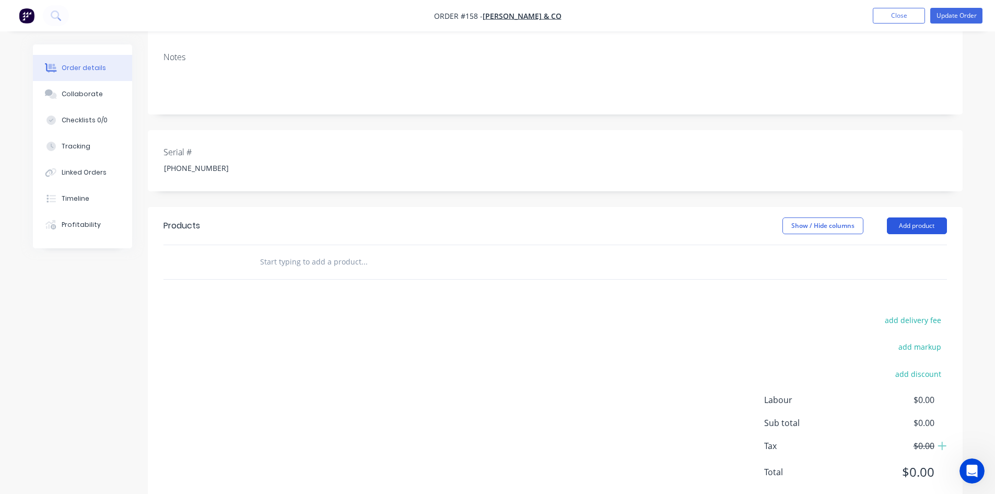
click at [919, 217] on button "Add product" at bounding box center [917, 225] width 60 height 17
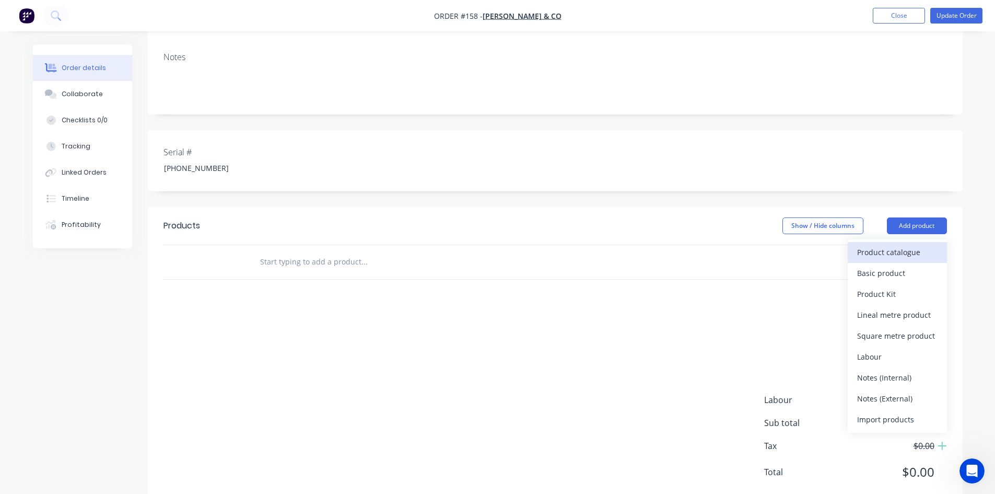
click at [884, 245] on div "Product catalogue" at bounding box center [897, 252] width 80 height 15
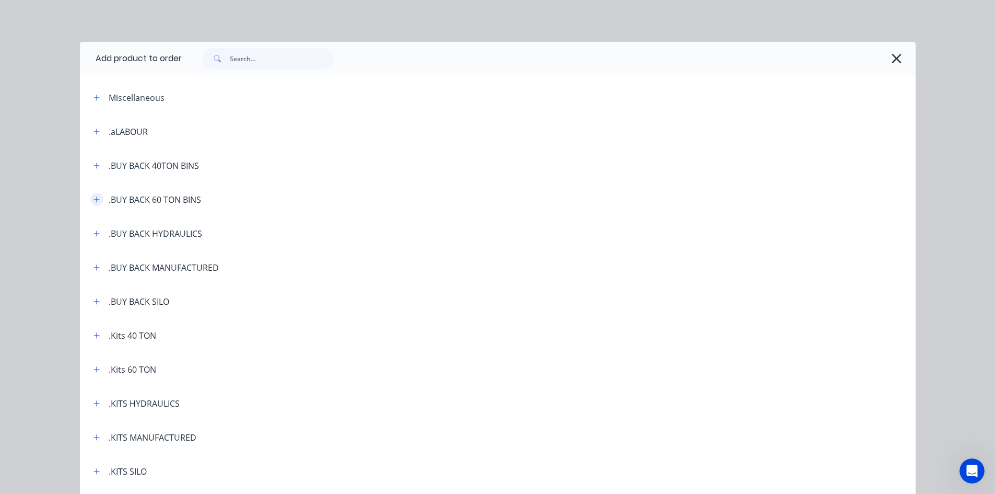
click at [94, 200] on icon "button" at bounding box center [97, 199] width 6 height 6
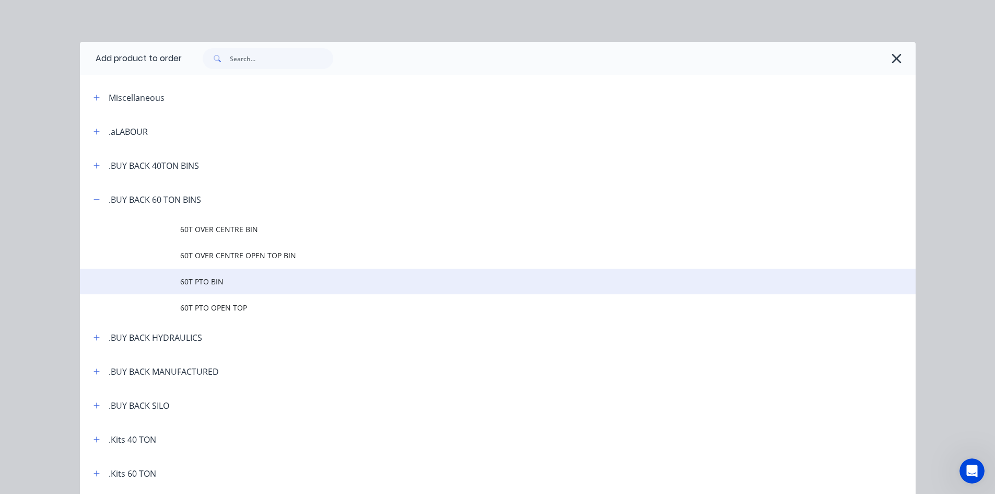
click at [180, 278] on span "60T PTO BIN" at bounding box center [474, 281] width 588 height 11
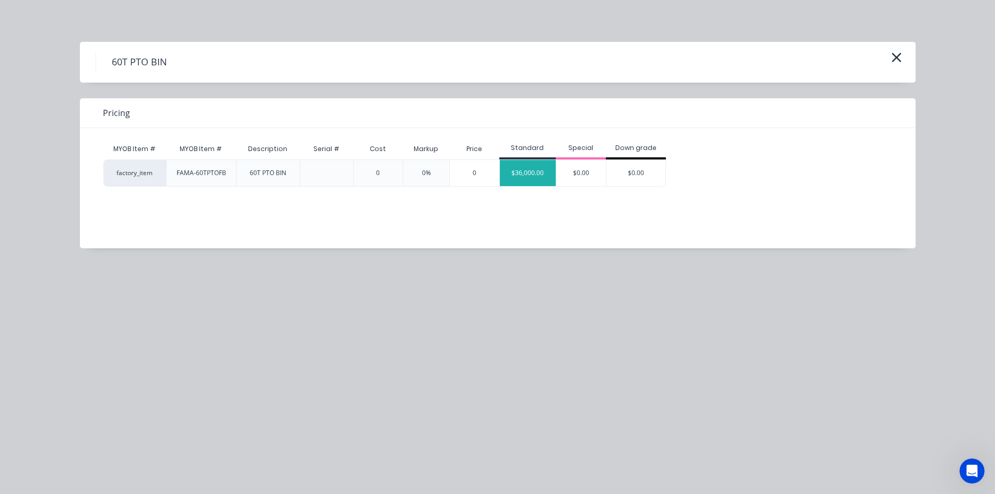
click at [538, 177] on div "$36,000.00" at bounding box center [528, 173] width 56 height 26
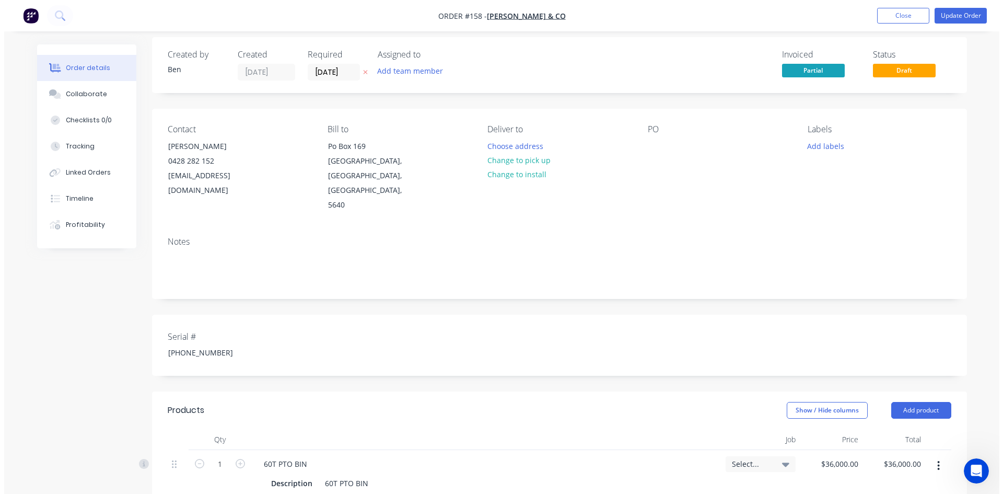
scroll to position [0, 0]
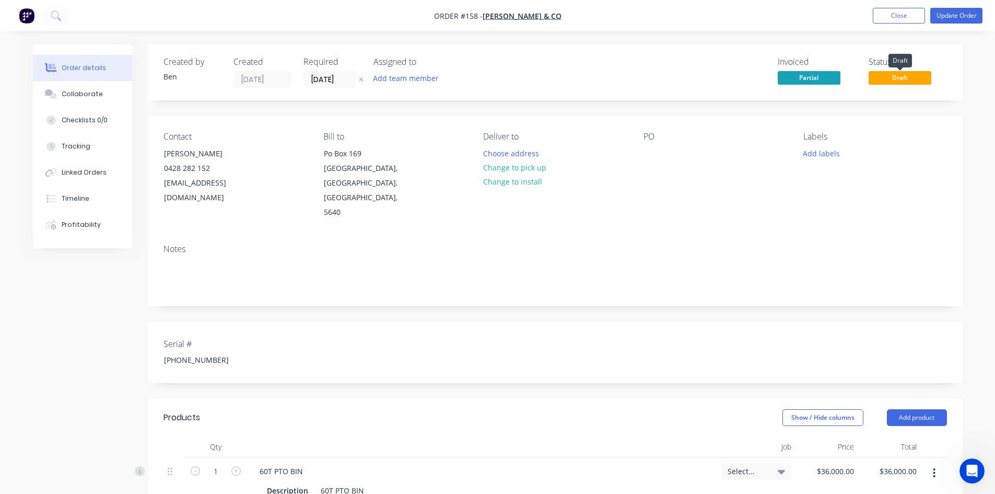
click at [891, 77] on span "Draft" at bounding box center [900, 77] width 63 height 13
click at [949, 16] on button "Update Order" at bounding box center [957, 16] width 52 height 16
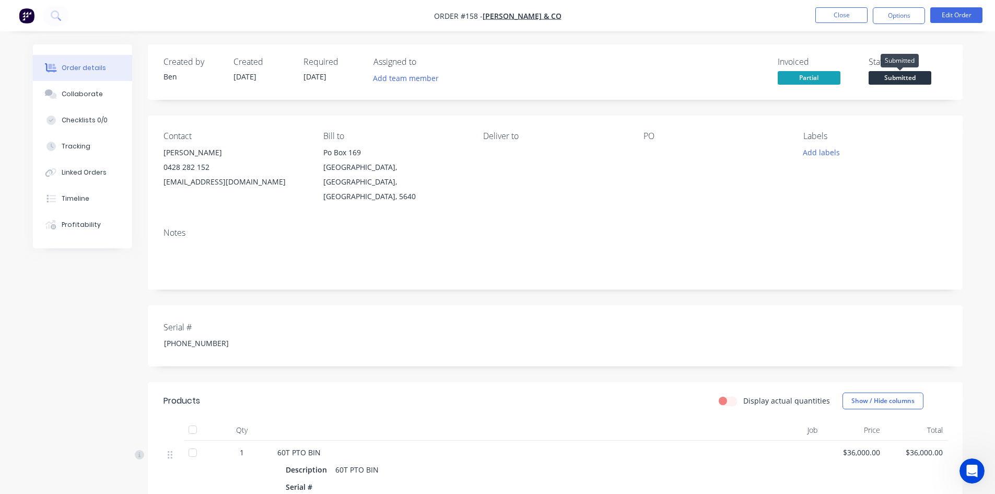
click at [900, 79] on span "Submitted" at bounding box center [900, 77] width 63 height 13
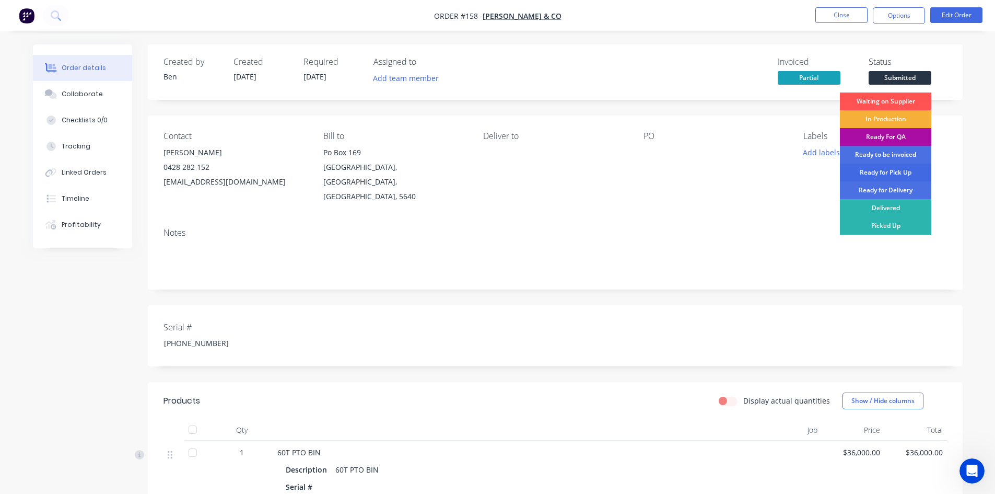
click at [893, 173] on div "Ready for Pick Up" at bounding box center [885, 173] width 91 height 18
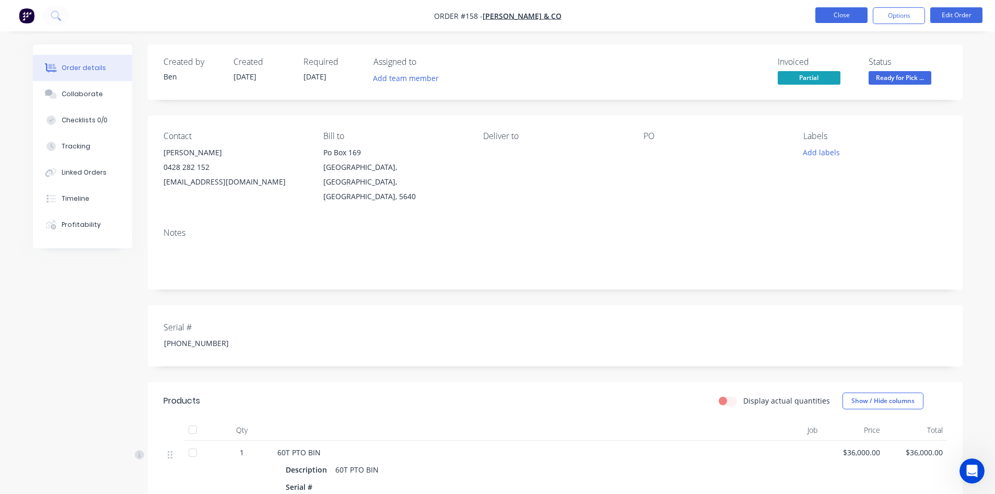
click at [849, 17] on button "Close" at bounding box center [842, 15] width 52 height 16
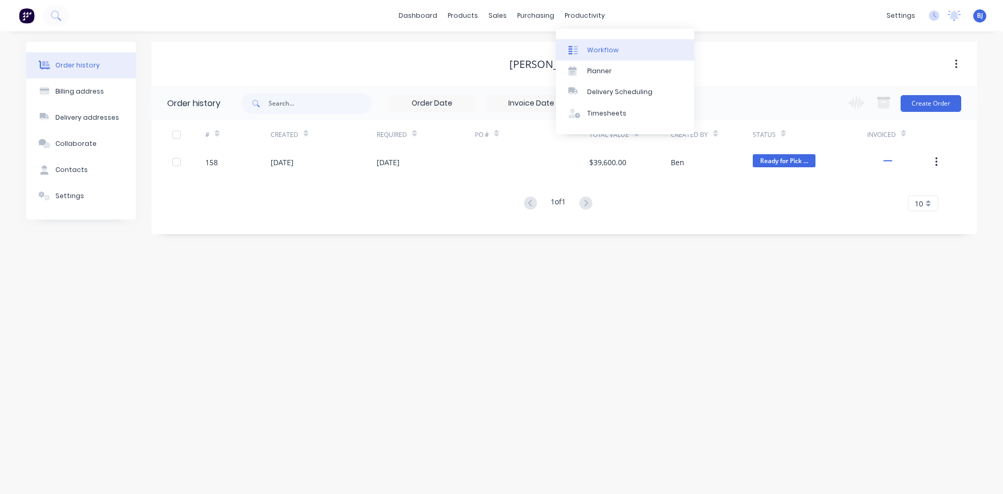
click at [573, 48] on icon at bounding box center [572, 49] width 9 height 9
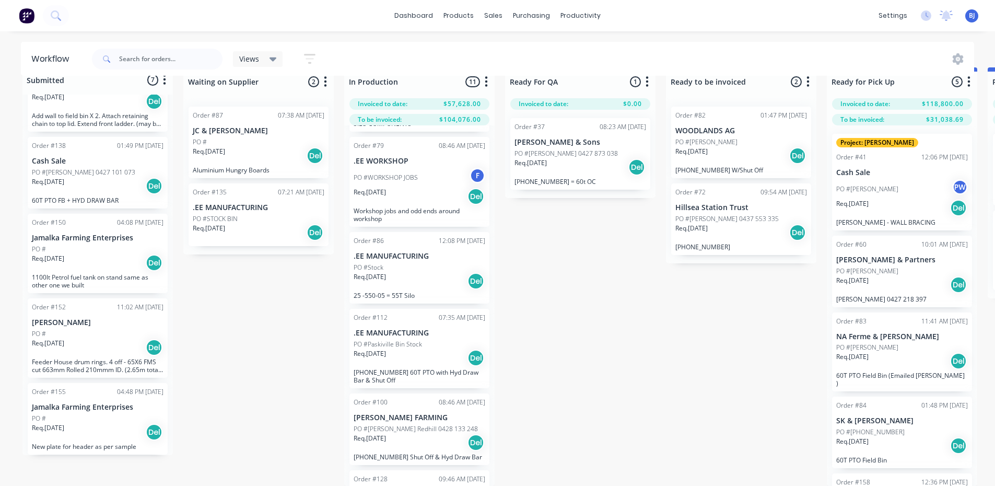
scroll to position [247, 0]
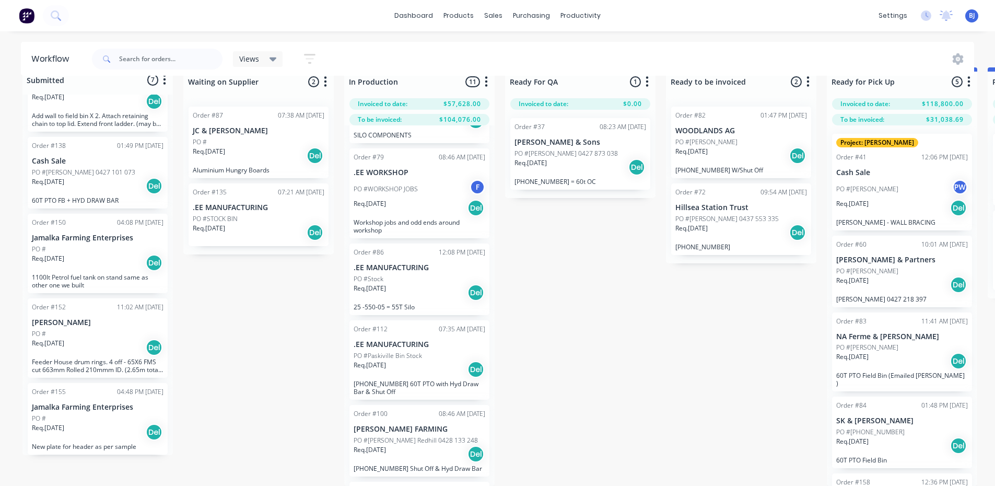
click at [406, 274] on div "PO #Stock" at bounding box center [420, 278] width 132 height 9
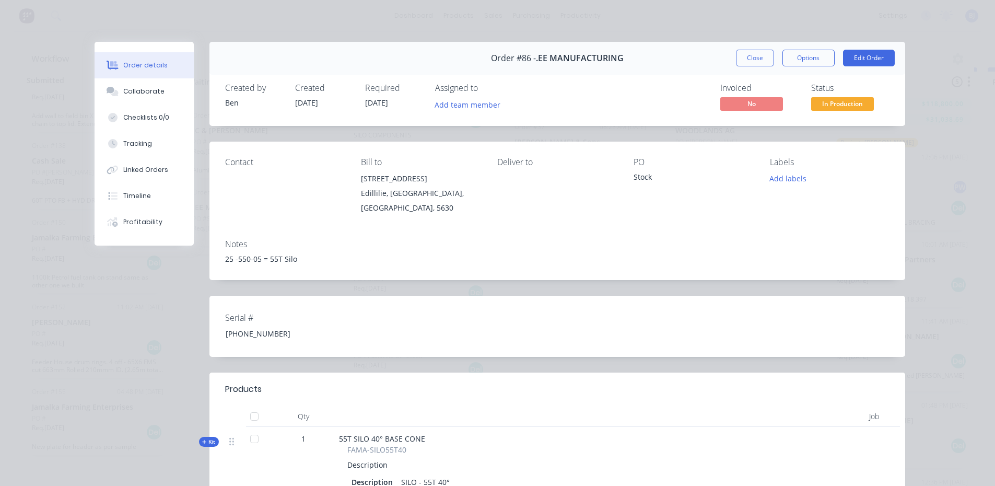
click at [293, 259] on div "25 -550-05 = 55T Silo" at bounding box center [557, 258] width 665 height 11
click at [864, 59] on button "Edit Order" at bounding box center [869, 58] width 52 height 17
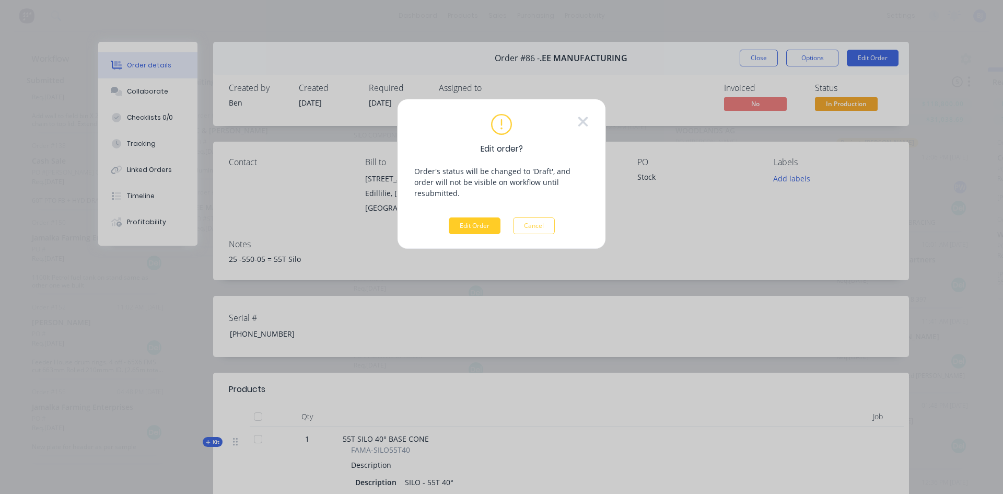
click at [478, 217] on button "Edit Order" at bounding box center [475, 225] width 52 height 17
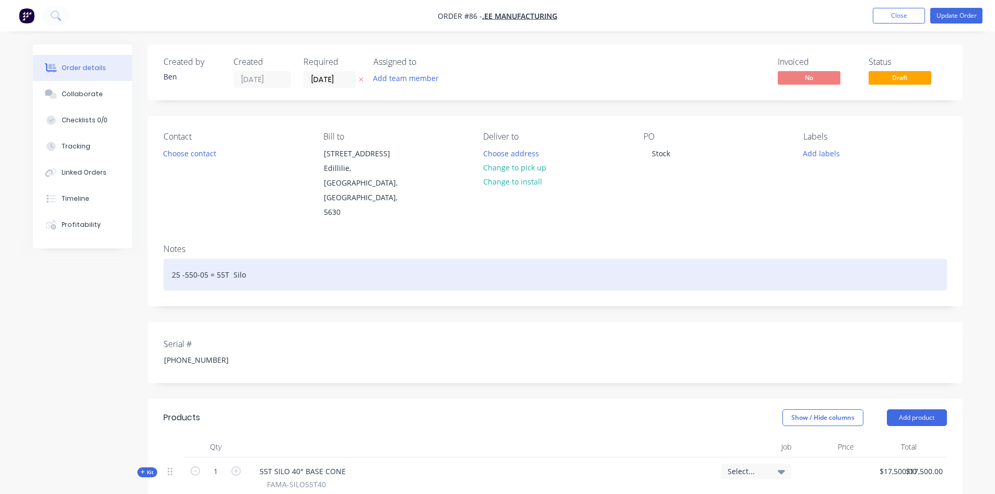
click at [249, 259] on div "25 -550-05 = 55T Silo" at bounding box center [556, 275] width 784 height 32
click at [169, 259] on div "job # 134" at bounding box center [556, 275] width 784 height 32
click at [214, 259] on div "Changed to job # 134" at bounding box center [556, 275] width 784 height 32
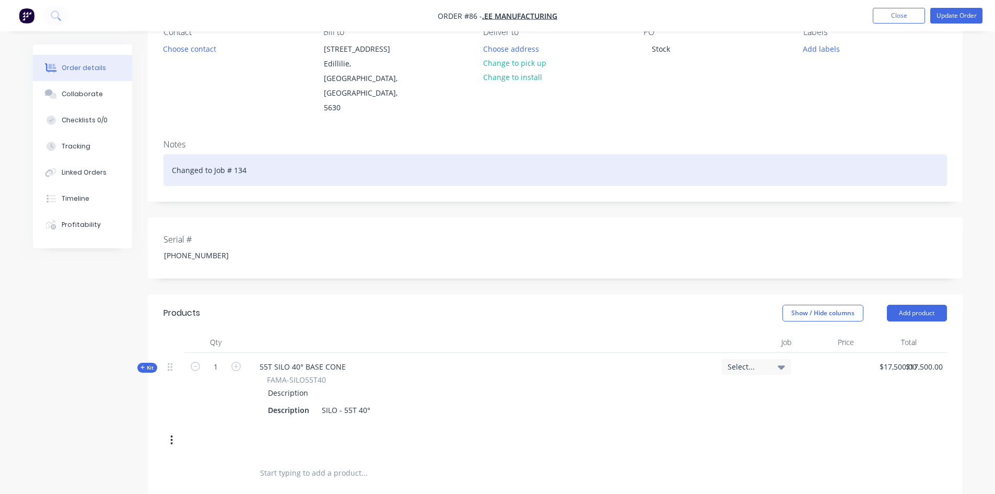
scroll to position [52, 0]
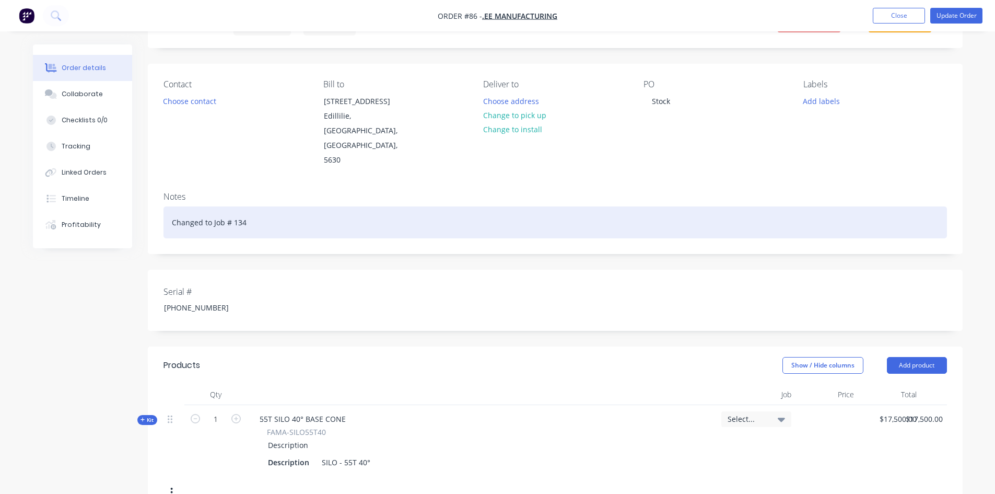
click at [255, 206] on div "Changed to Job # 134" at bounding box center [556, 222] width 784 height 32
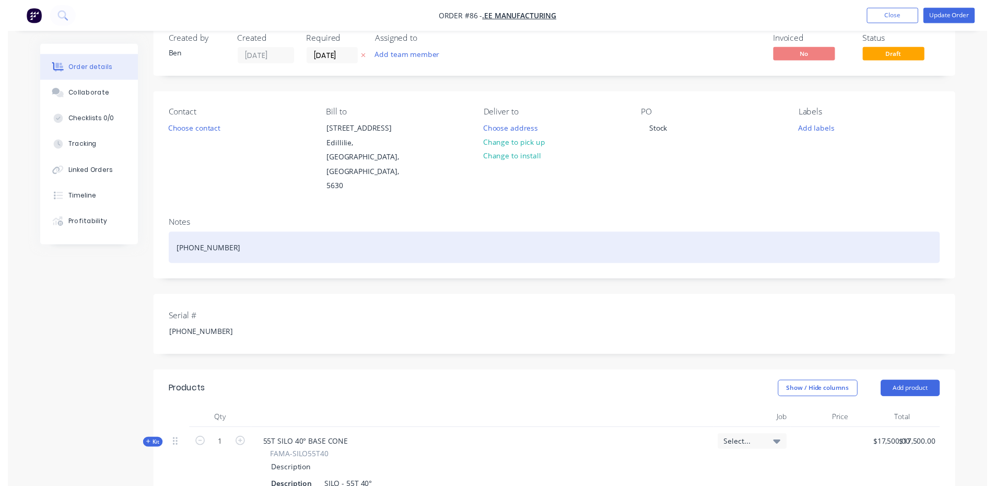
scroll to position [0, 0]
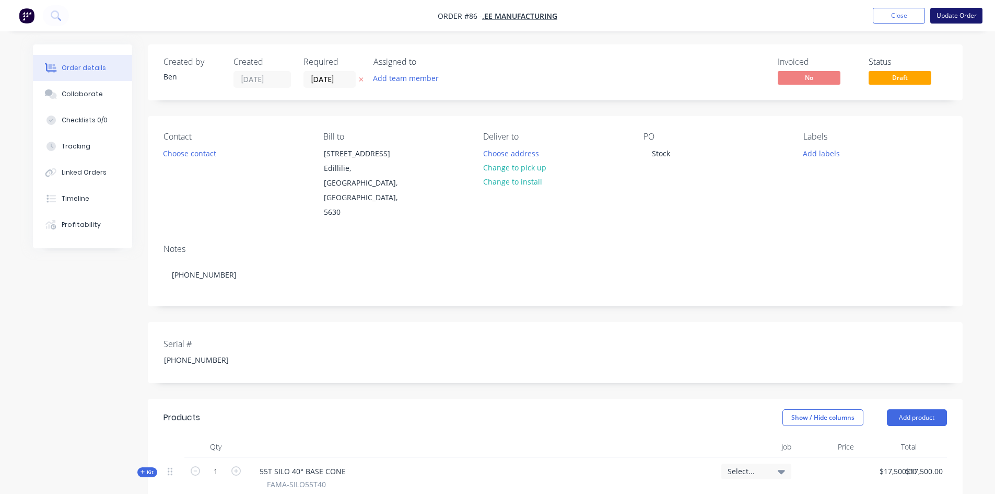
click at [948, 16] on button "Update Order" at bounding box center [957, 16] width 52 height 16
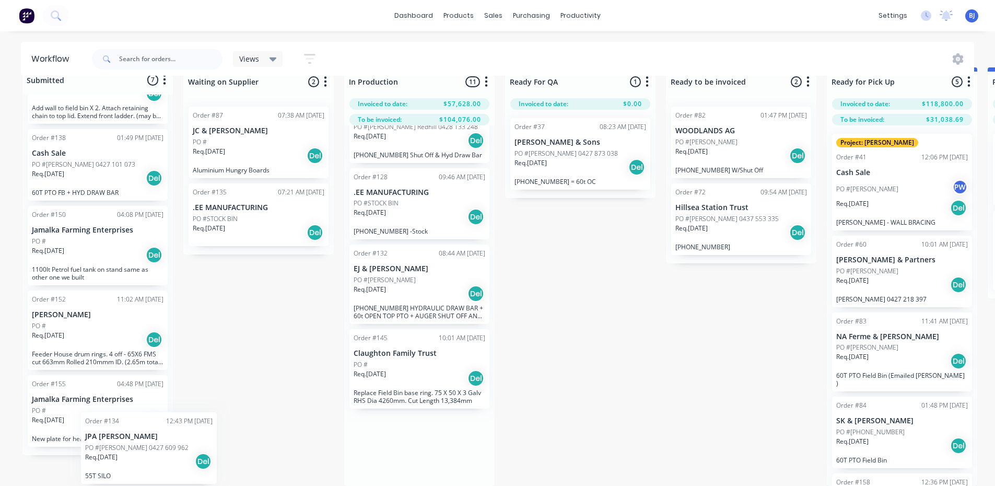
scroll to position [288, 0]
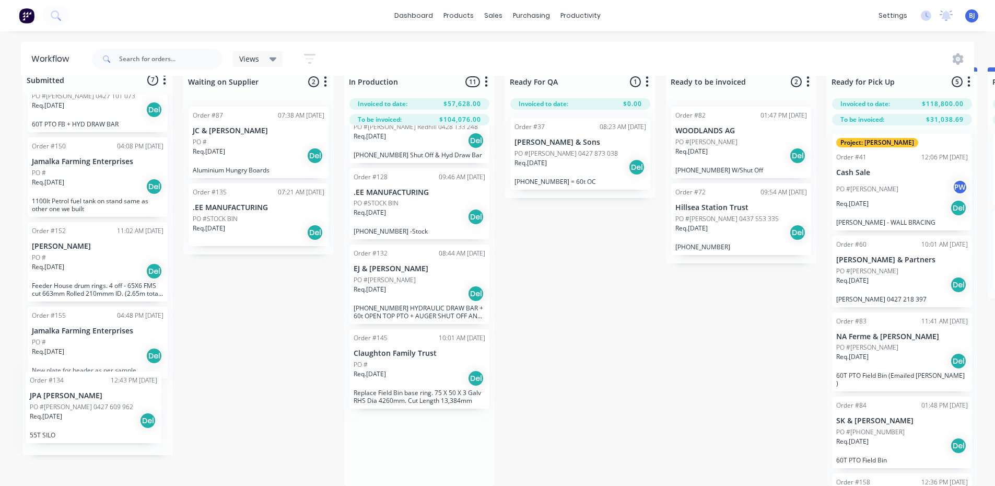
drag, startPoint x: 409, startPoint y: 463, endPoint x: 82, endPoint y: 400, distance: 332.7
click at [82, 400] on div "Submitted 7 Status colour #273444 hex #273444 Save Cancel Summaries Total order…" at bounding box center [711, 276] width 1439 height 419
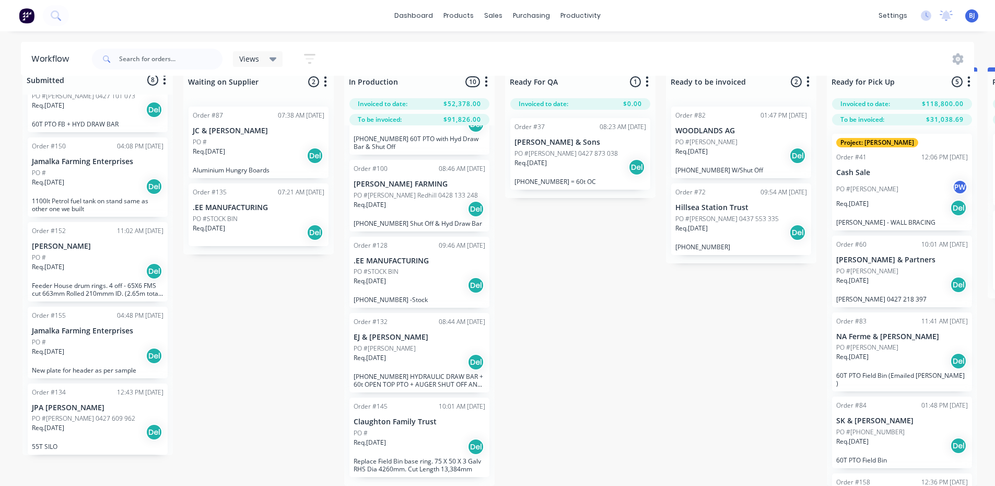
scroll to position [483, 0]
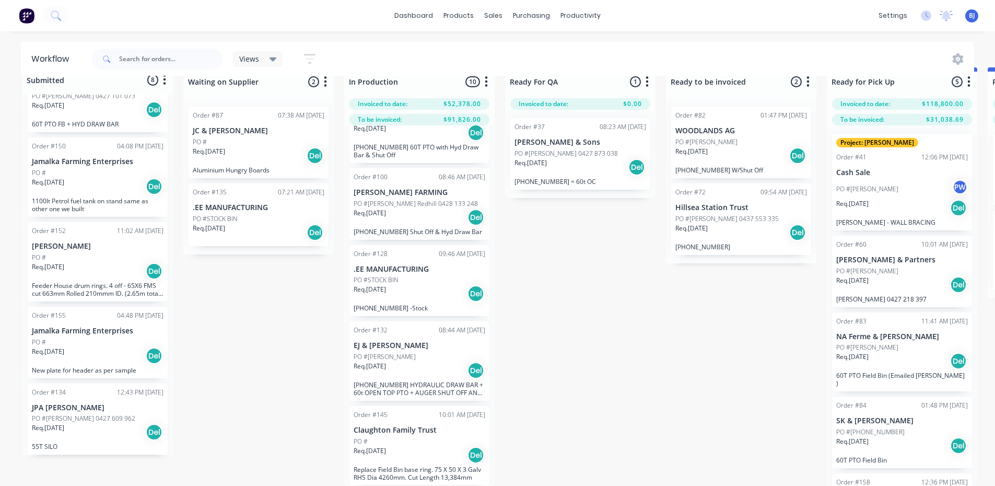
click at [114, 423] on div "Req. 29/08/25 Del" at bounding box center [98, 432] width 132 height 18
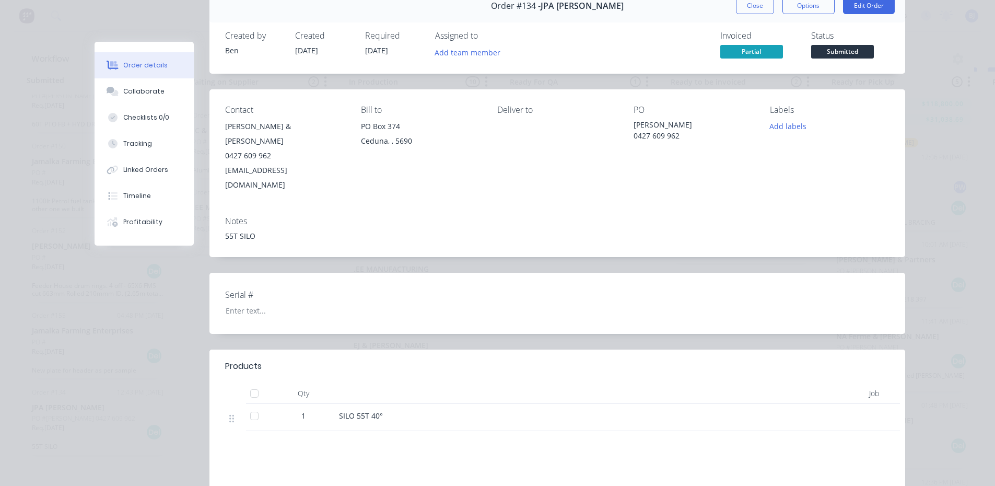
scroll to position [0, 0]
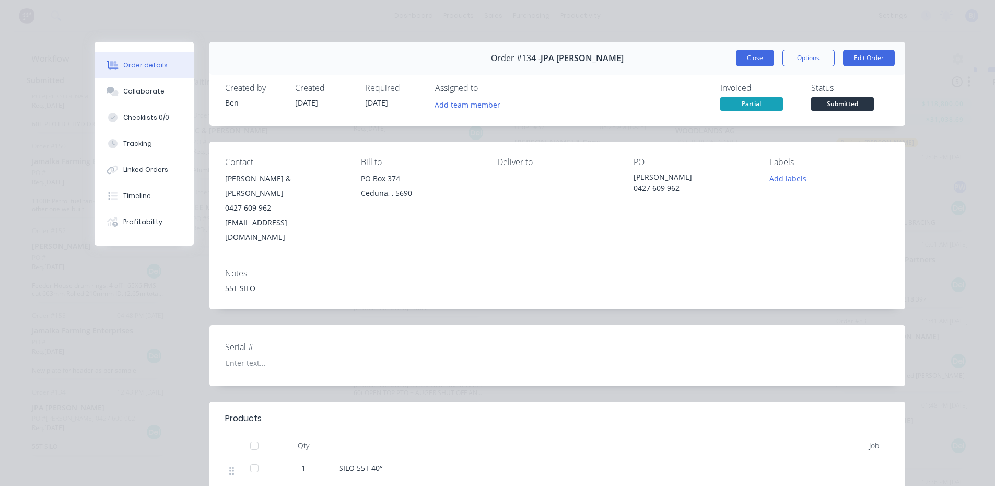
click at [759, 59] on button "Close" at bounding box center [755, 58] width 38 height 17
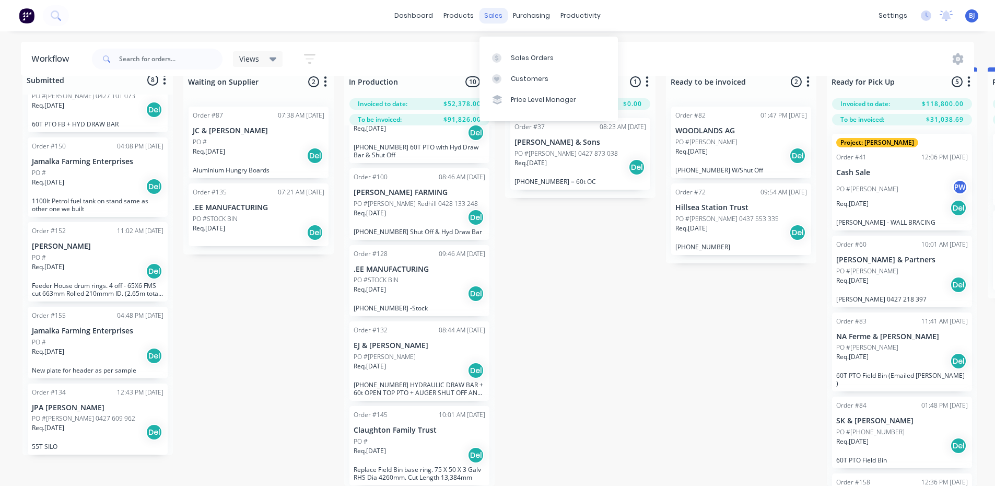
click at [499, 21] on div "sales" at bounding box center [493, 16] width 29 height 16
click at [502, 53] on div at bounding box center [500, 57] width 16 height 9
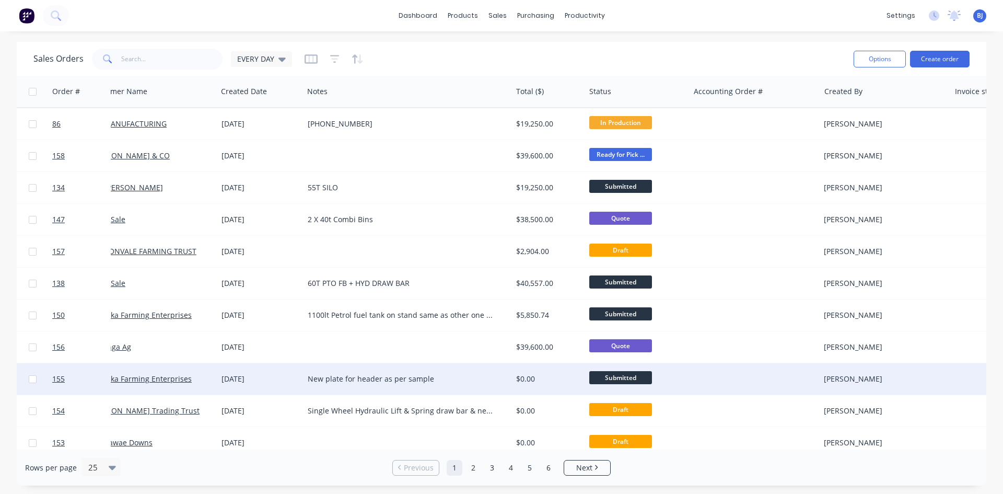
scroll to position [0, 40]
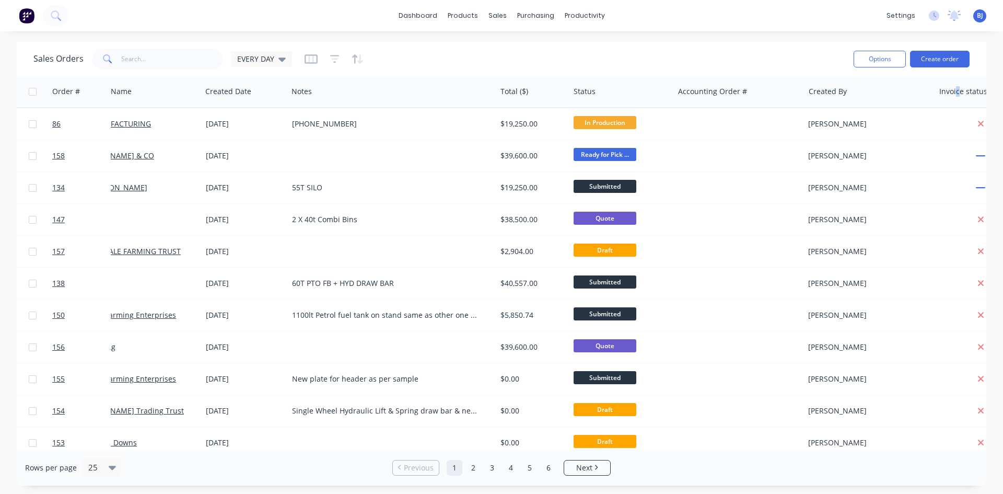
click at [955, 102] on div "Invoice status" at bounding box center [983, 91] width 97 height 31
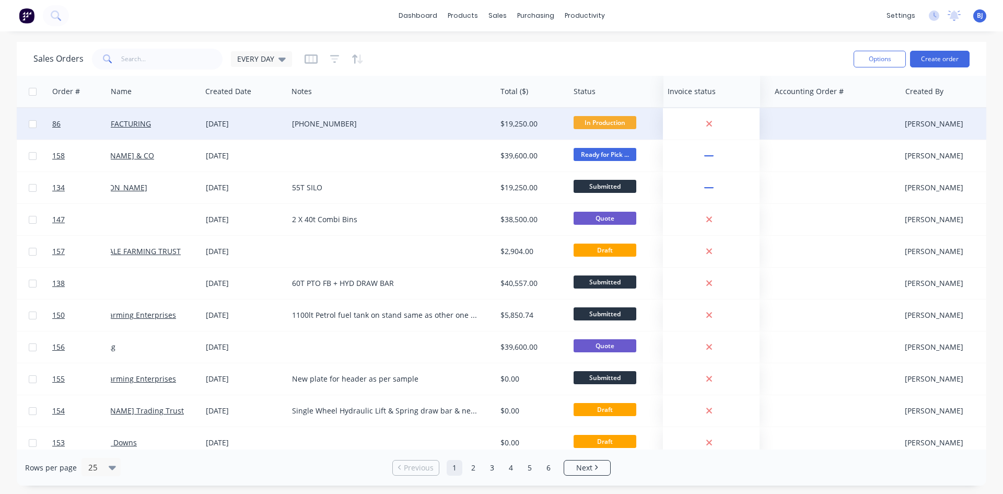
drag, startPoint x: 956, startPoint y: 99, endPoint x: 684, endPoint y: 113, distance: 272.1
click at [684, 113] on div "Order # Customer Name Created Date Notes Total ($) Status Accounting Order # Cr…" at bounding box center [604, 490] width 1256 height 828
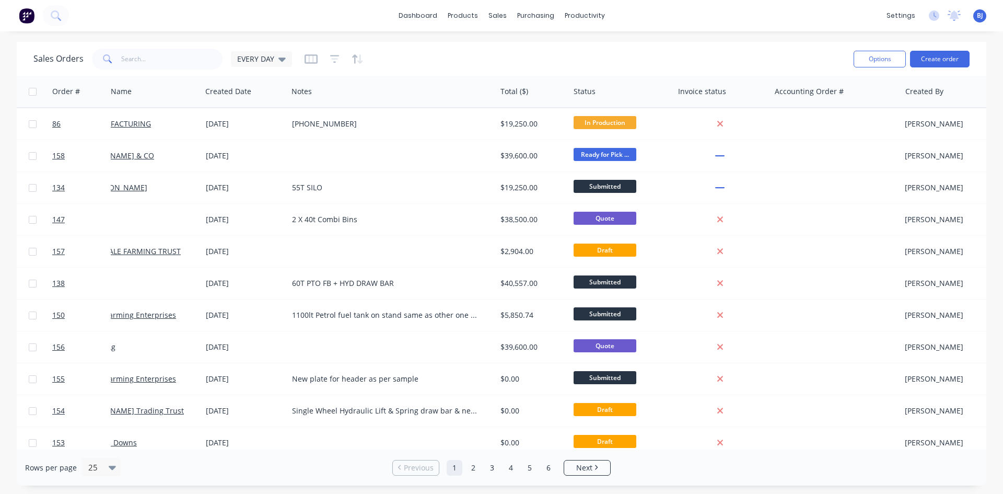
scroll to position [0, 0]
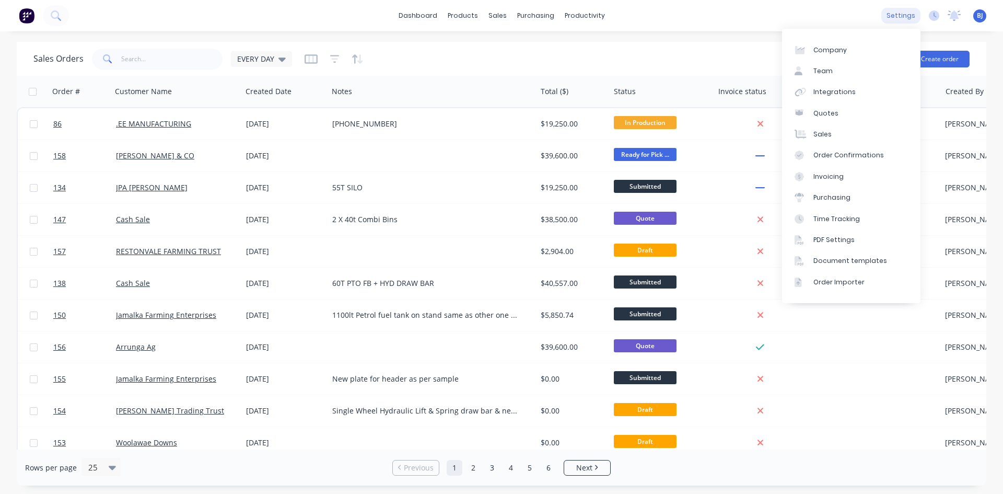
click at [905, 18] on div "settings" at bounding box center [900, 16] width 39 height 16
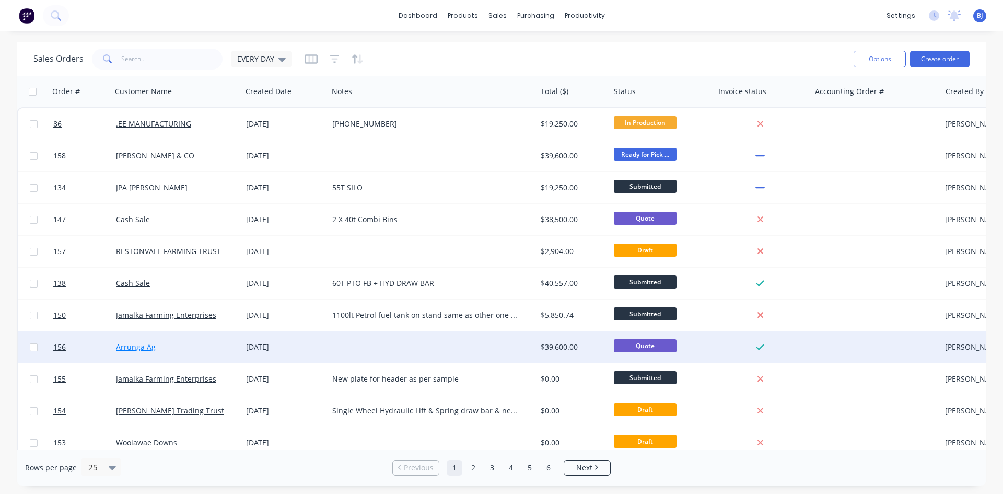
click at [150, 347] on link "Arrunga Ag" at bounding box center [136, 347] width 40 height 10
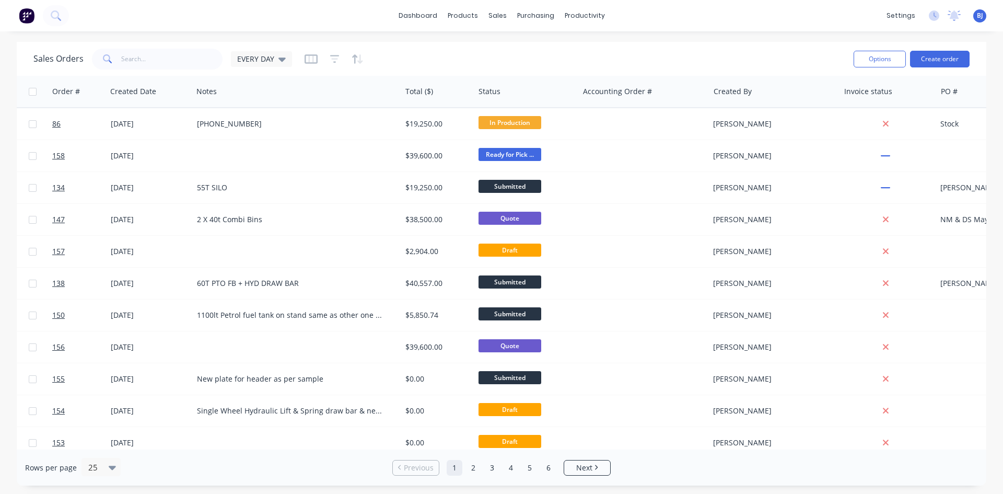
scroll to position [0, 137]
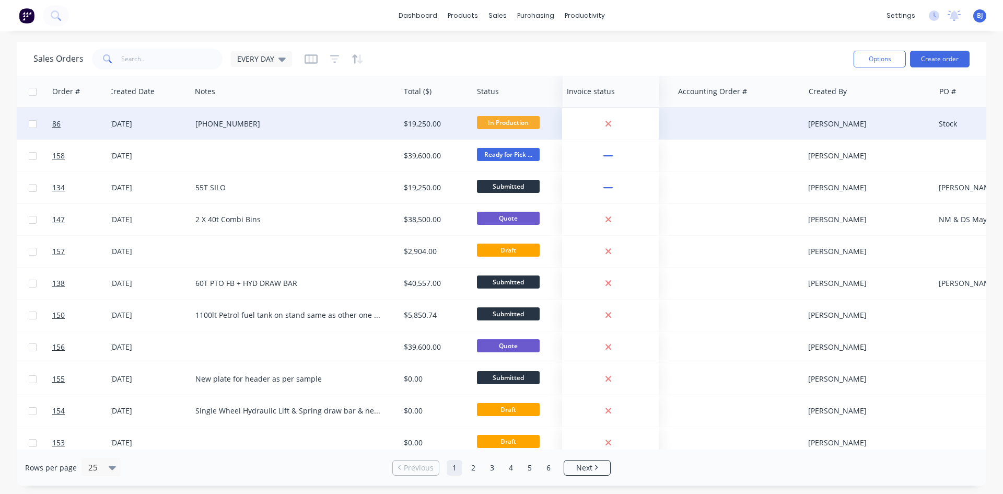
drag, startPoint x: 869, startPoint y: 101, endPoint x: 593, endPoint y: 123, distance: 276.8
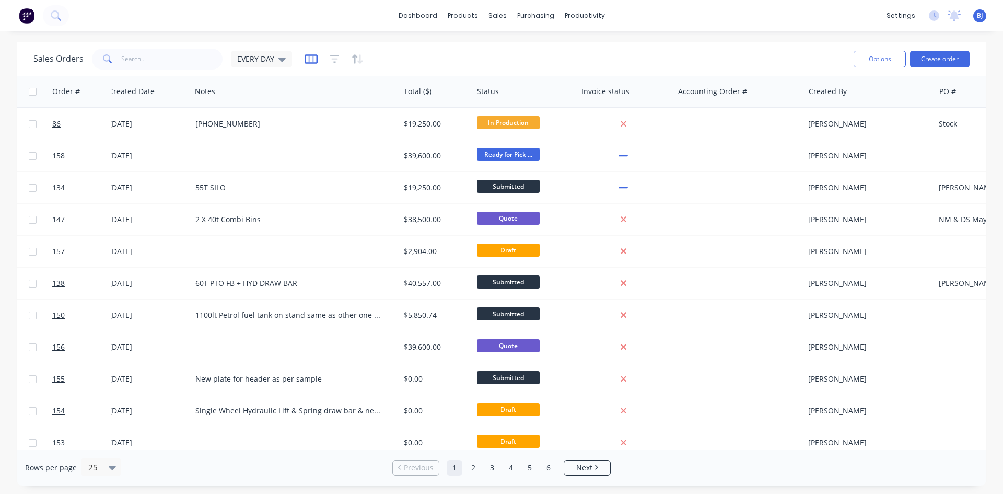
click at [309, 60] on icon "button" at bounding box center [311, 59] width 13 height 10
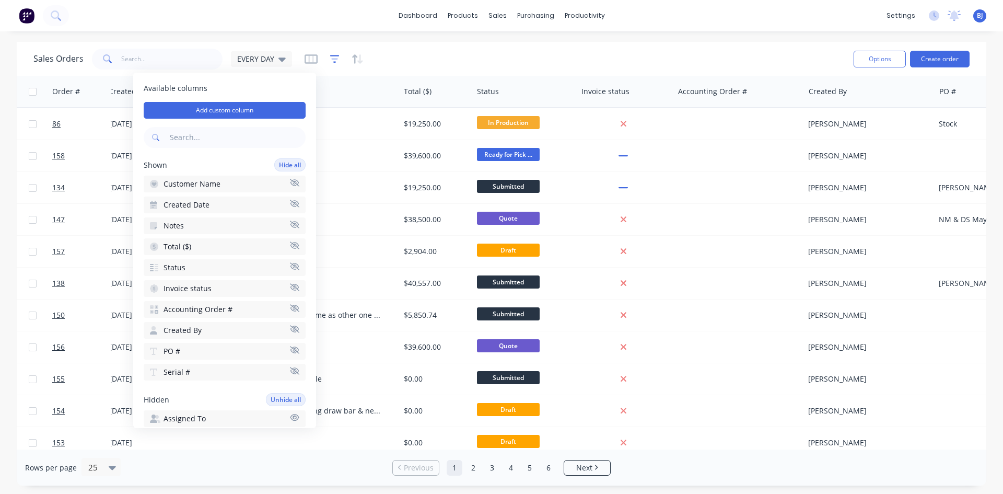
click at [333, 60] on icon "button" at bounding box center [334, 59] width 9 height 10
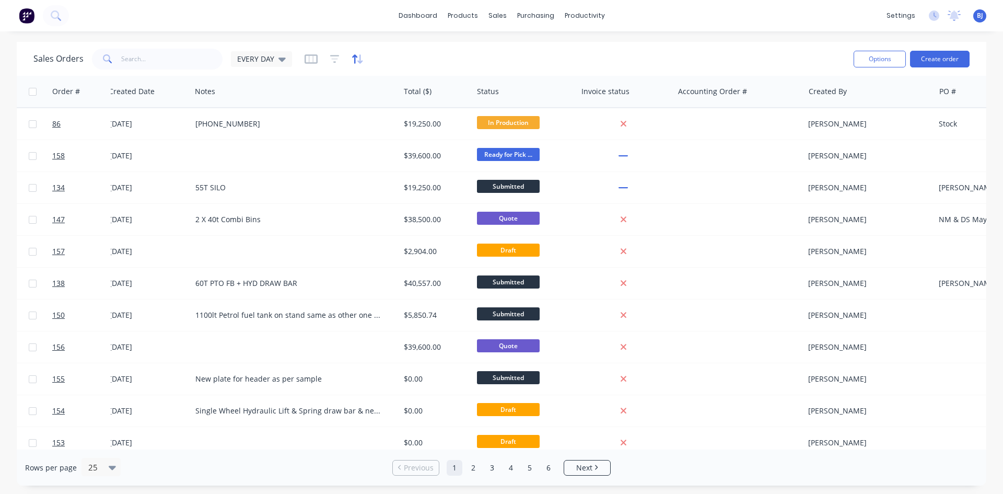
click at [352, 60] on icon "button" at bounding box center [358, 59] width 12 height 10
click at [285, 63] on div "EVERY DAY" at bounding box center [261, 59] width 61 height 16
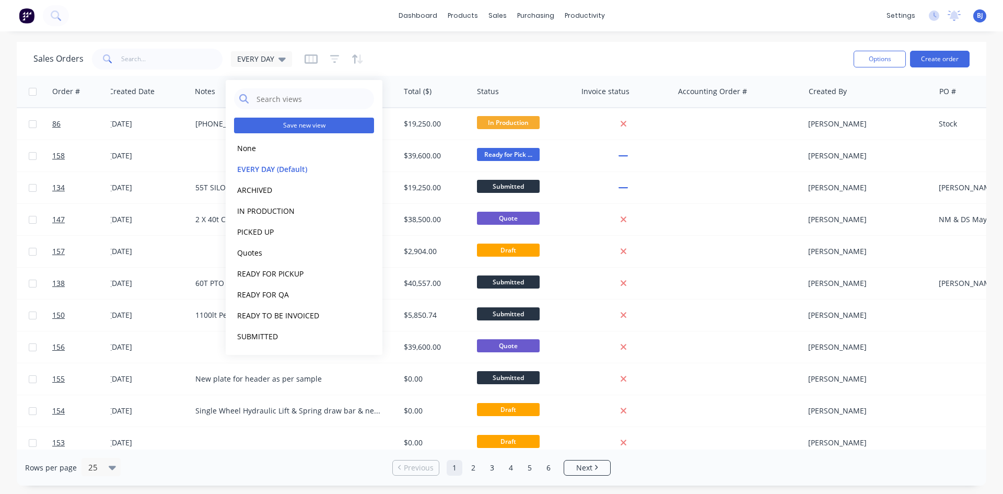
click at [297, 125] on button "Save new view" at bounding box center [304, 126] width 140 height 16
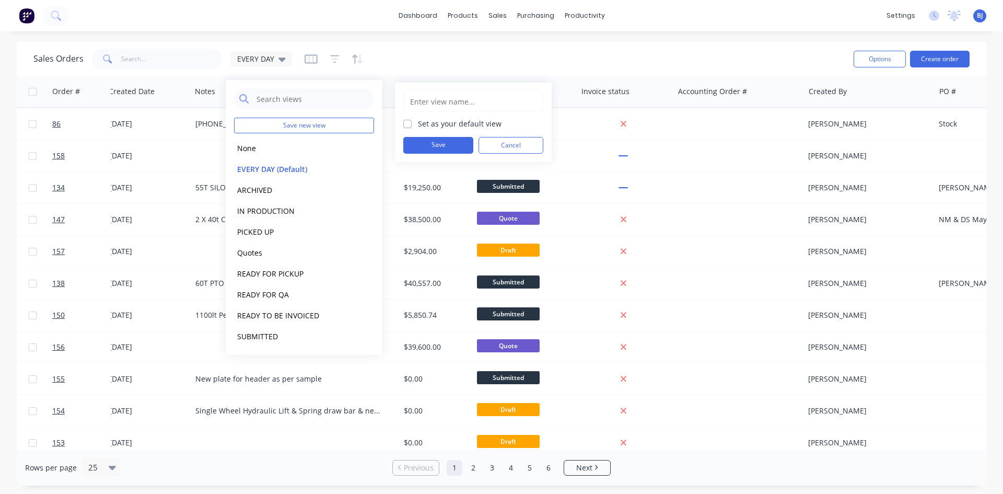
click at [418, 124] on label "Set as your default view" at bounding box center [460, 123] width 84 height 11
click at [408, 124] on input "Set as your default view" at bounding box center [407, 123] width 8 height 10
click at [418, 123] on label "Set as your default view" at bounding box center [460, 123] width 84 height 11
click at [408, 123] on input "Set as your default view" at bounding box center [407, 123] width 8 height 10
checkbox input "false"
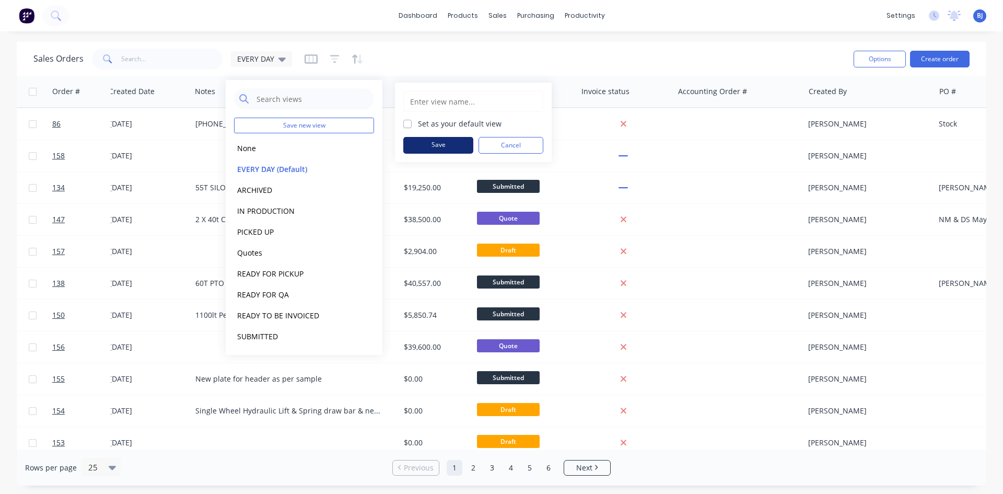
click at [423, 145] on button "Save" at bounding box center [438, 145] width 70 height 17
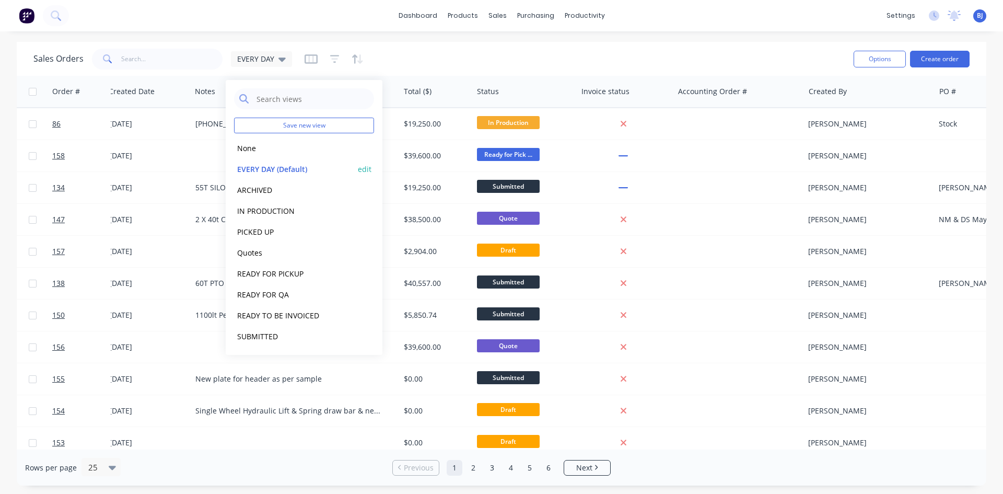
click at [288, 168] on button "EVERY DAY (Default)" at bounding box center [293, 169] width 119 height 12
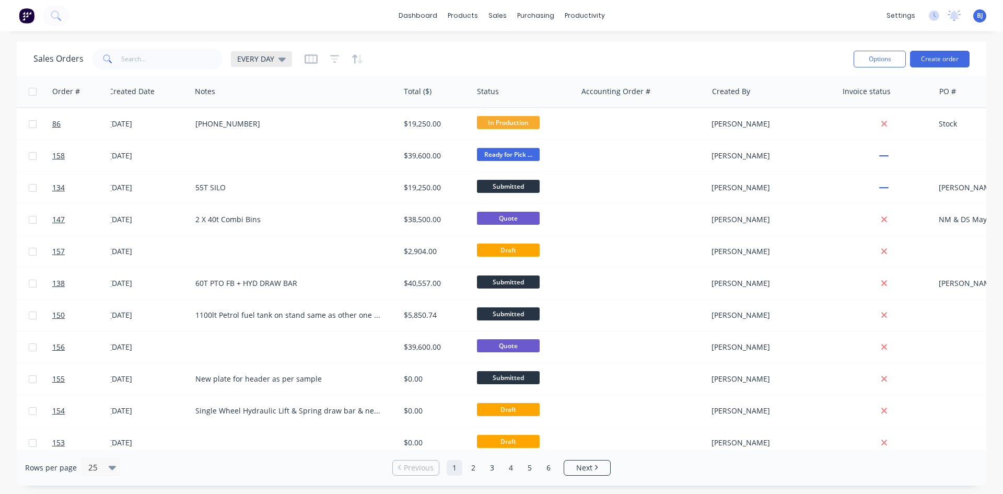
click at [284, 60] on div "EVERY DAY" at bounding box center [261, 59] width 61 height 16
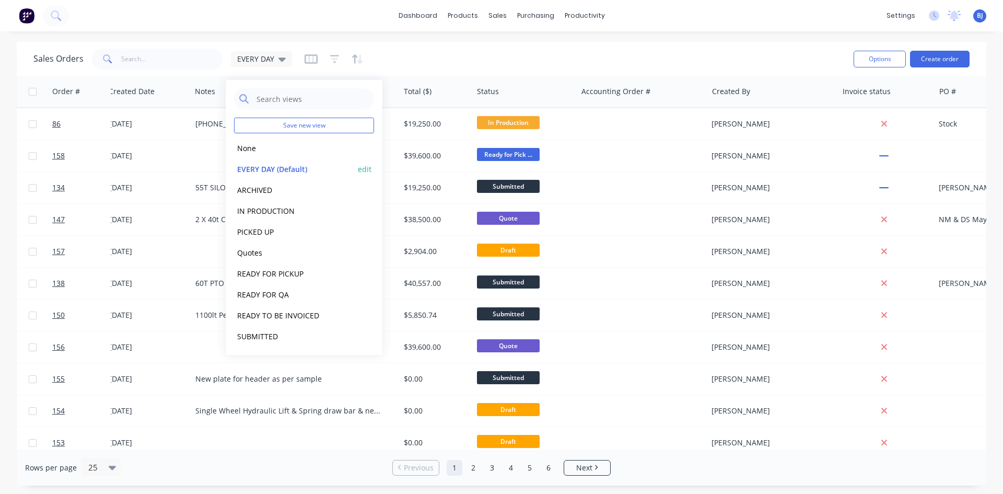
click at [274, 166] on button "EVERY DAY (Default)" at bounding box center [293, 169] width 119 height 12
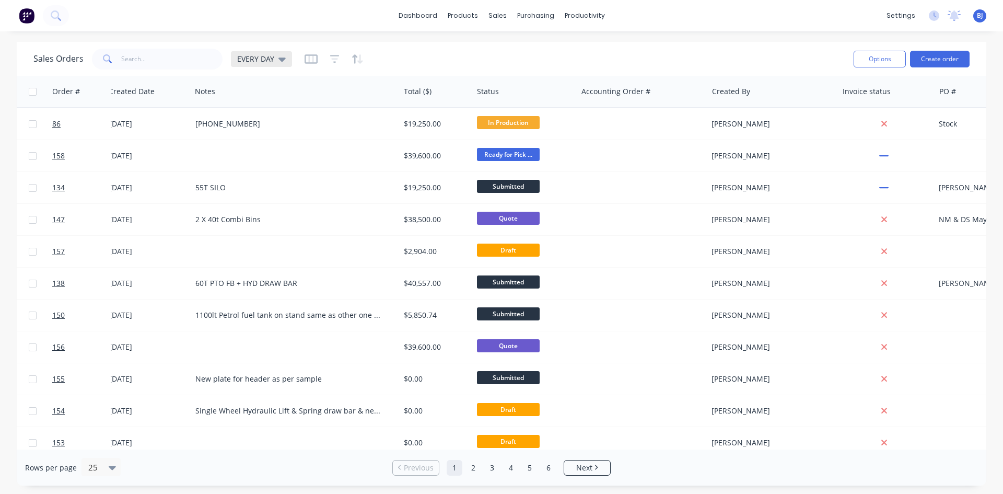
click at [281, 63] on icon at bounding box center [281, 58] width 7 height 11
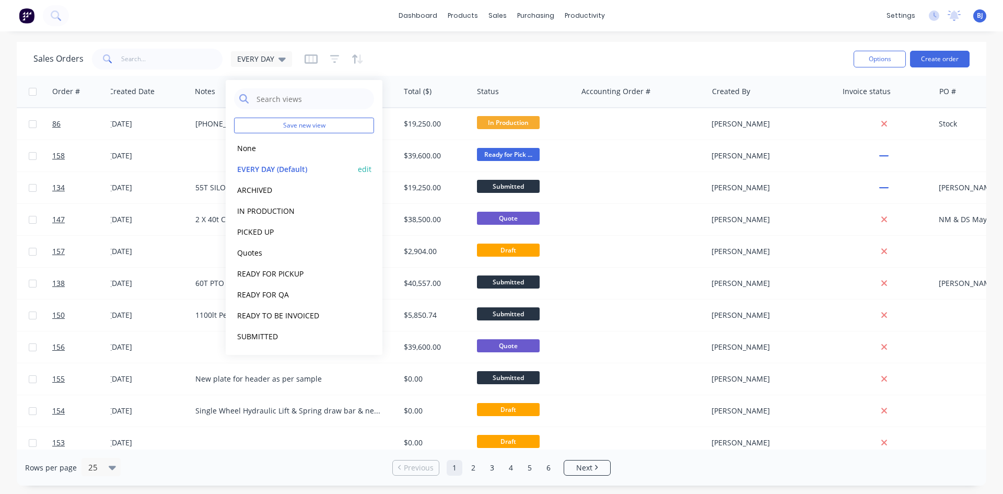
click at [365, 169] on button "edit" at bounding box center [365, 169] width 14 height 11
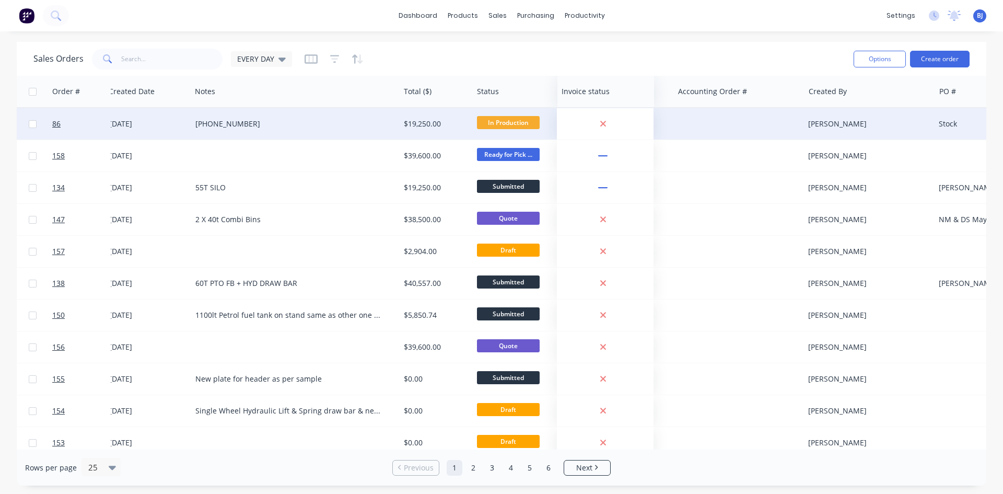
drag, startPoint x: 868, startPoint y: 100, endPoint x: 587, endPoint y: 119, distance: 281.7
click at [587, 119] on div "Order # Customer Name Created Date Notes Total ($) Status Accounting Order # Cr…" at bounding box center [508, 490] width 1256 height 828
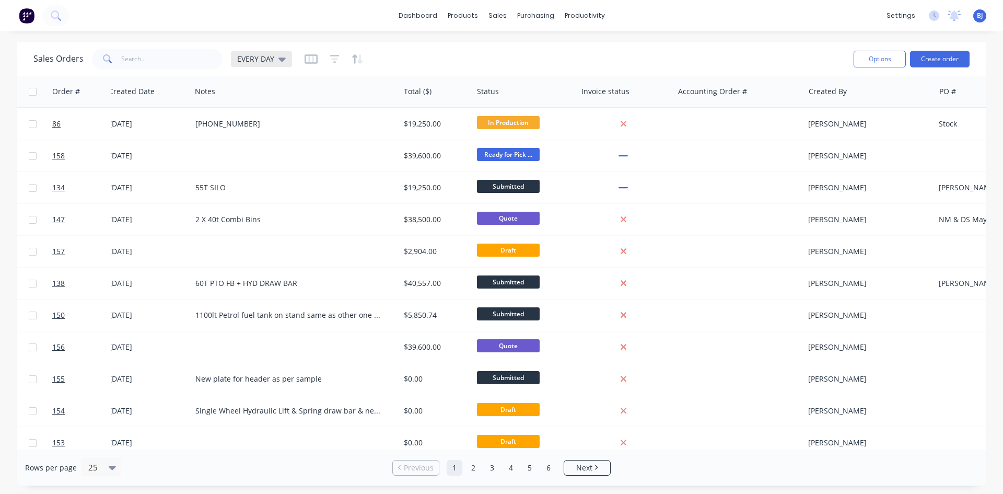
click at [282, 64] on div "EVERY DAY" at bounding box center [261, 59] width 61 height 16
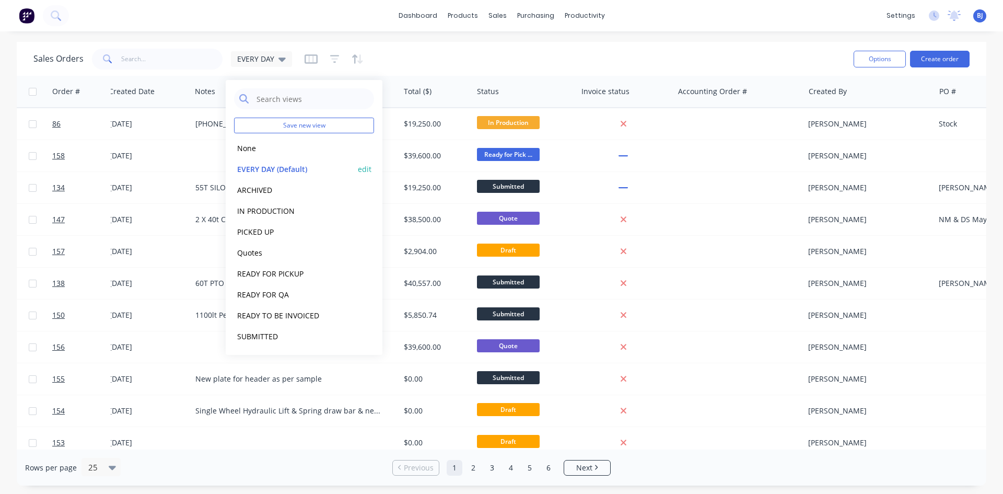
click at [369, 169] on button "edit" at bounding box center [365, 169] width 14 height 11
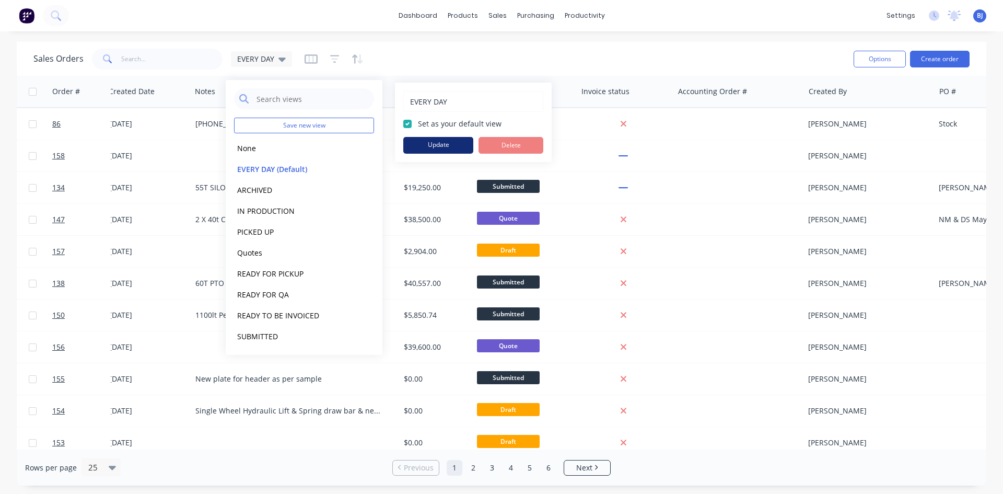
click at [428, 144] on button "Update" at bounding box center [438, 145] width 70 height 17
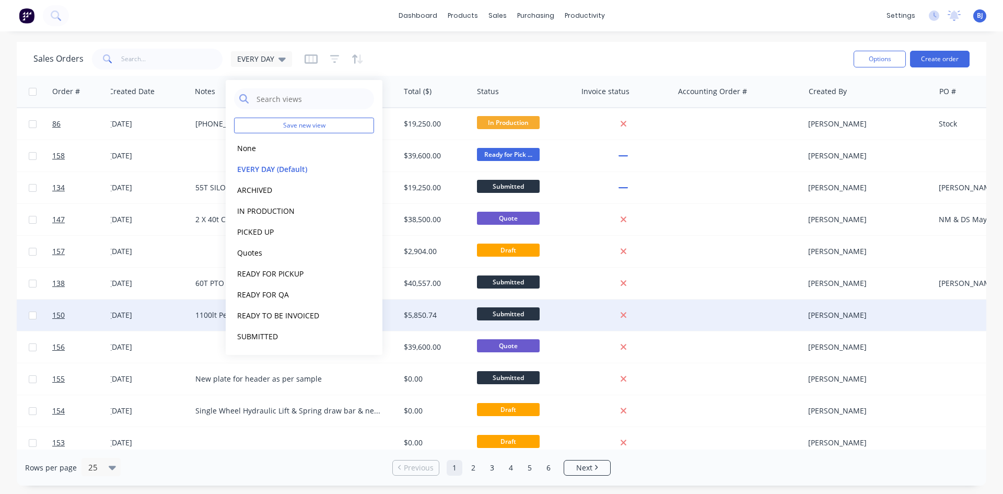
click at [667, 317] on div at bounding box center [626, 314] width 88 height 9
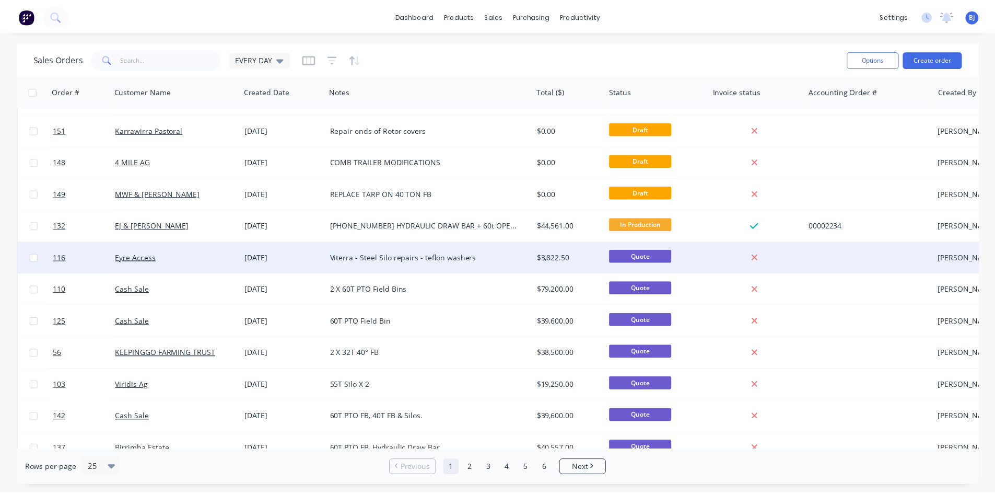
scroll to position [418, 0]
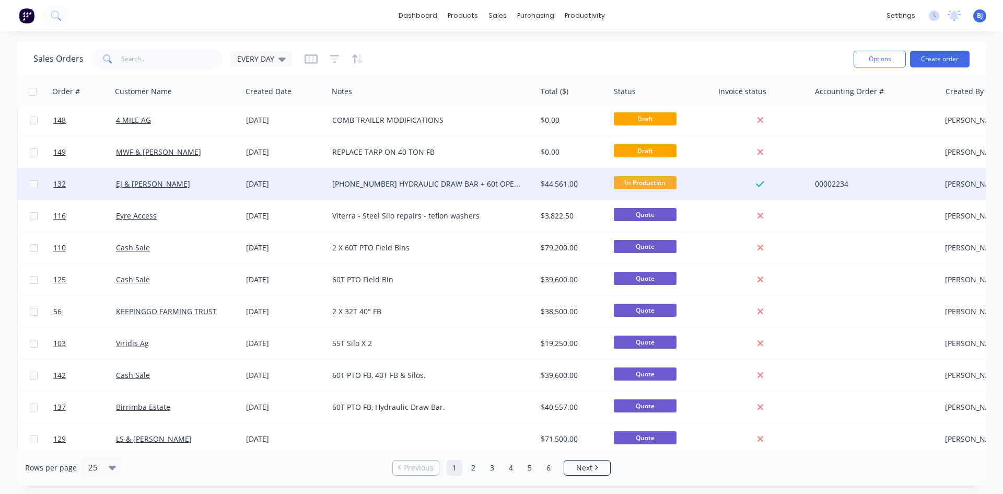
click at [499, 184] on div "[PHONE_NUMBER] HYDRAULIC DRAW BAR + 60t OPEN TOP PTO + AUGER SHUT OFF AND UTE T…" at bounding box center [427, 184] width 190 height 10
click at [254, 187] on div "[DATE]" at bounding box center [285, 184] width 78 height 10
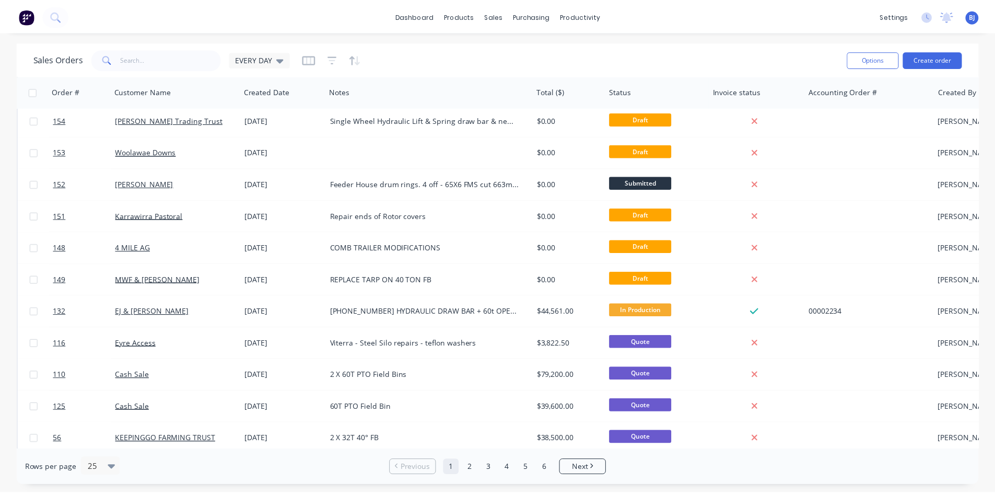
scroll to position [313, 0]
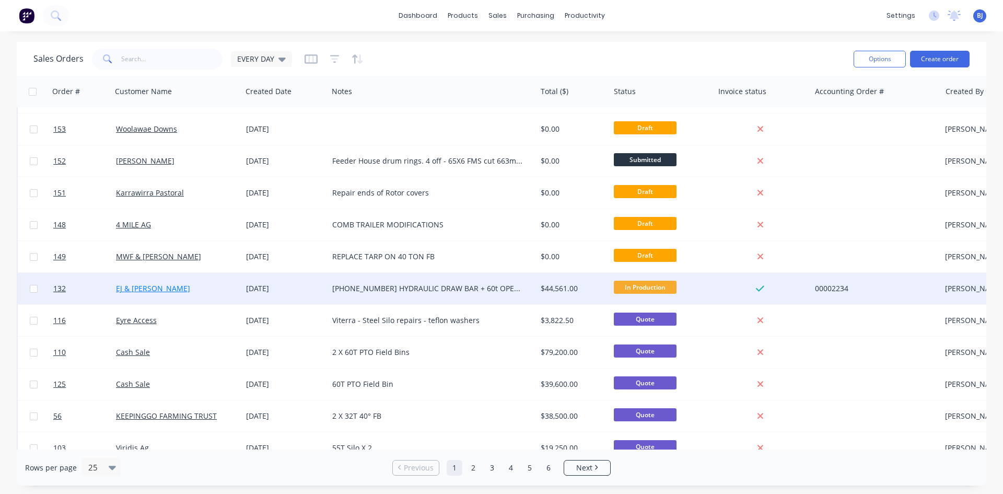
click at [151, 290] on link "EJ & [PERSON_NAME]" at bounding box center [153, 288] width 74 height 10
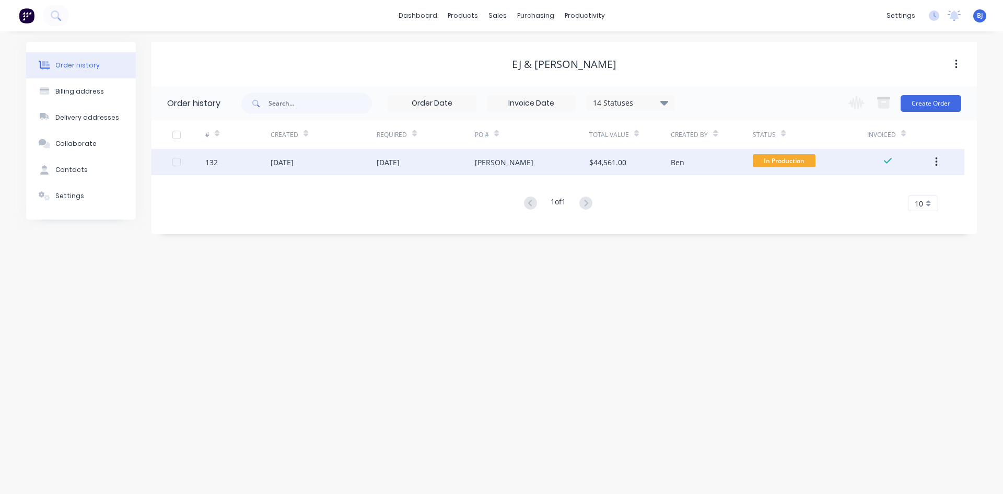
click at [383, 164] on div "[DATE]" at bounding box center [388, 162] width 23 height 11
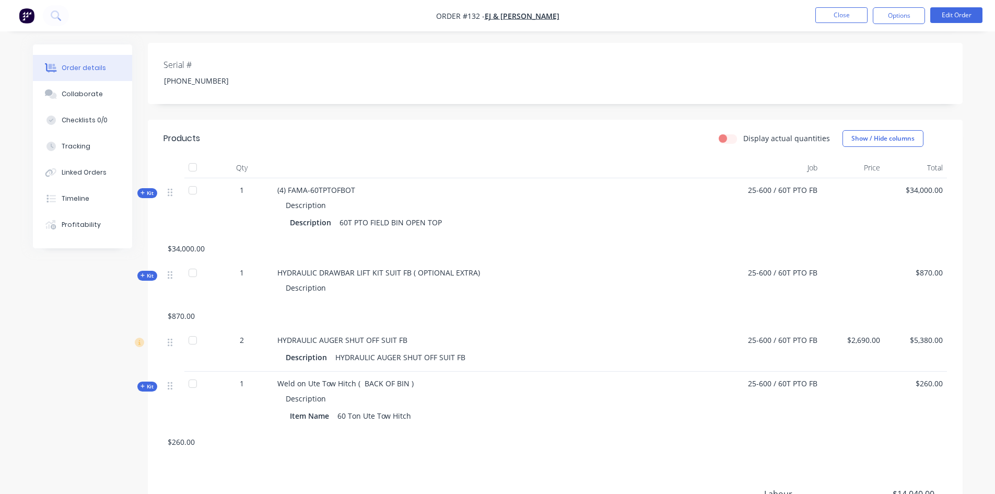
scroll to position [266, 0]
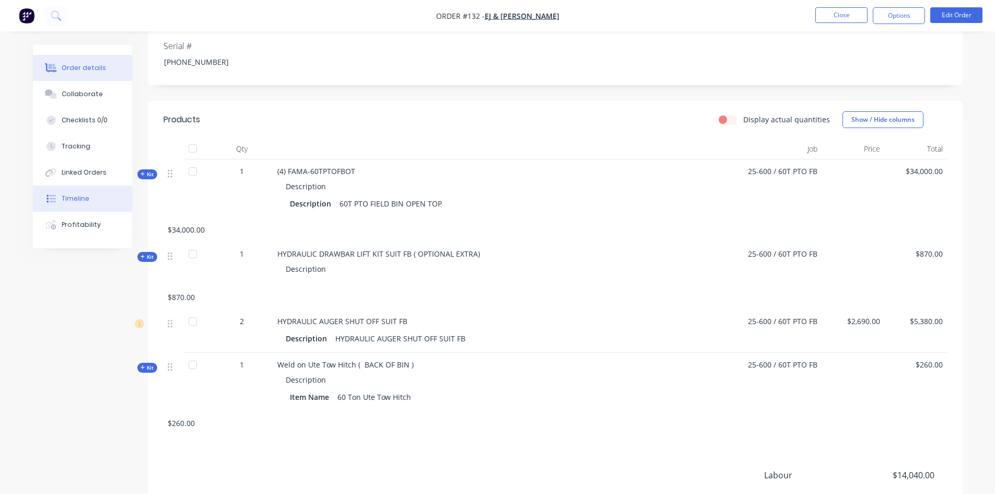
click at [79, 199] on div "Timeline" at bounding box center [76, 198] width 28 height 9
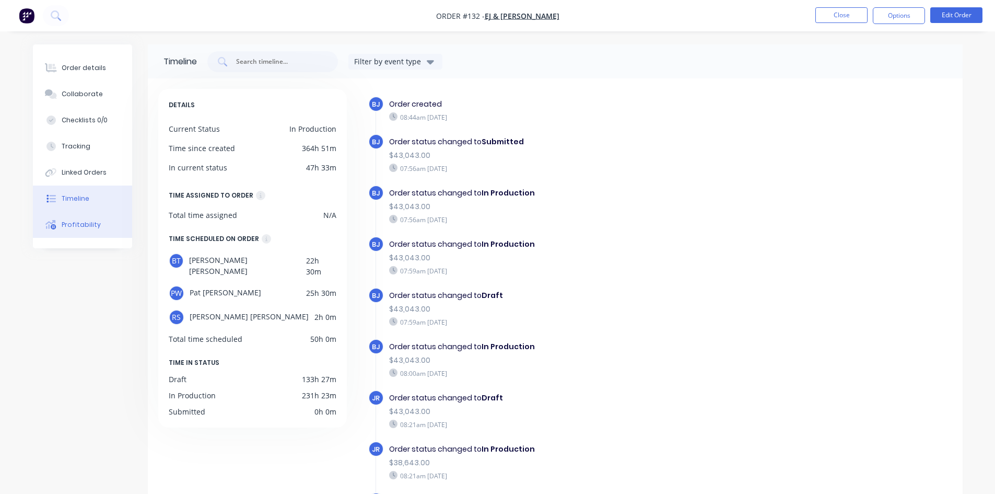
click at [92, 226] on div "Profitability" at bounding box center [81, 224] width 39 height 9
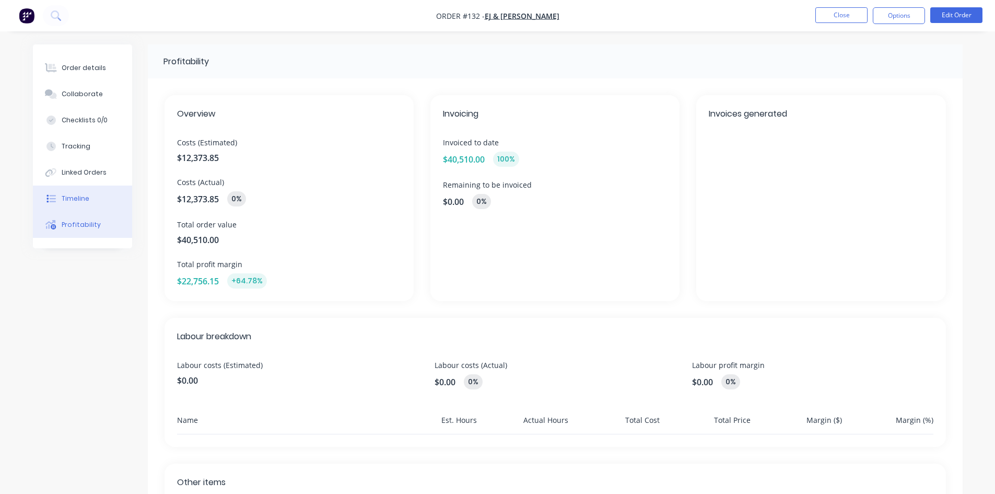
click at [92, 199] on button "Timeline" at bounding box center [82, 198] width 99 height 26
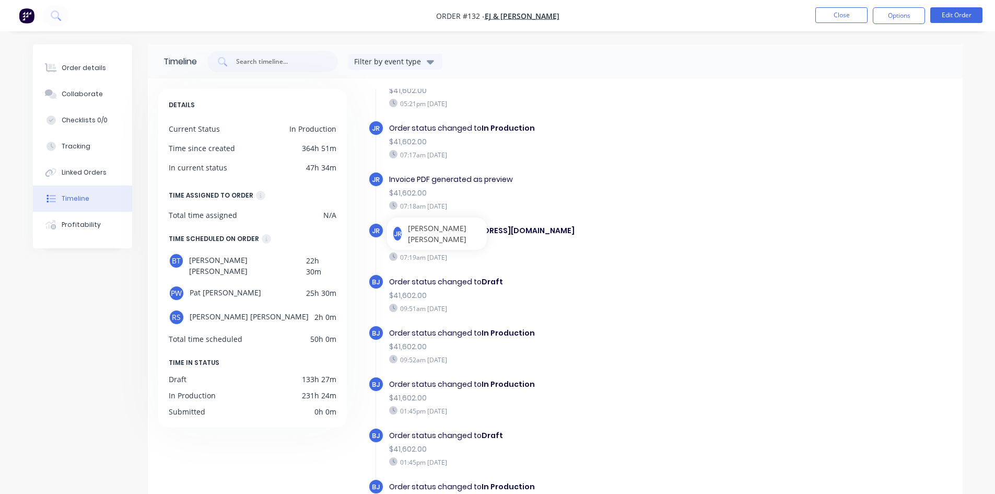
scroll to position [783, 0]
click at [636, 289] on div "$41,602.00" at bounding box center [570, 294] width 362 height 11
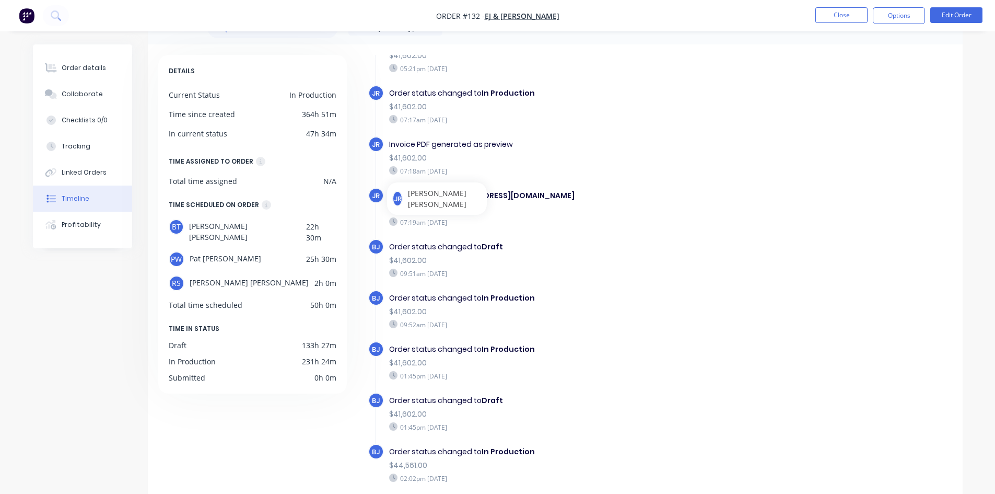
scroll to position [52, 0]
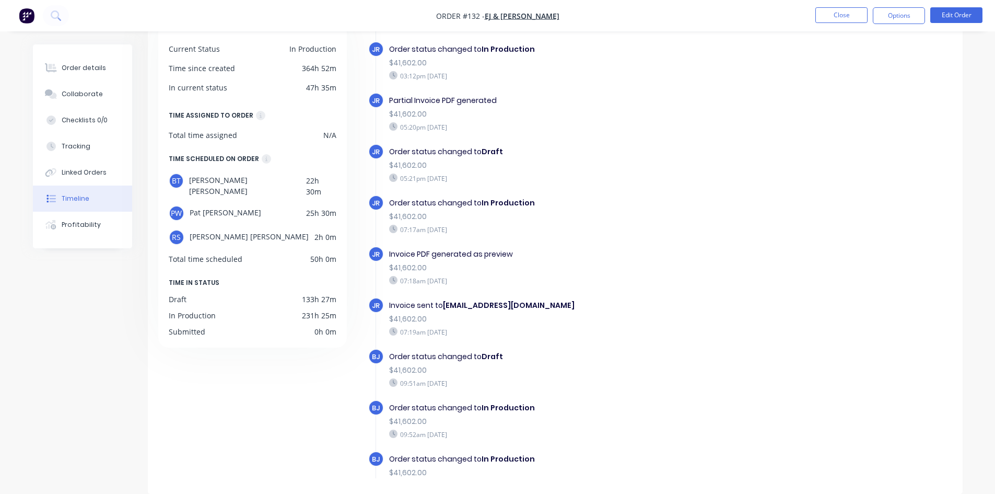
scroll to position [679, 0]
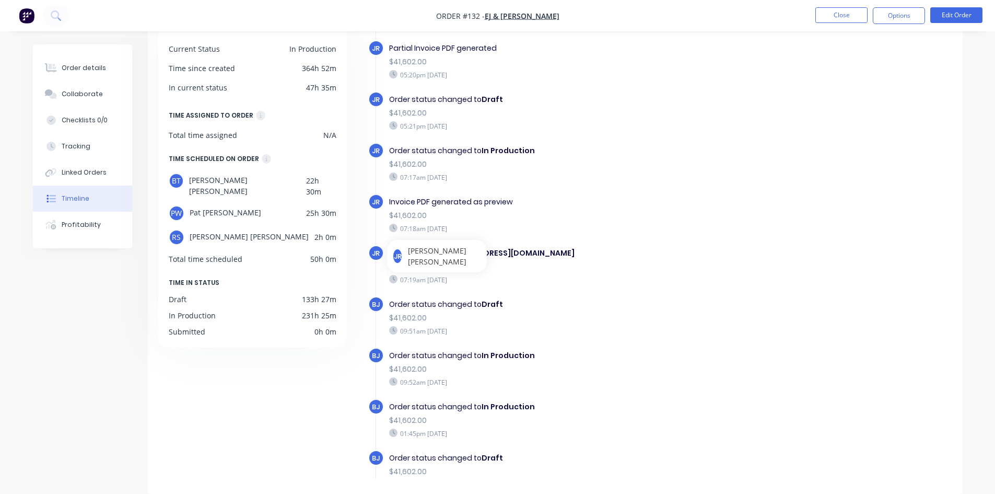
click at [375, 253] on span "JR" at bounding box center [376, 253] width 8 height 10
click at [413, 269] on div "$41,602.00" at bounding box center [570, 266] width 362 height 11
click at [409, 281] on div "07:19am Wednesday 03/09/25" at bounding box center [570, 279] width 362 height 9
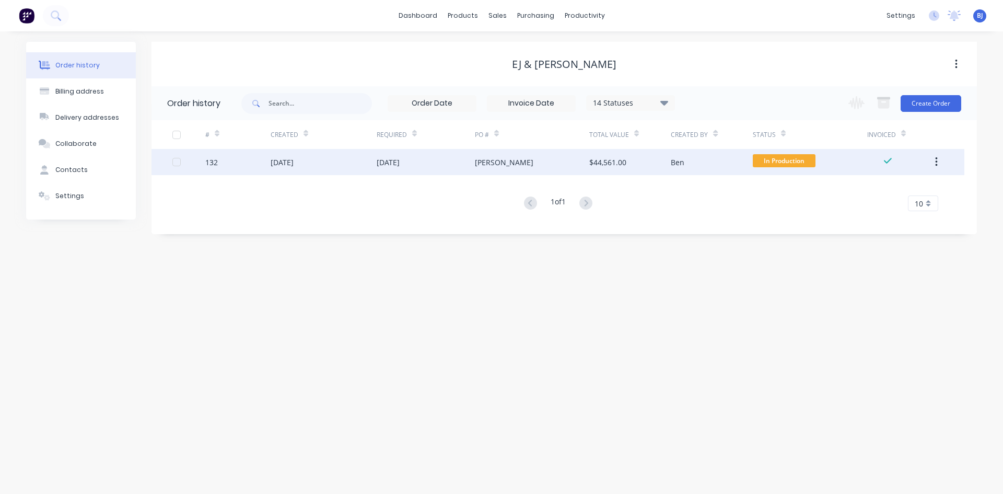
click at [294, 163] on div "[DATE]" at bounding box center [282, 162] width 23 height 11
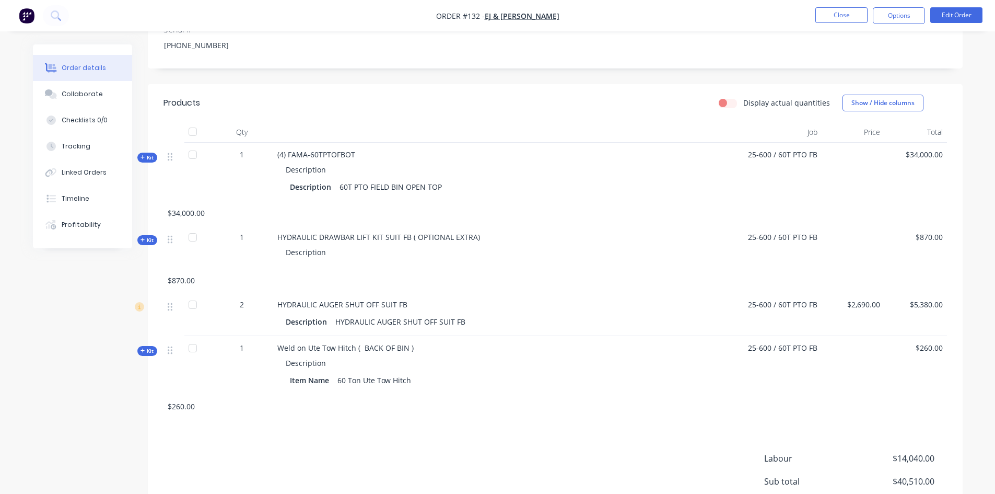
scroll to position [313, 0]
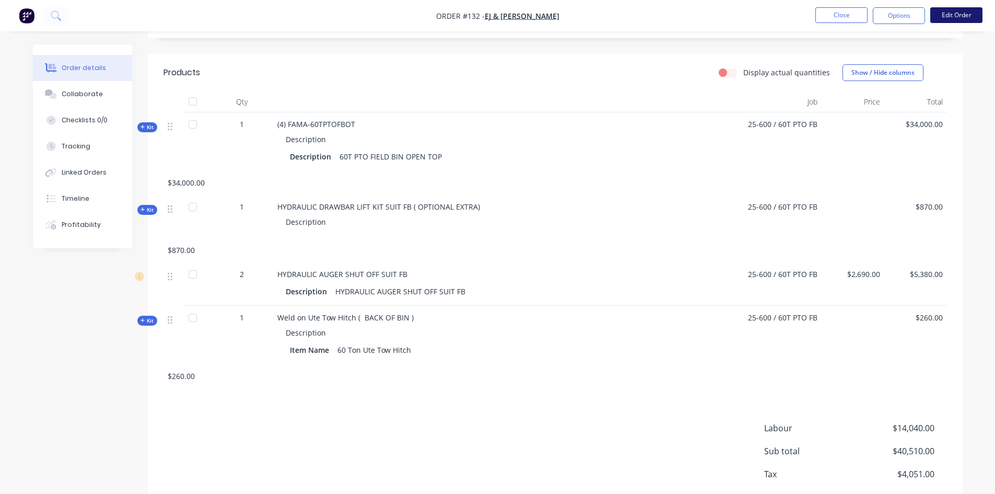
click at [962, 15] on button "Edit Order" at bounding box center [957, 15] width 52 height 16
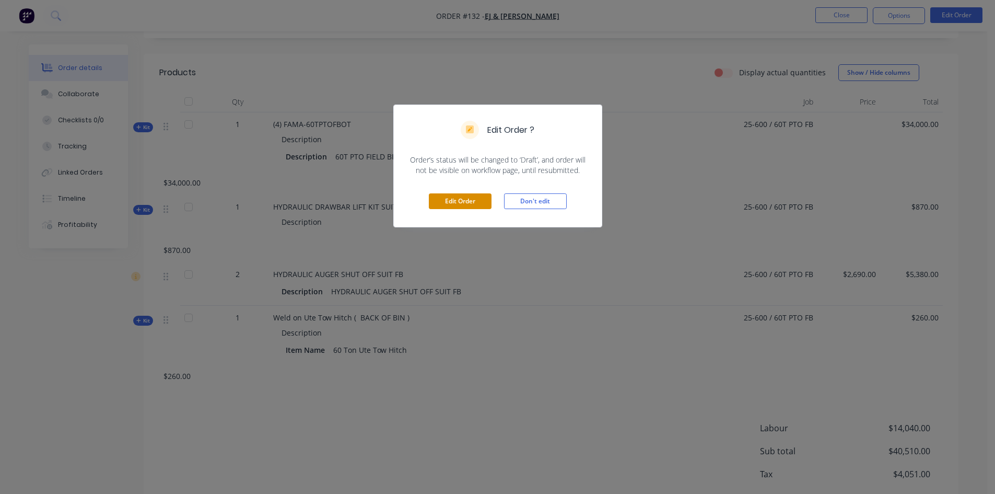
click at [448, 197] on button "Edit Order" at bounding box center [460, 201] width 63 height 16
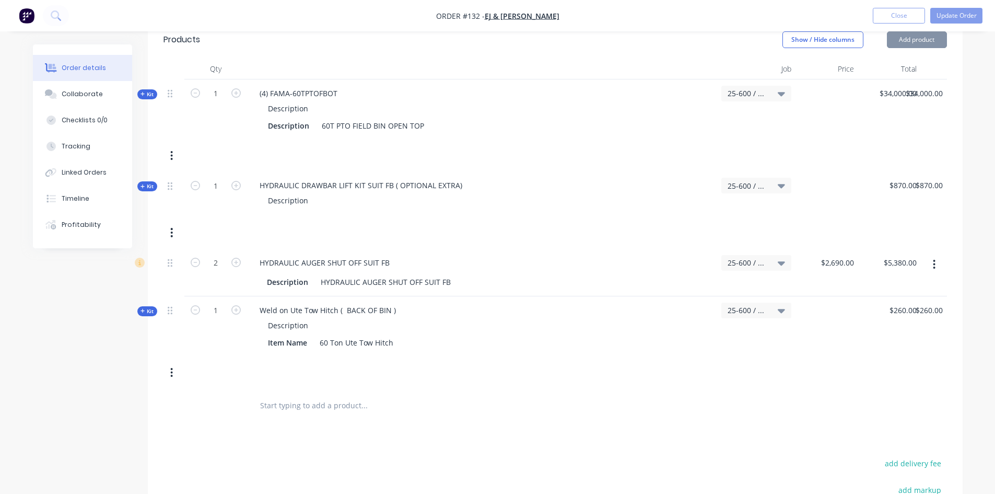
scroll to position [366, 0]
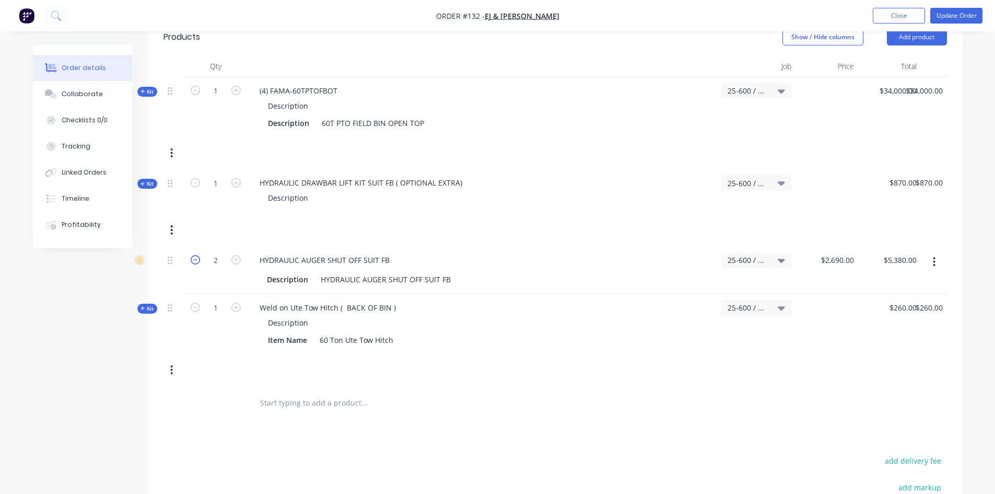
click at [193, 255] on icon "button" at bounding box center [195, 259] width 9 height 9
type input "1"
type input "$2,690.00"
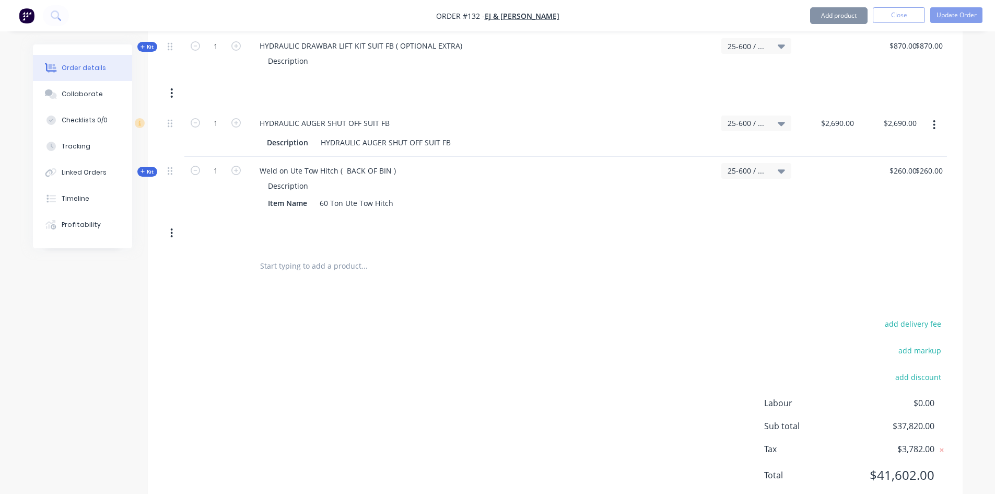
scroll to position [520, 0]
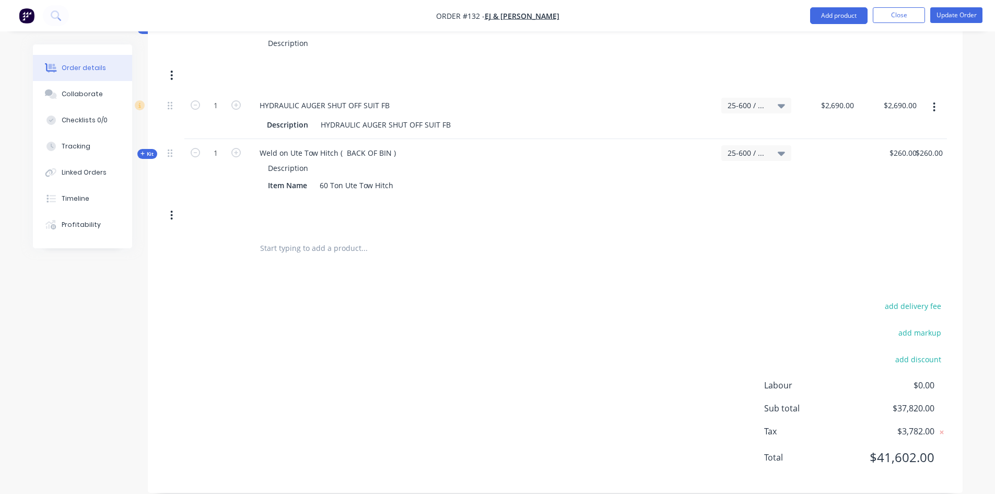
click at [475, 262] on div "Products Show / Hide columns Add product Qty Job Price Total Kit 1 (4) FAMA-60T…" at bounding box center [555, 179] width 815 height 630
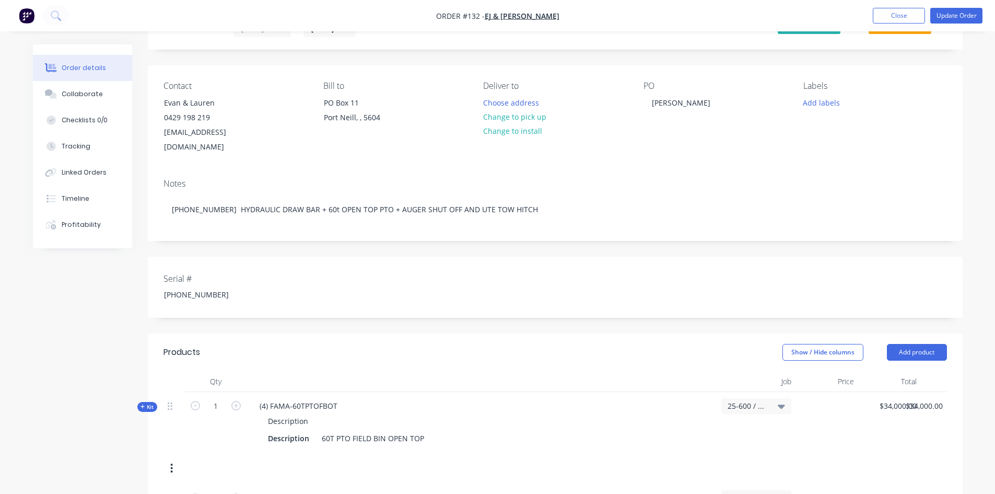
scroll to position [50, 0]
click at [953, 16] on button "Update Order" at bounding box center [957, 16] width 52 height 16
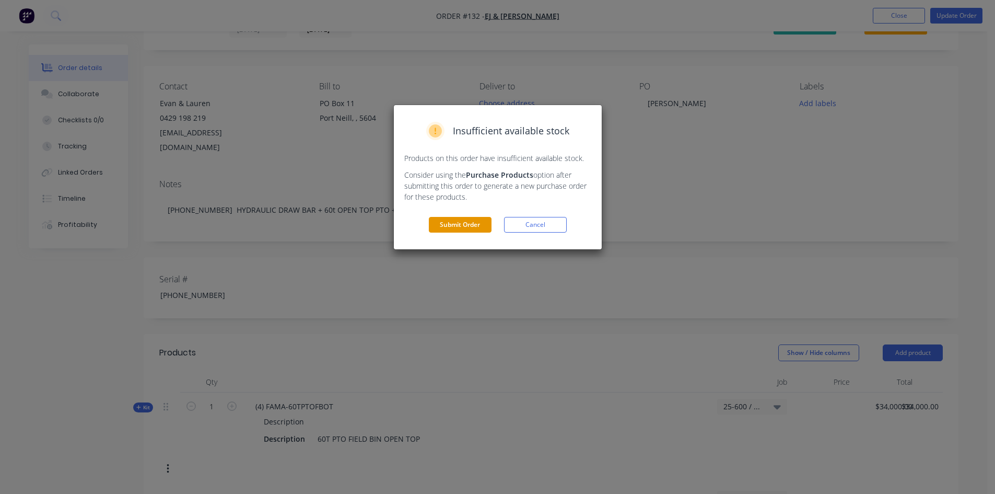
click at [464, 225] on button "Submit Order" at bounding box center [460, 225] width 63 height 16
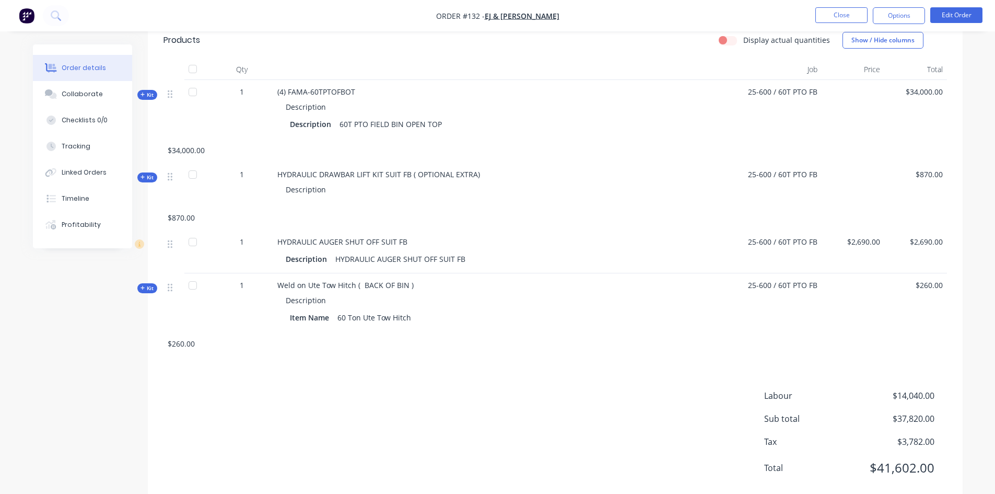
scroll to position [371, 0]
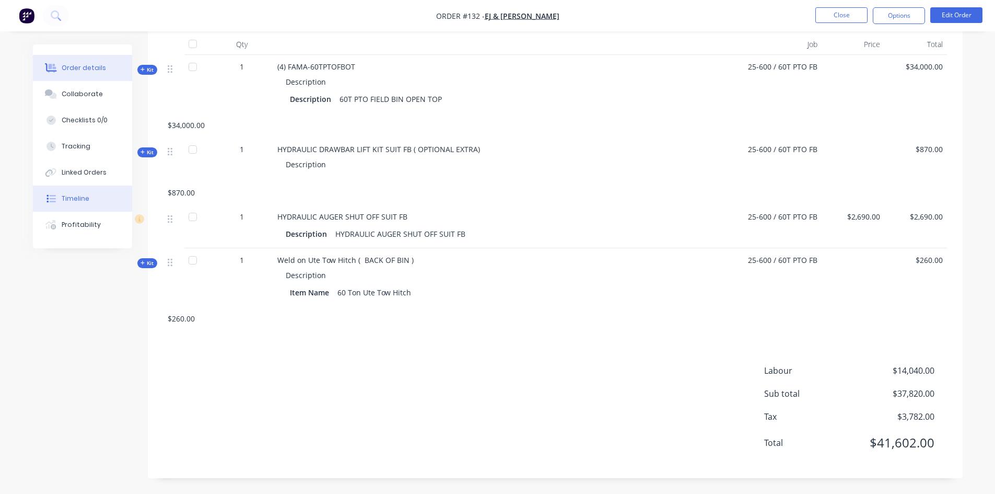
click at [86, 197] on div "Timeline" at bounding box center [76, 198] width 28 height 9
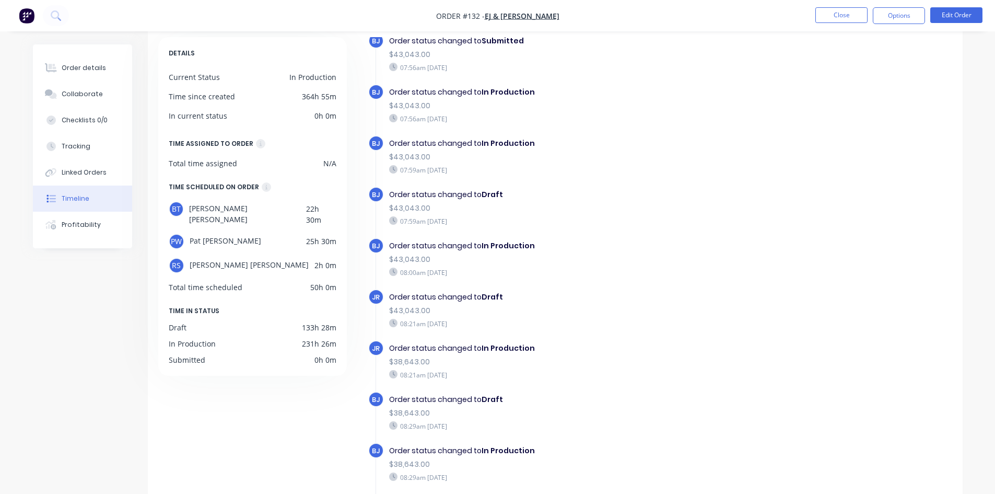
scroll to position [28, 0]
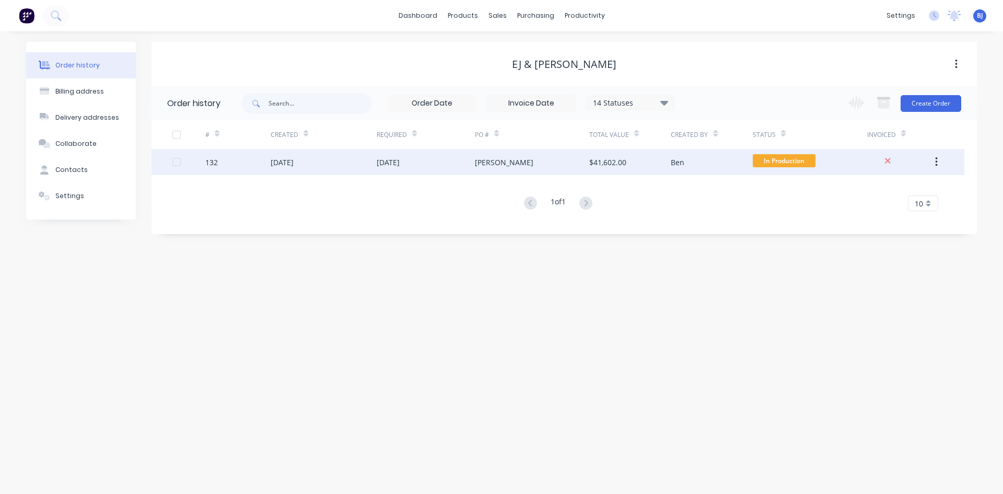
click at [397, 165] on div "[DATE]" at bounding box center [388, 162] width 23 height 11
